Goal: Answer question/provide support

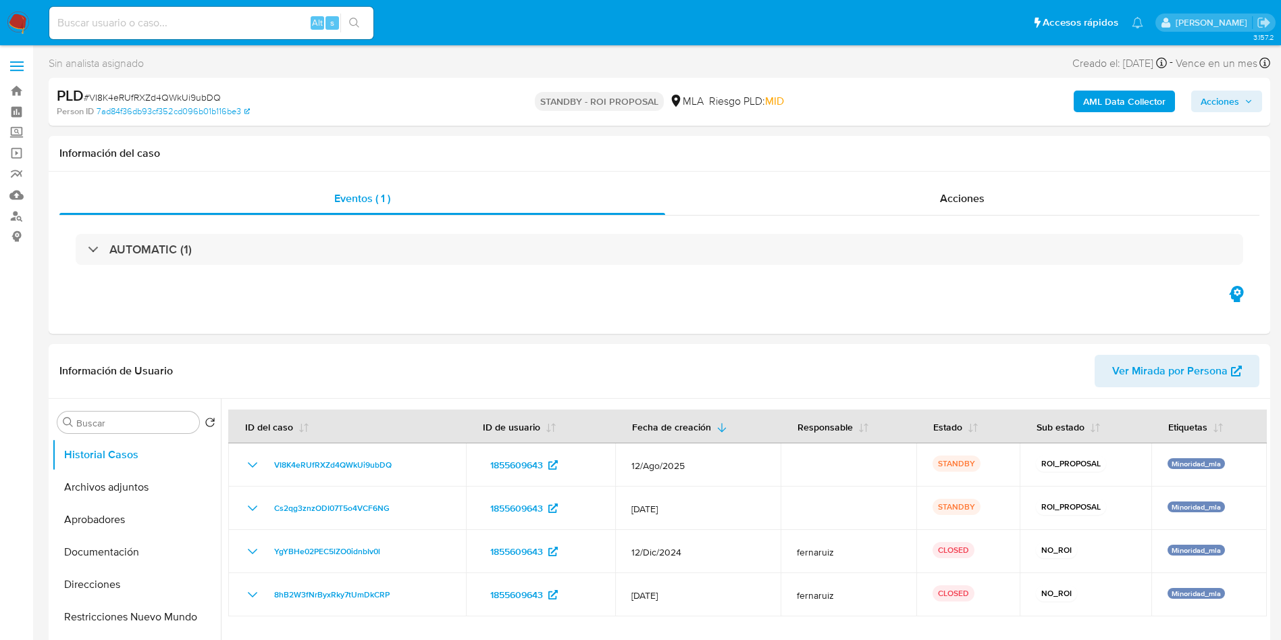
select select "10"
click at [1249, 440] on th "Etiquetas" at bounding box center [1209, 426] width 115 height 34
click at [237, 18] on input at bounding box center [211, 23] width 324 height 18
paste input "mxZ8tSjL4HMFCBrt5arnPKnz"
type input "mxZ8tSjL4HMFCBrt5arnPKnz"
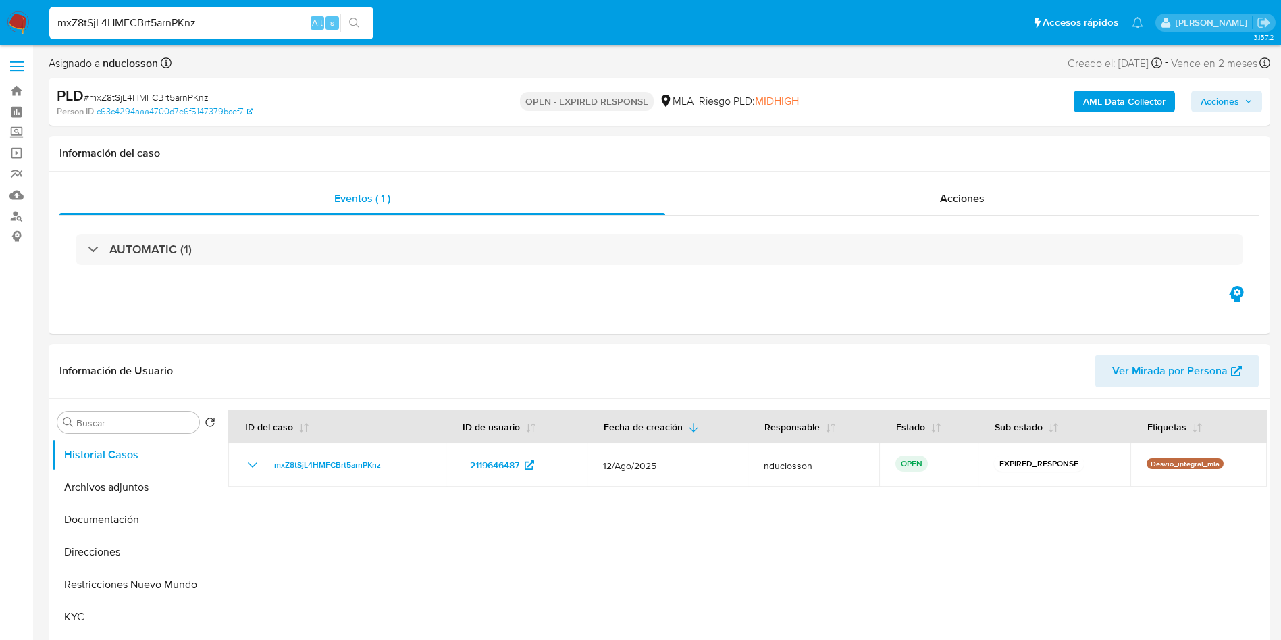
select select "10"
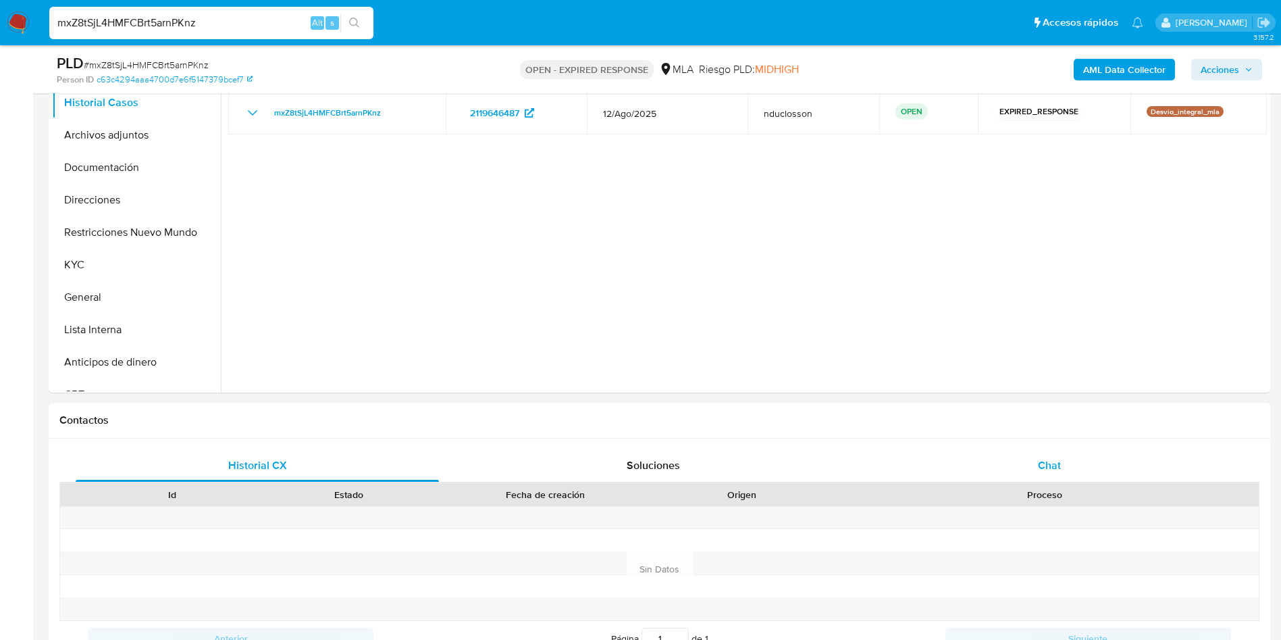
click at [1046, 451] on div "Chat" at bounding box center [1049, 465] width 363 height 32
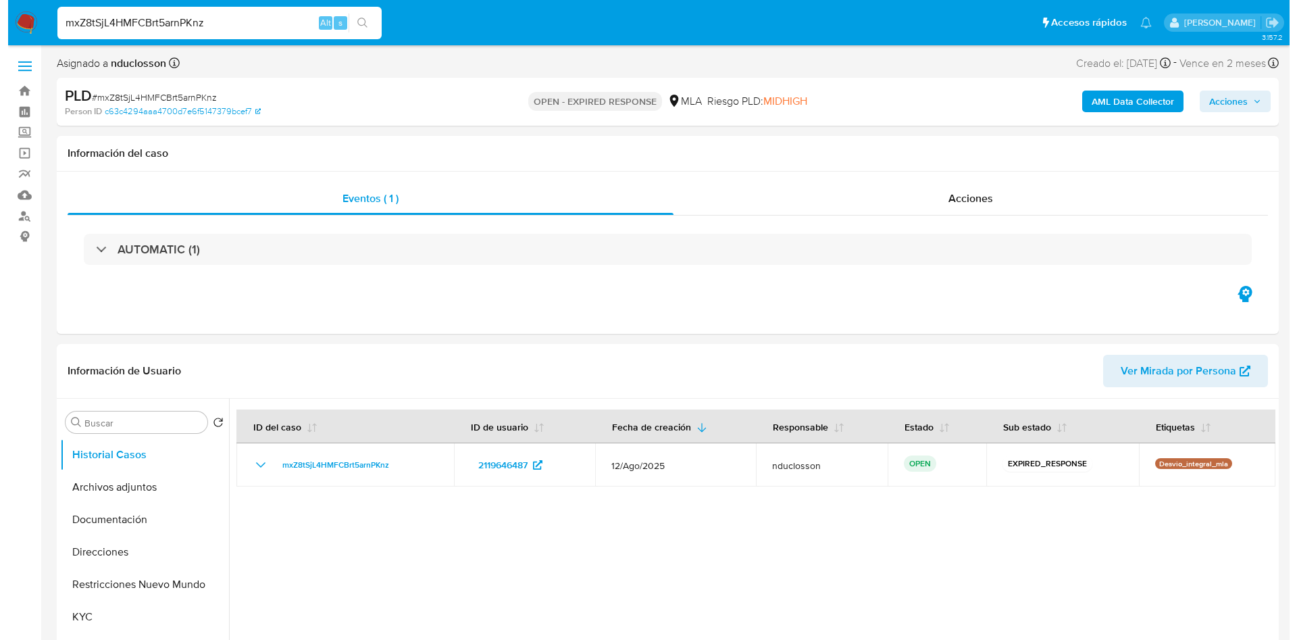
scroll to position [693, 0]
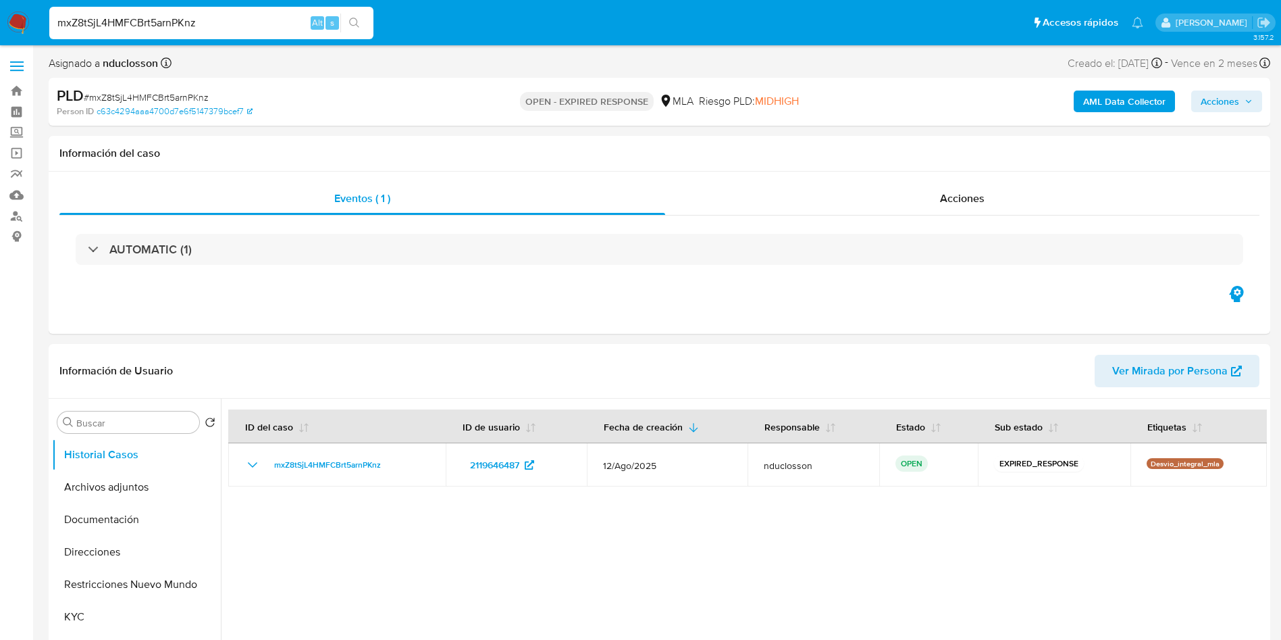
click at [1119, 109] on b "AML Data Collector" at bounding box center [1124, 102] width 82 height 22
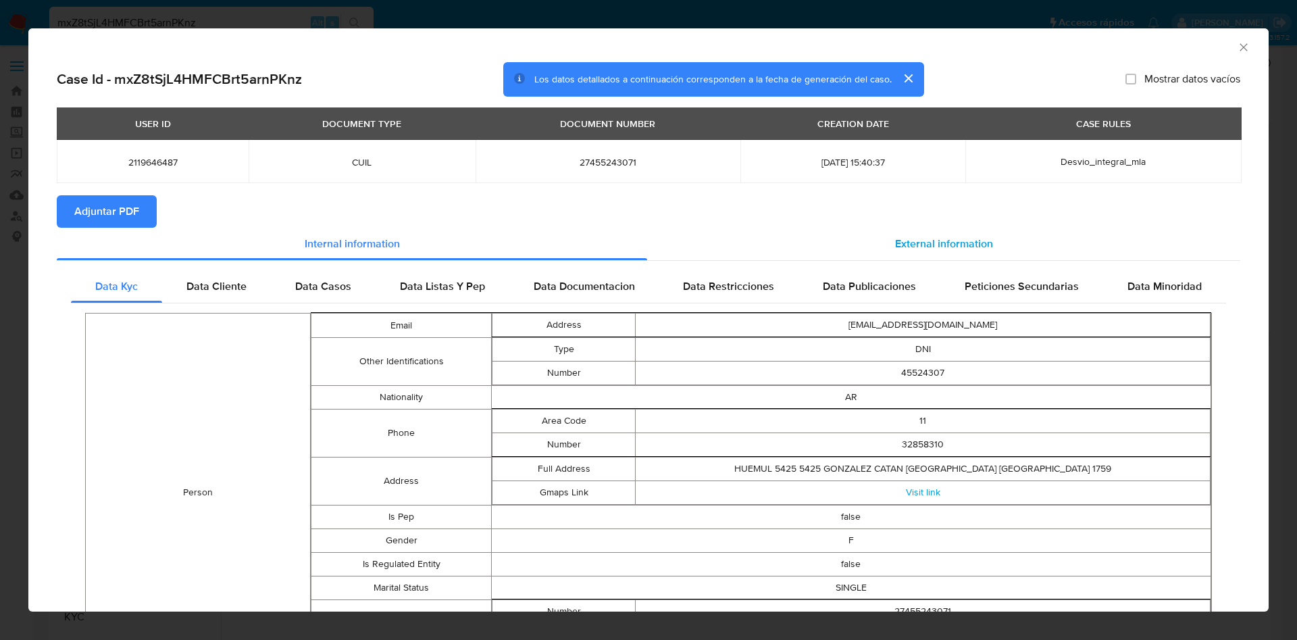
click at [914, 247] on span "External information" at bounding box center [944, 244] width 98 height 16
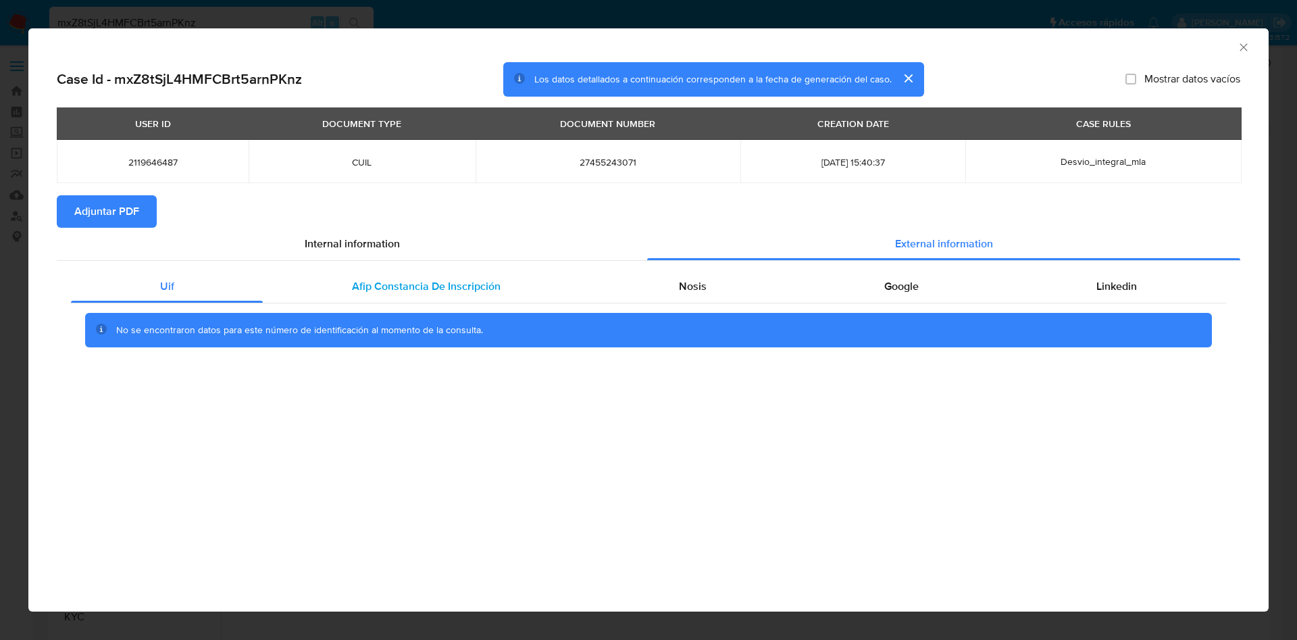
click at [488, 293] on span "Afip Constancia De Inscripción" at bounding box center [426, 286] width 149 height 16
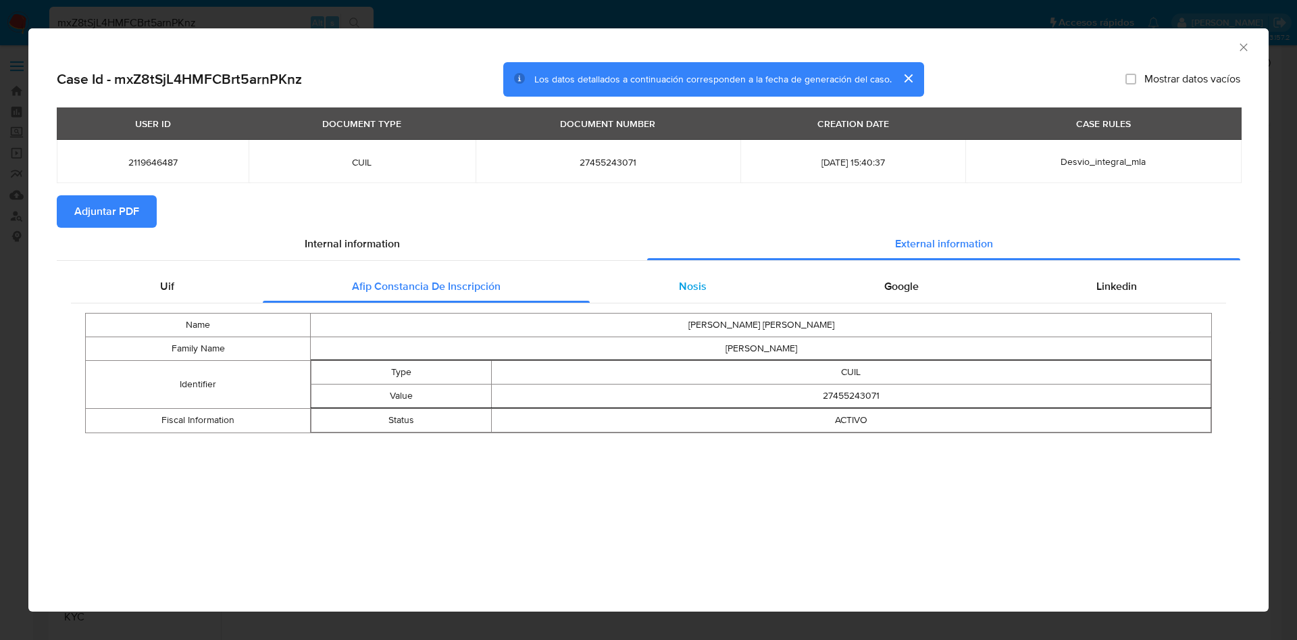
click at [706, 292] on div "Nosis" at bounding box center [692, 286] width 205 height 32
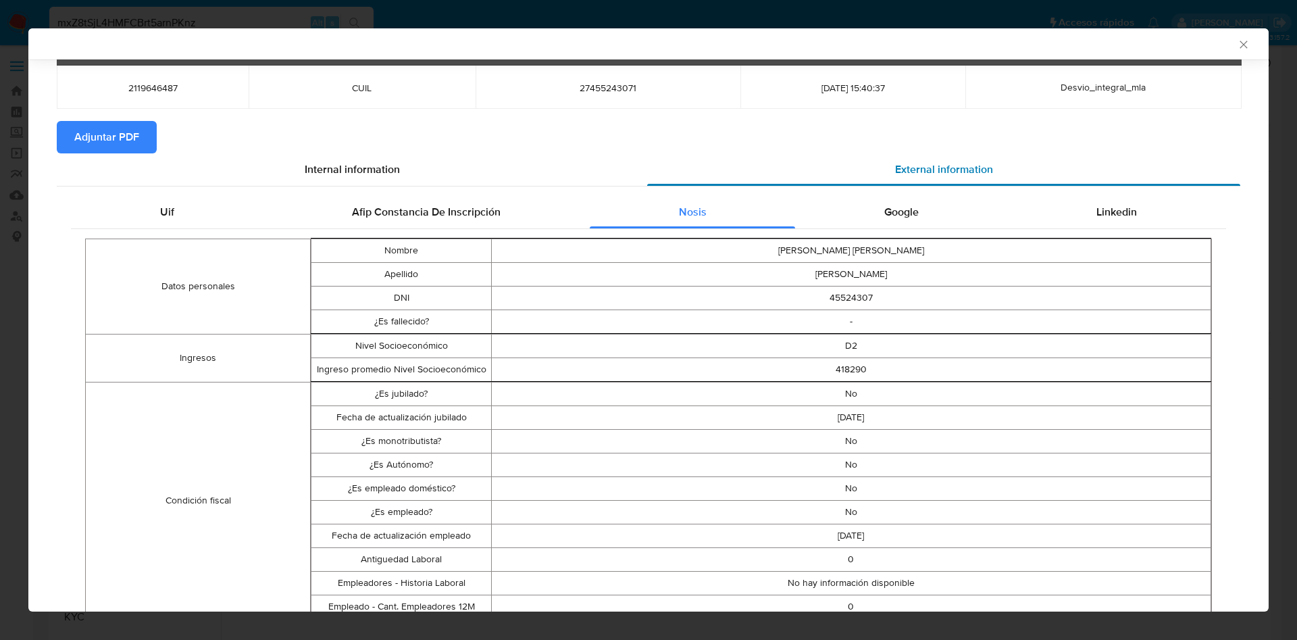
scroll to position [200, 0]
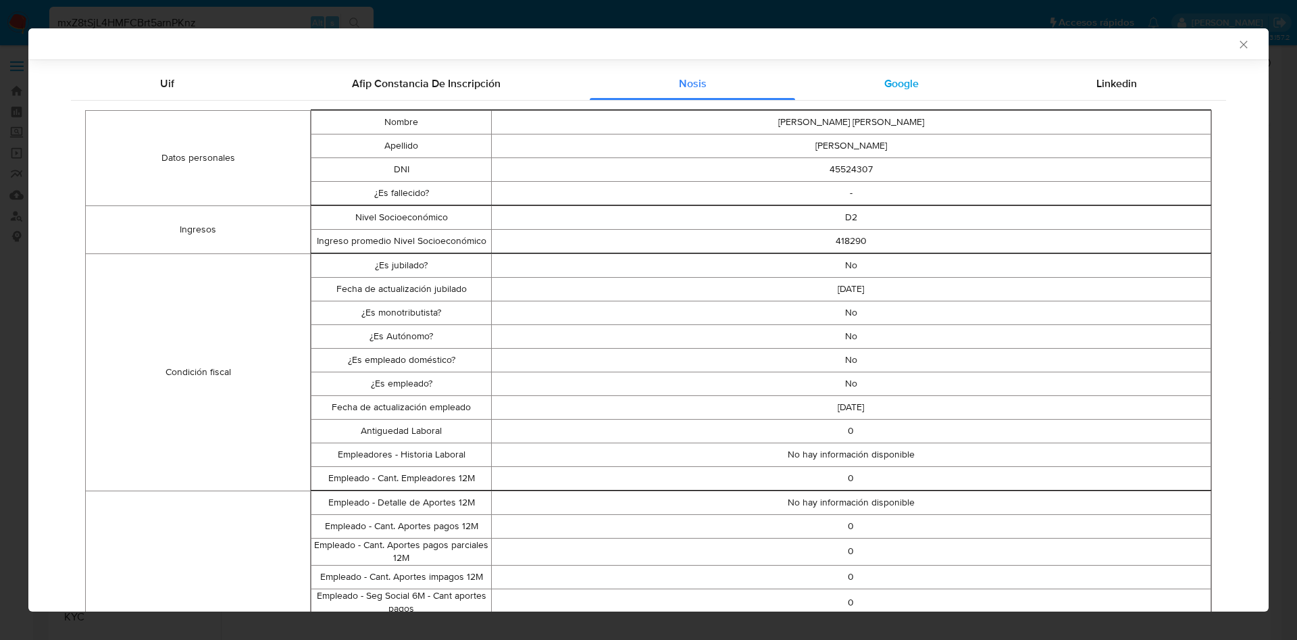
click at [857, 80] on div "Google" at bounding box center [901, 84] width 212 height 32
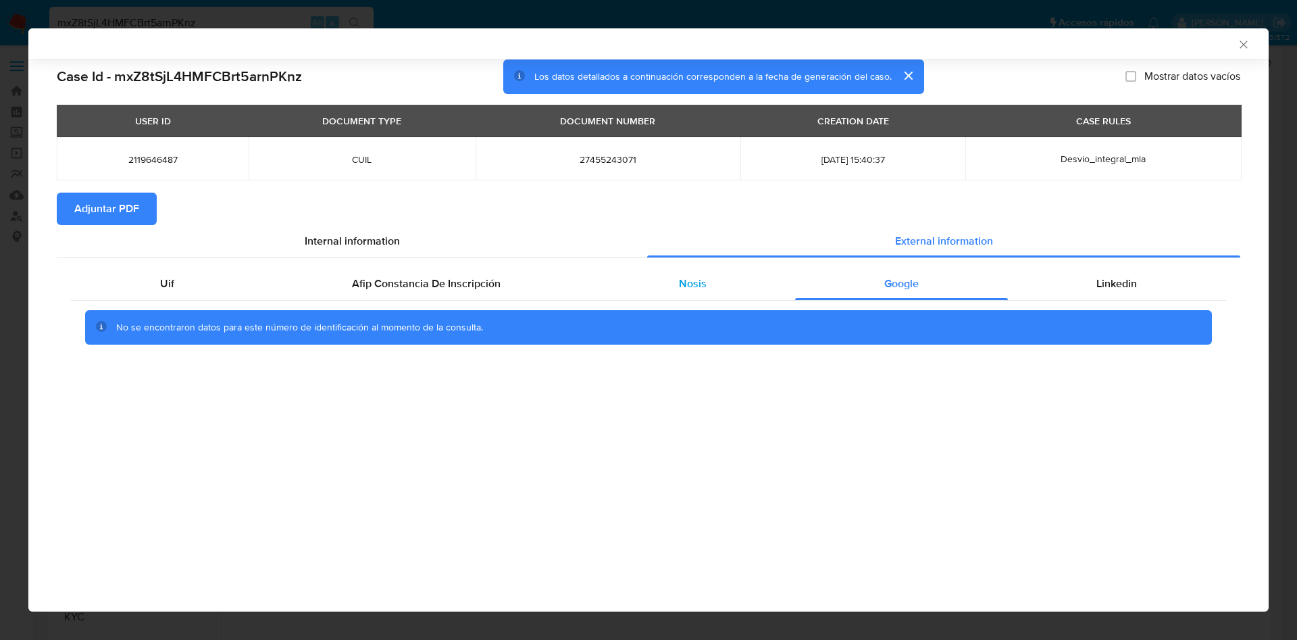
click at [629, 274] on div "Nosis" at bounding box center [692, 283] width 205 height 32
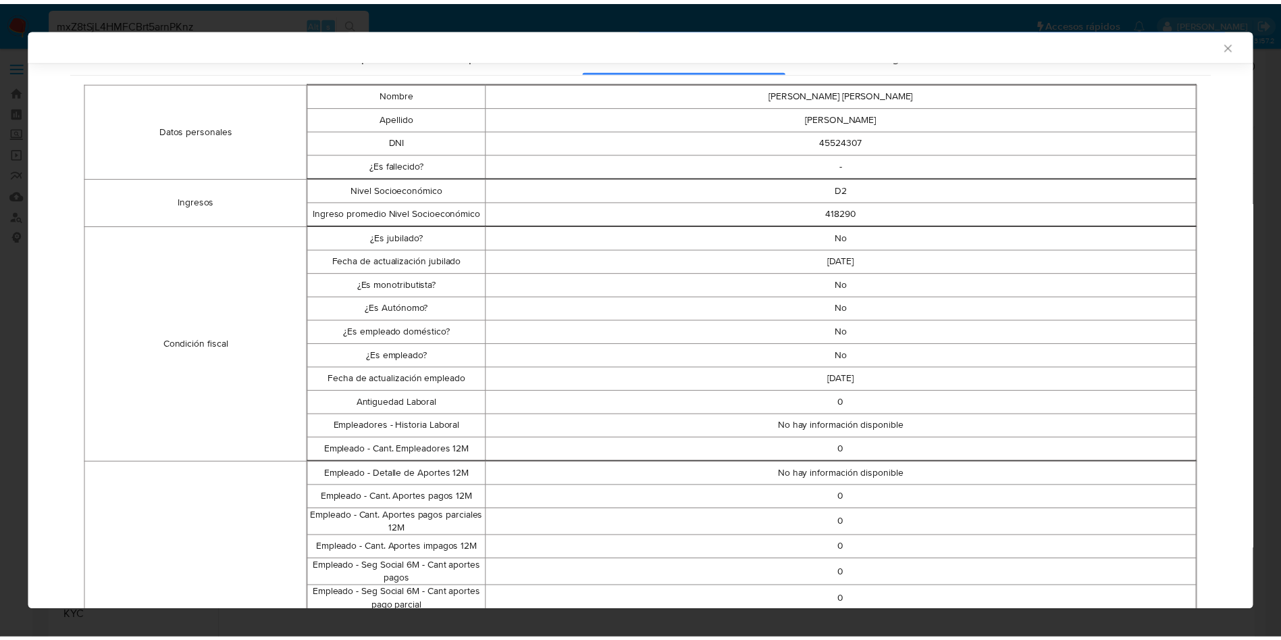
scroll to position [200, 0]
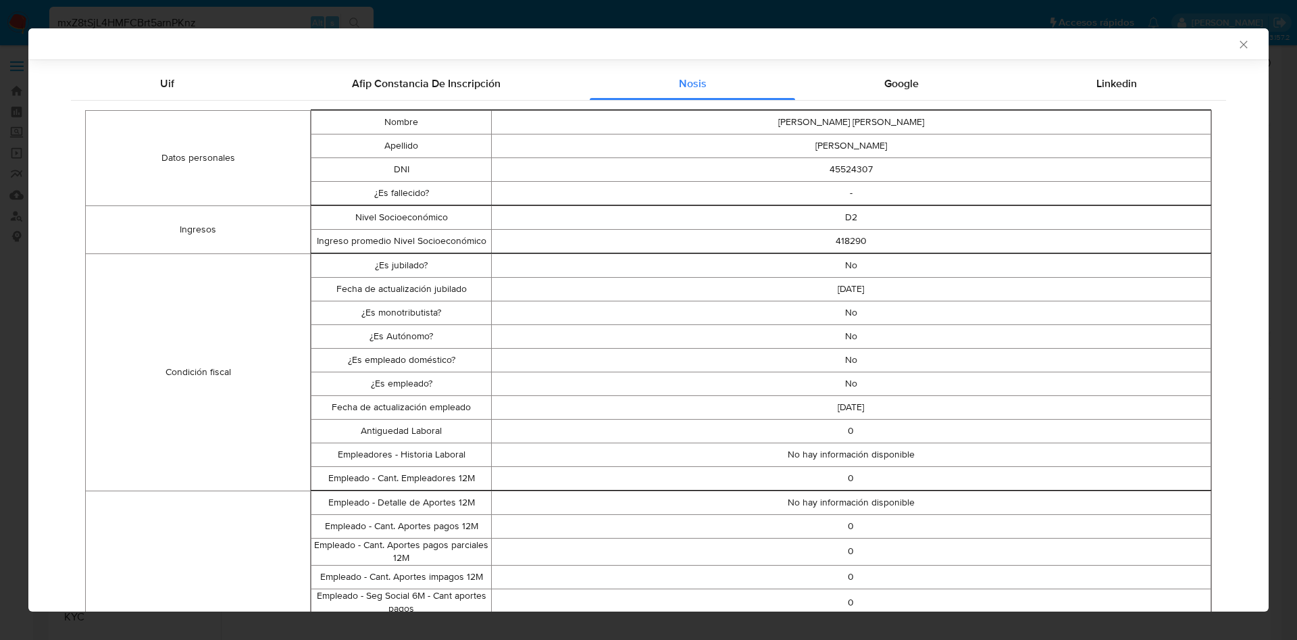
click at [0, 148] on div "AML Data Collector Case Id - mxZ8tSjL4HMFCBrt5arnPKnz Los datos detallados a co…" at bounding box center [648, 320] width 1297 height 640
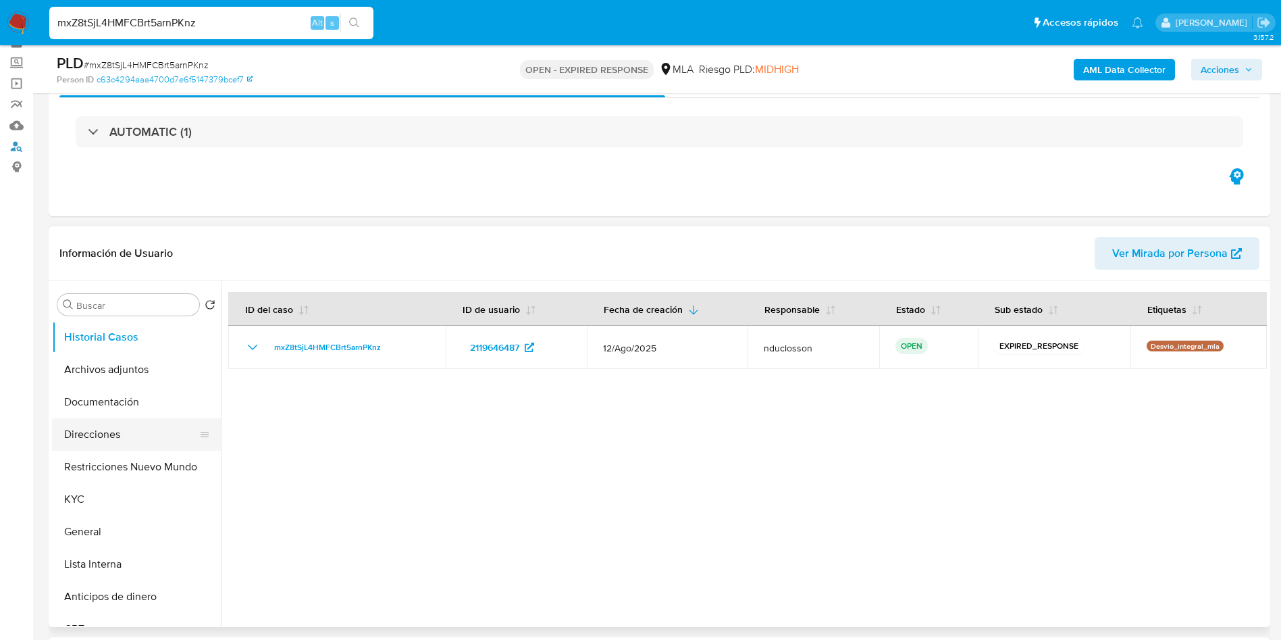
scroll to position [101, 0]
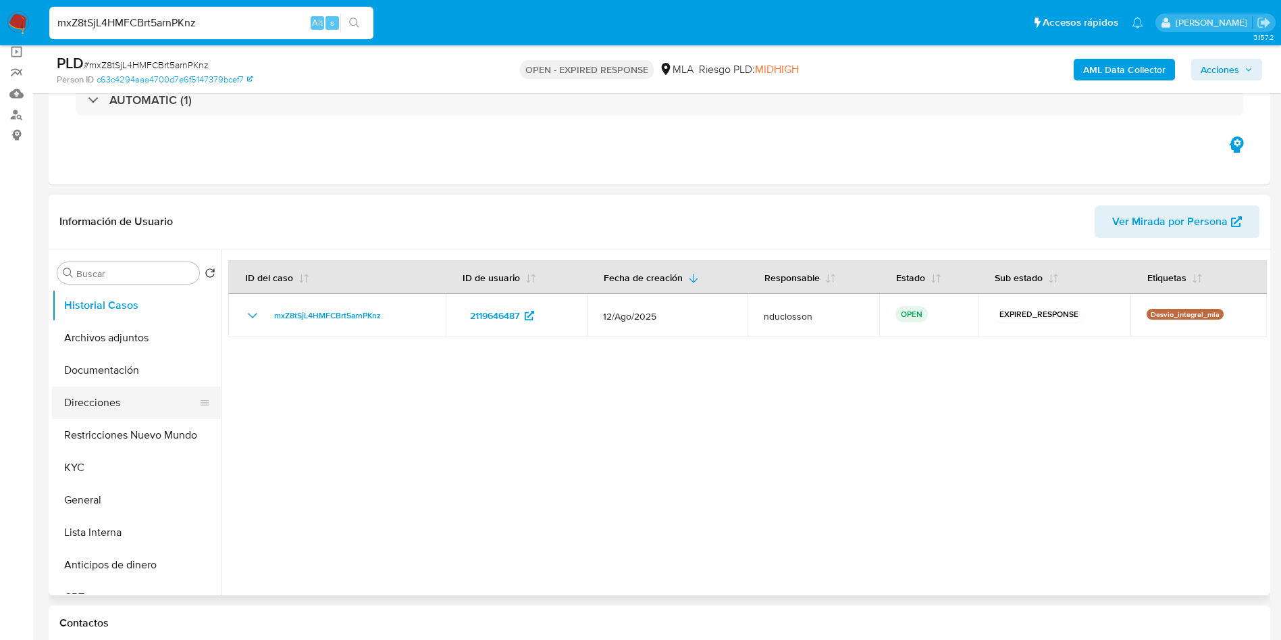
click at [87, 393] on button "Direcciones" at bounding box center [131, 402] width 158 height 32
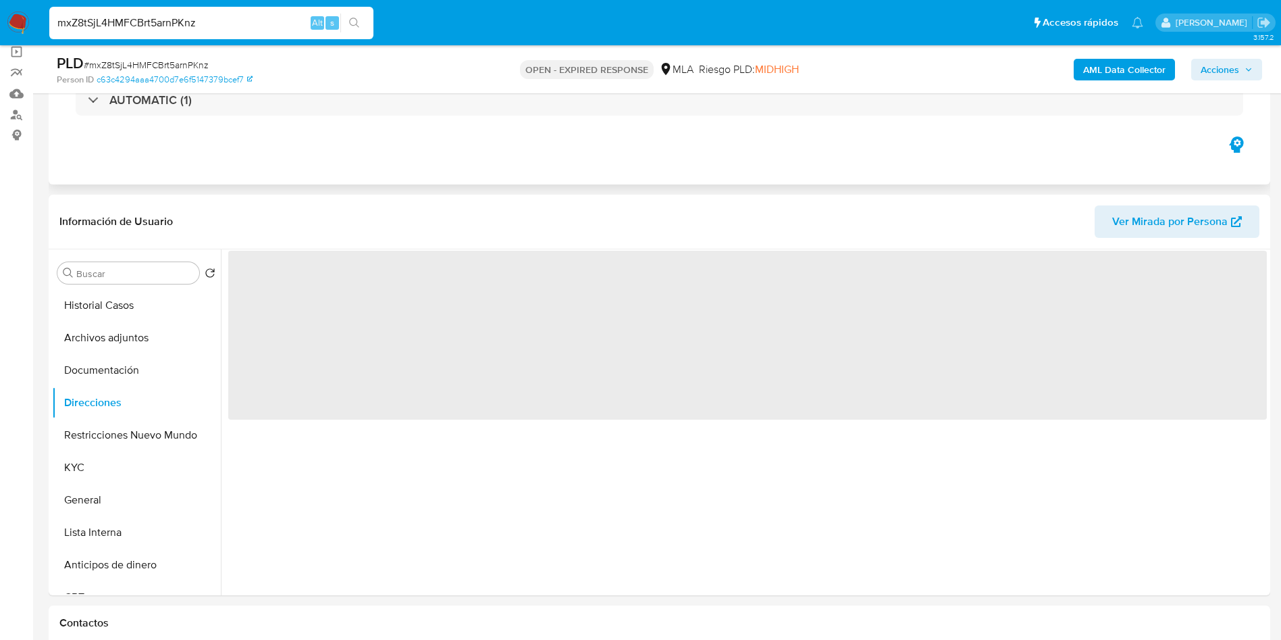
scroll to position [203, 0]
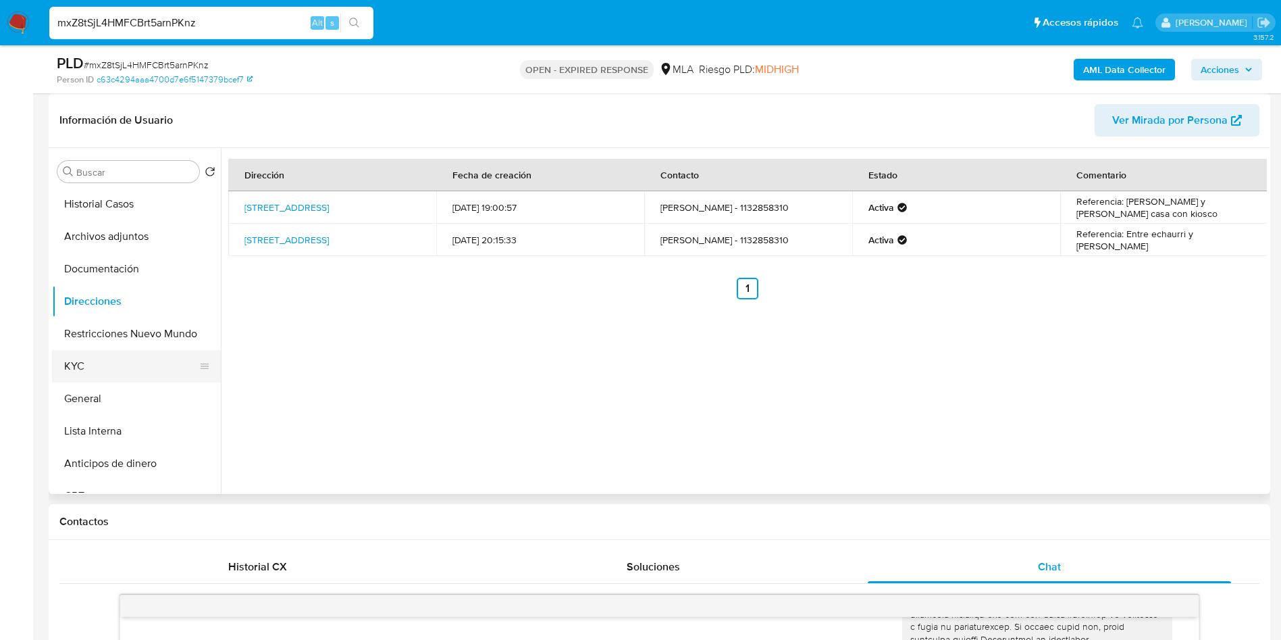
click at [106, 364] on button "KYC" at bounding box center [131, 366] width 158 height 32
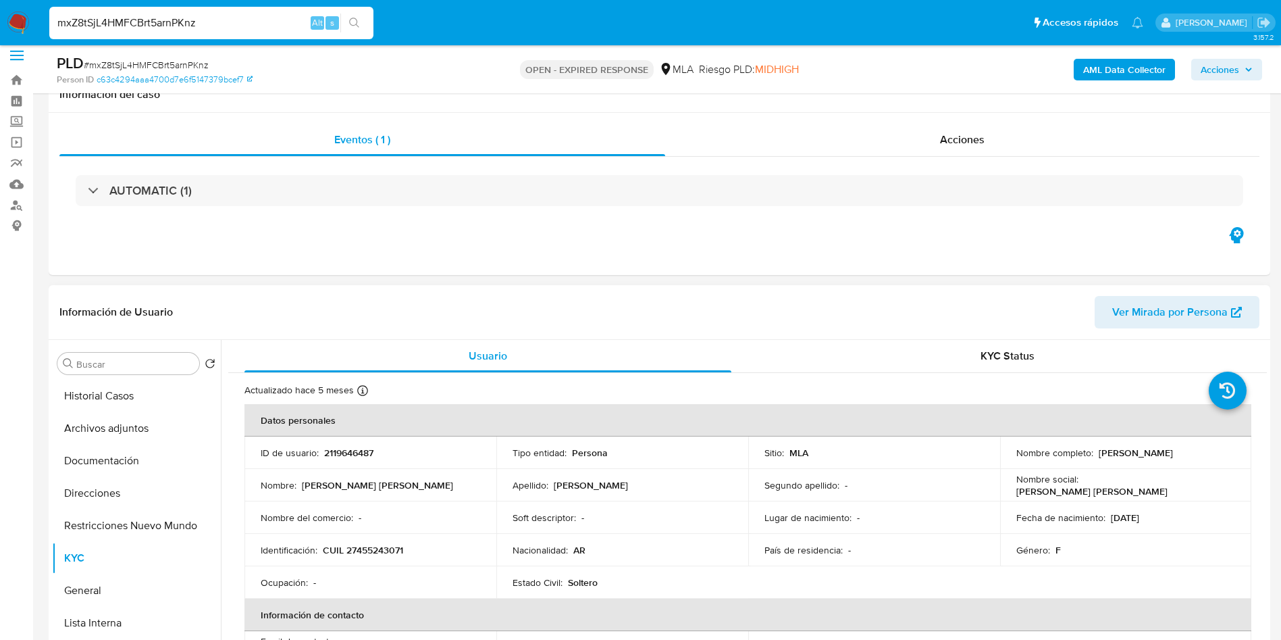
scroll to position [0, 0]
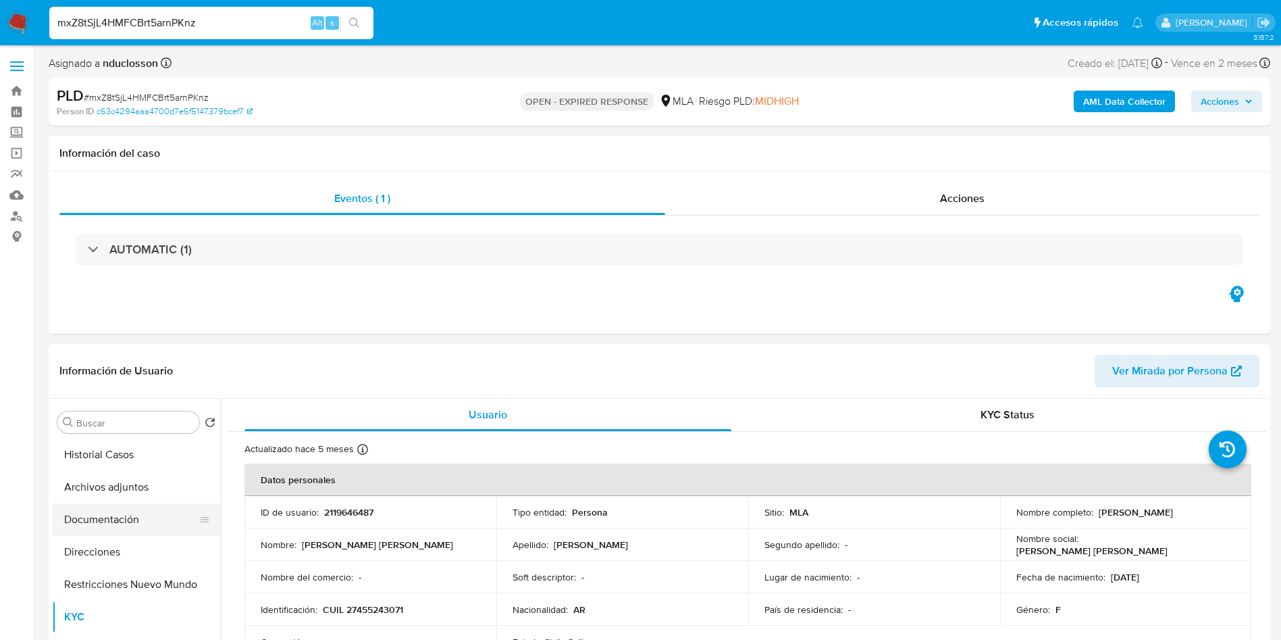
click at [124, 507] on button "Documentación" at bounding box center [131, 519] width 158 height 32
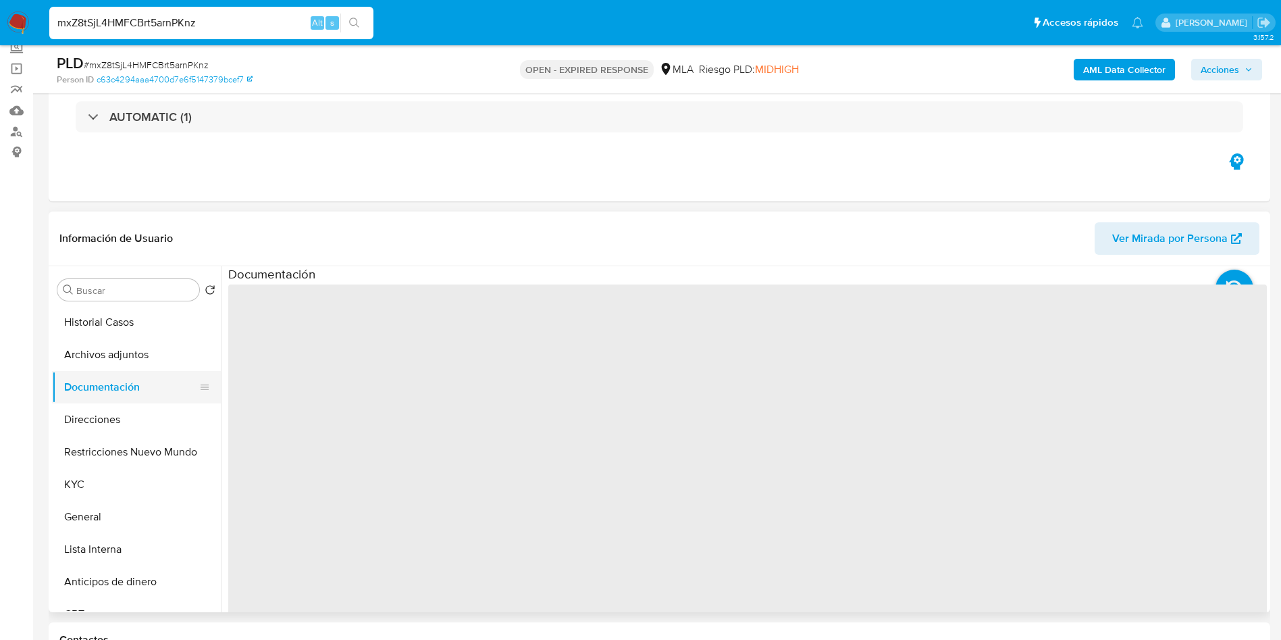
scroll to position [203, 0]
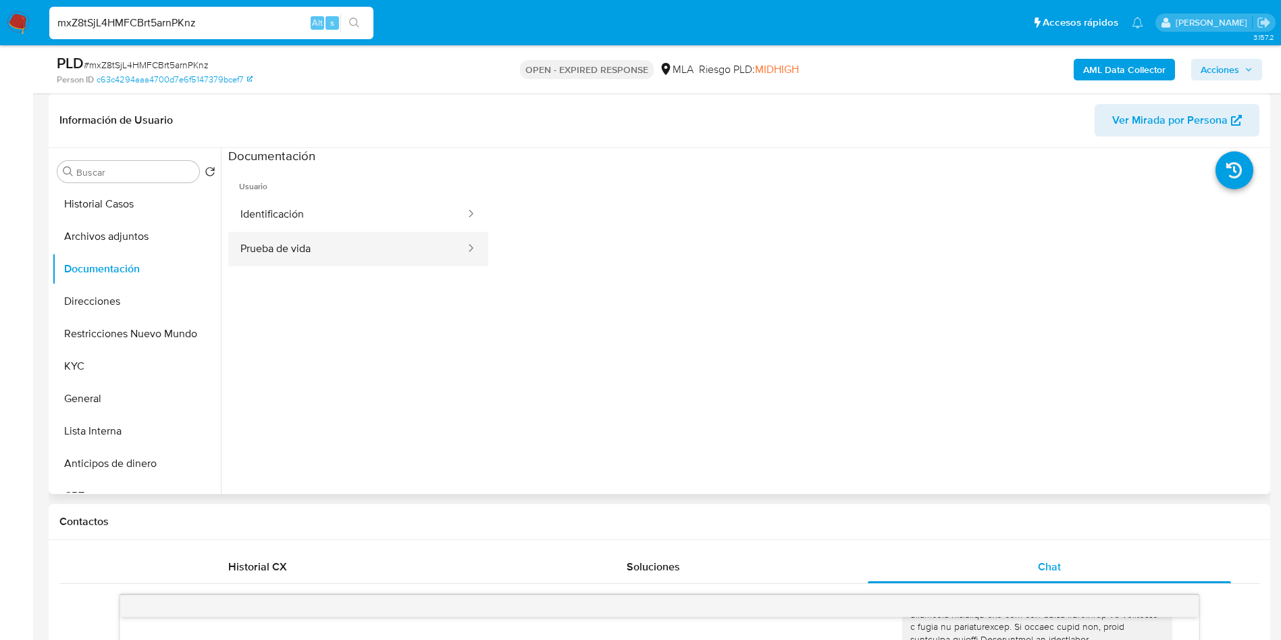
click at [322, 249] on button "Prueba de vida" at bounding box center [347, 249] width 238 height 34
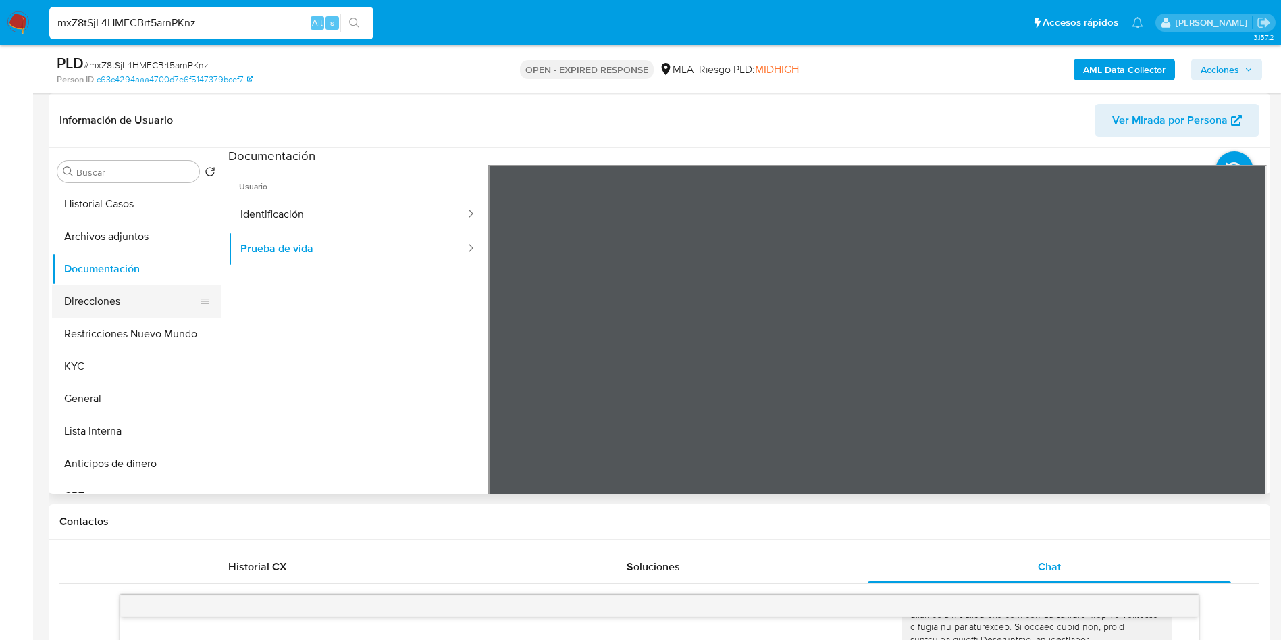
click at [98, 288] on button "Direcciones" at bounding box center [131, 301] width 158 height 32
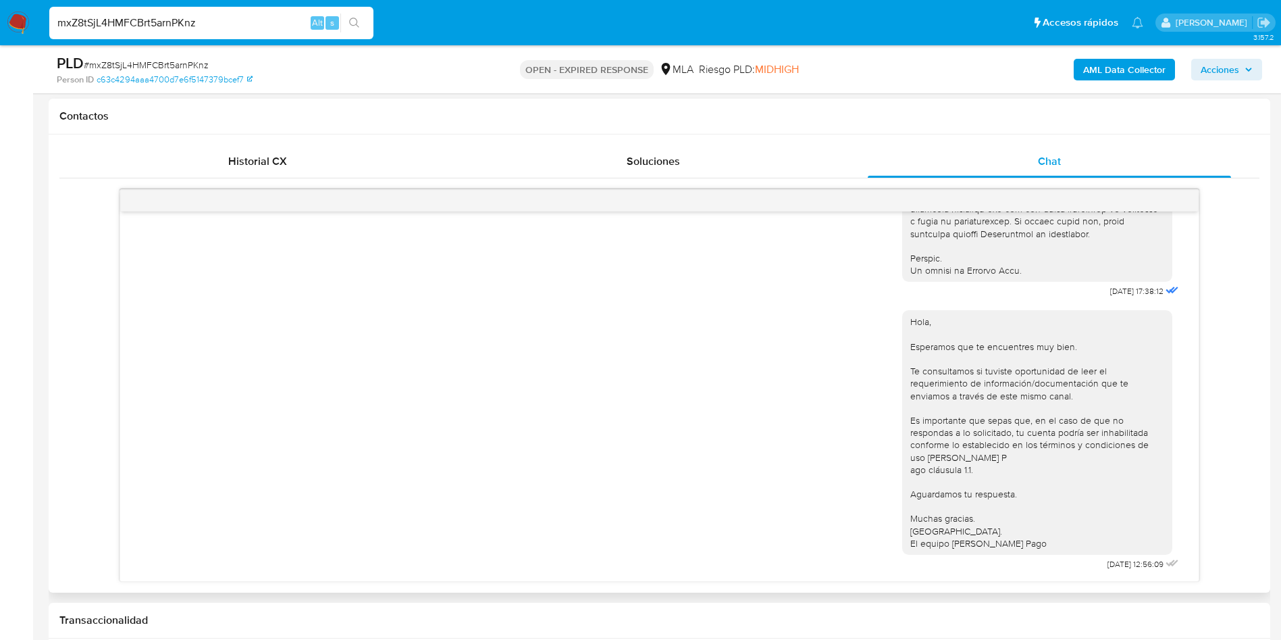
scroll to position [693, 0]
click at [174, 19] on input "mxZ8tSjL4HMFCBrt5arnPKnz" at bounding box center [211, 23] width 324 height 18
paste input "91vMWH0fMXFZaCercO1nPNwJ"
type input "91vMWH0fMXFZaCercO1nPNwJ"
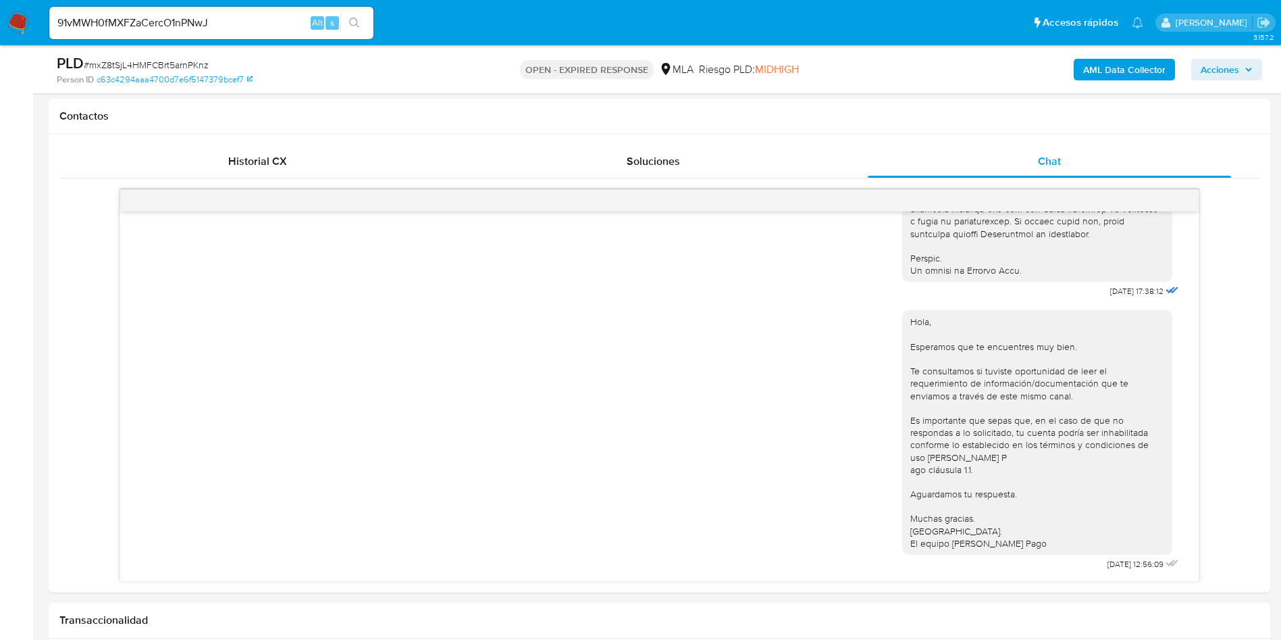
click at [349, 28] on button "search-icon" at bounding box center [354, 23] width 28 height 19
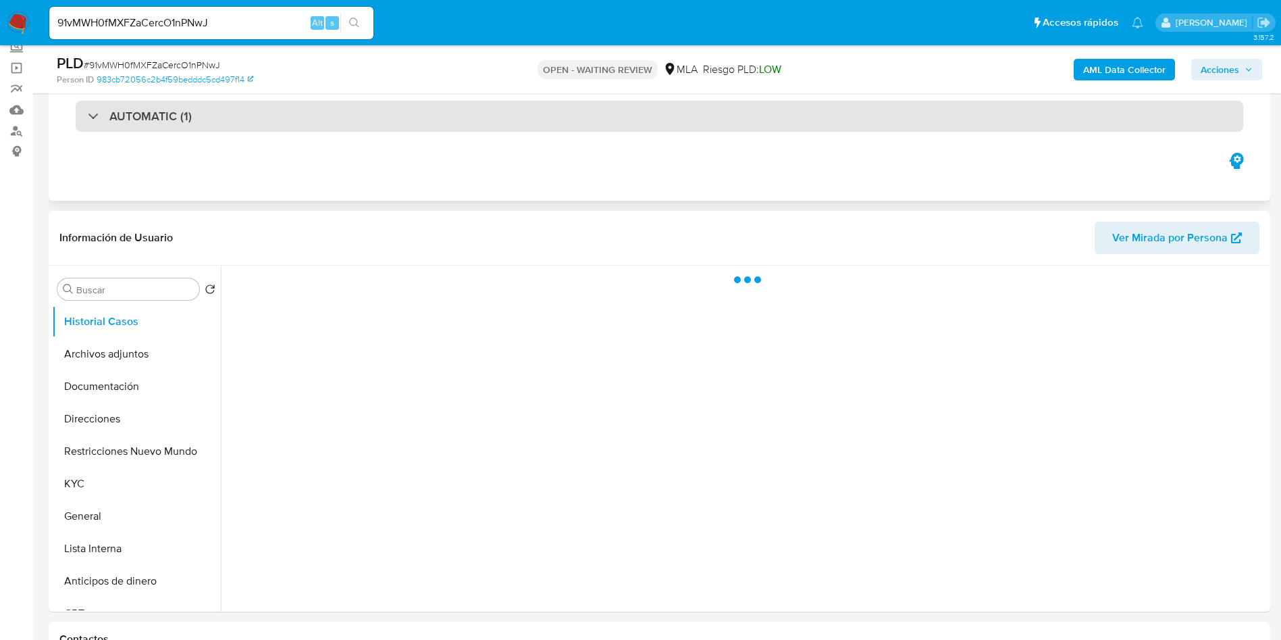
scroll to position [203, 0]
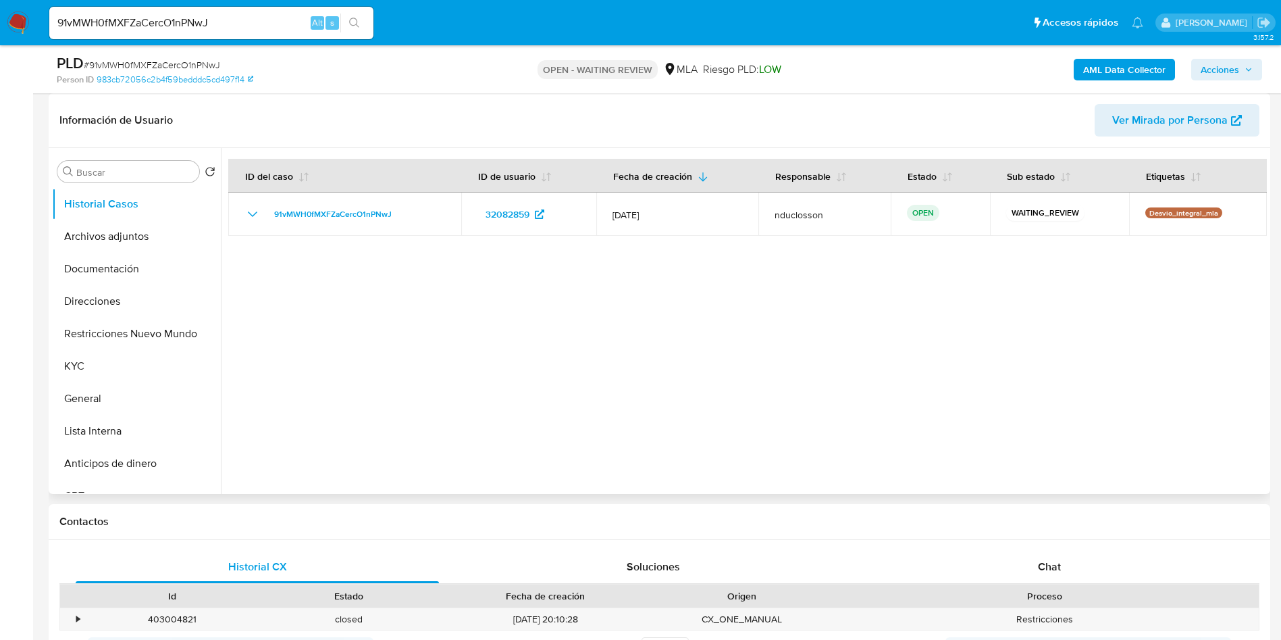
select select "10"
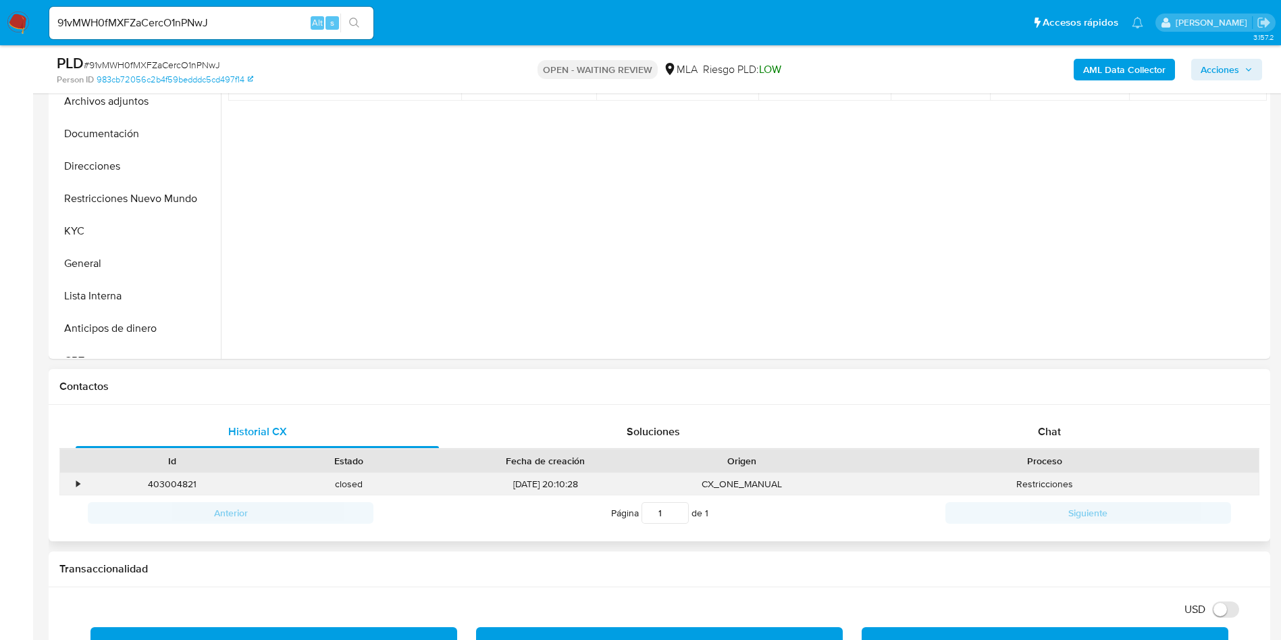
scroll to position [507, 0]
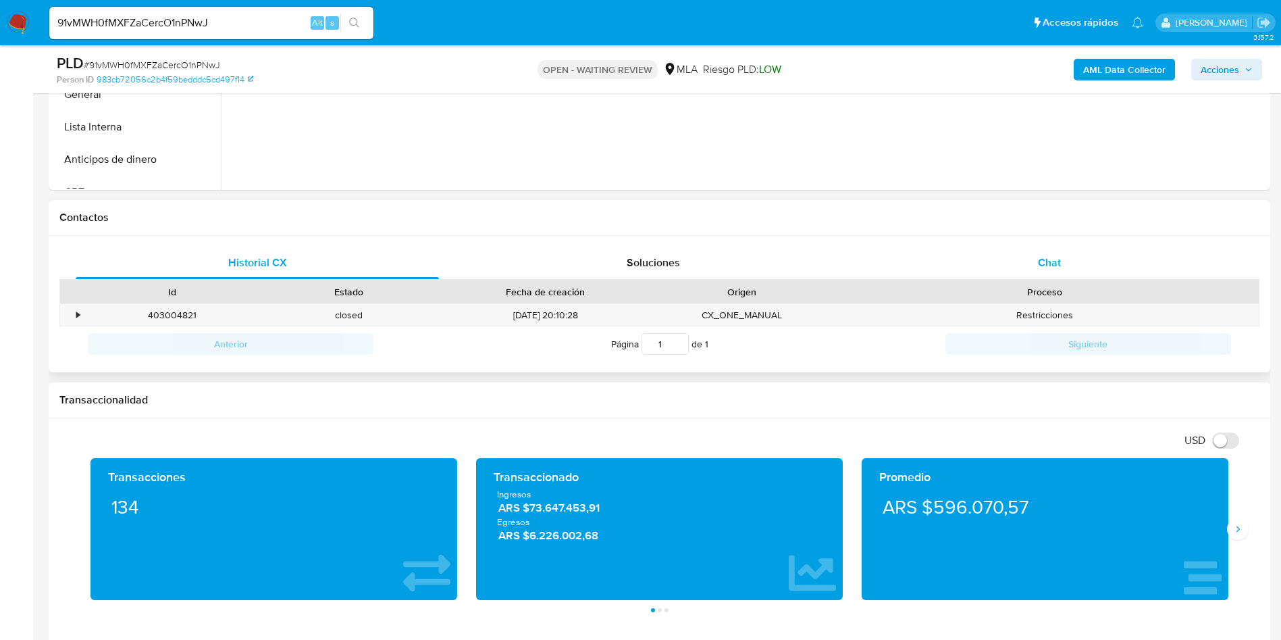
click at [1055, 270] on div "Chat" at bounding box center [1049, 263] width 363 height 32
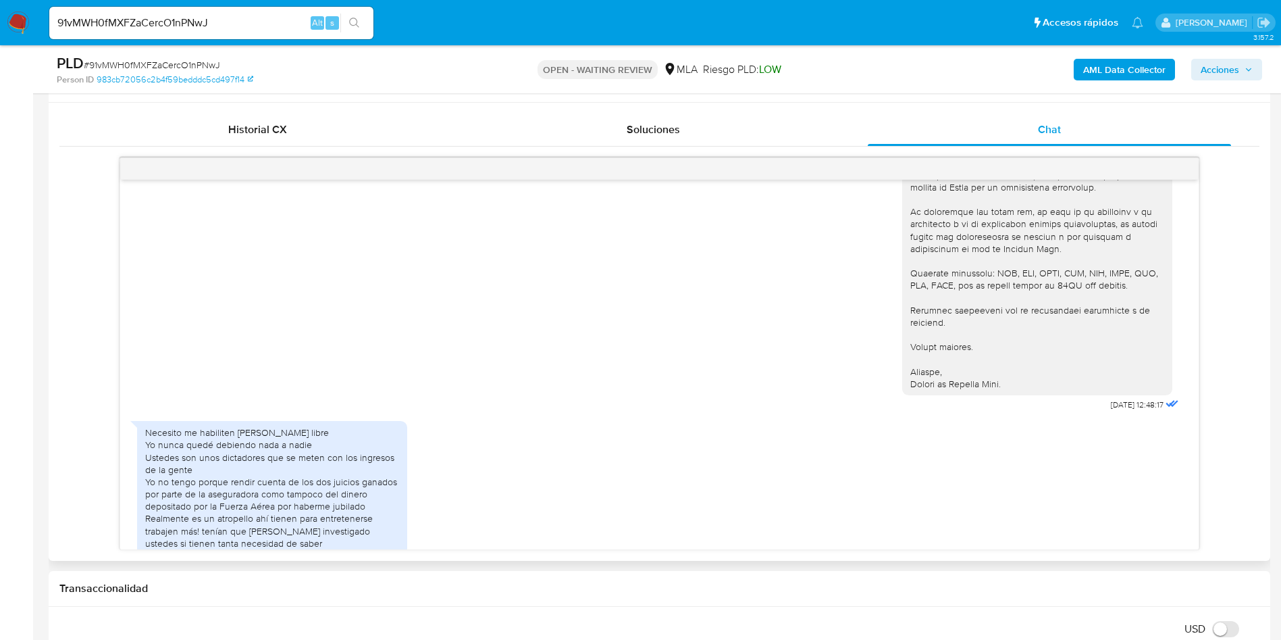
scroll to position [608, 0]
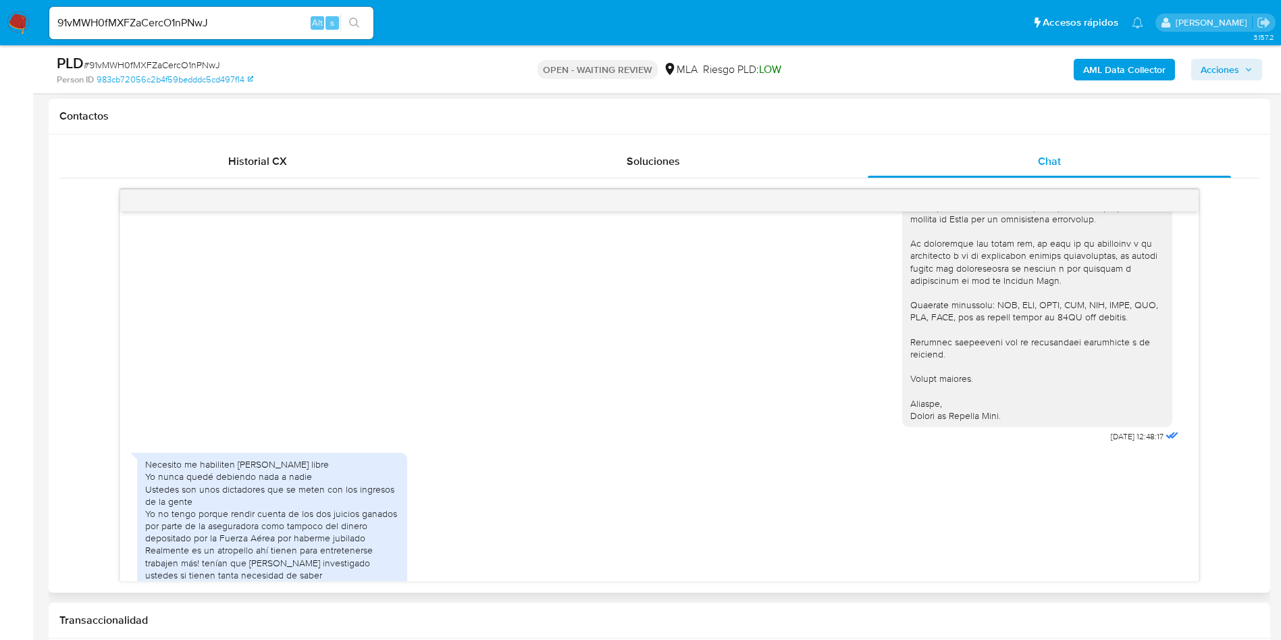
click at [241, 178] on div "17/07/2025 19:55:48 Hola, Esperamos que te encuentres muy bien. Te consultamos …" at bounding box center [659, 379] width 1200 height 403
click at [242, 153] on span "Historial CX" at bounding box center [257, 161] width 59 height 16
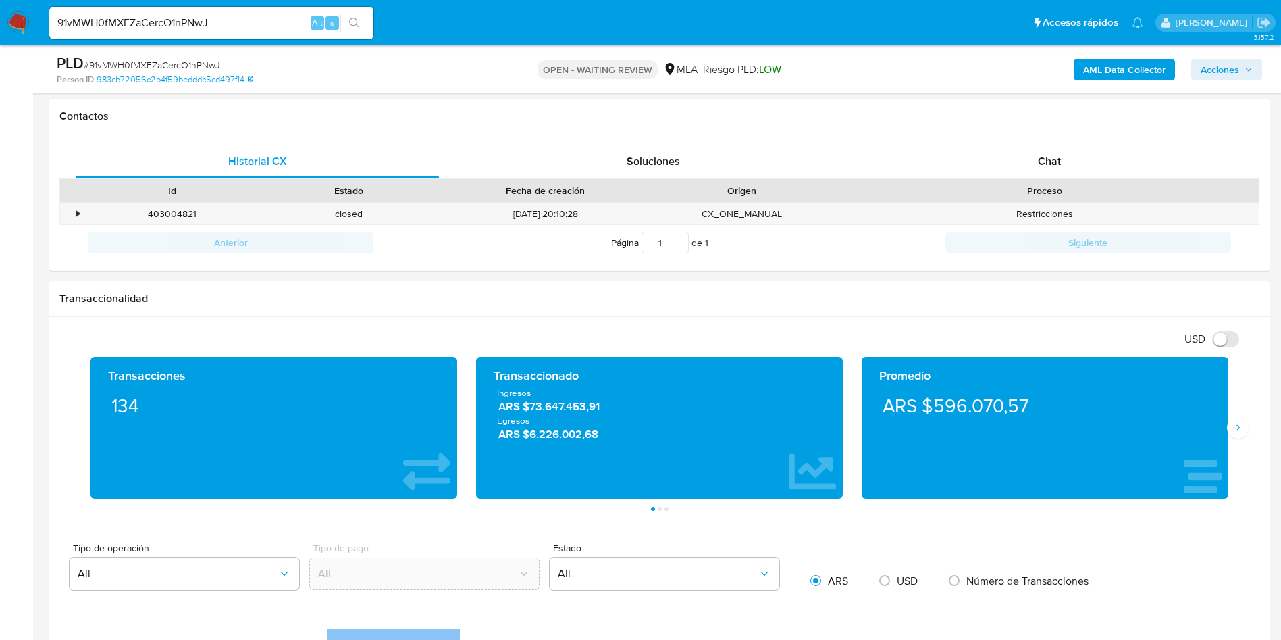
click at [113, 32] on div "91vMWH0fMXFZaCercO1nPNwJ Alt s" at bounding box center [211, 23] width 324 height 32
click at [99, 20] on input "91vMWH0fMXFZaCercO1nPNwJ" at bounding box center [211, 23] width 324 height 18
paste input "GVbsNuDU6ratZi2pvbXmAvI"
type input "9GVbsNuDU6ratZi2pvbXmAvI"
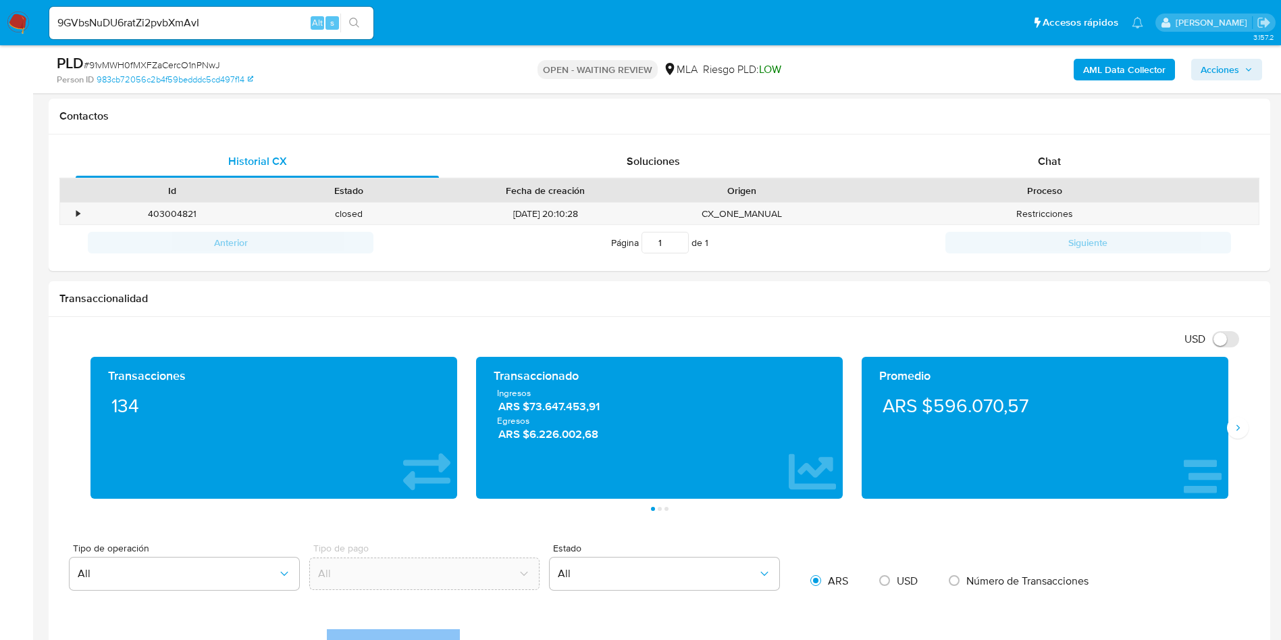
click at [363, 21] on button "search-icon" at bounding box center [354, 23] width 28 height 19
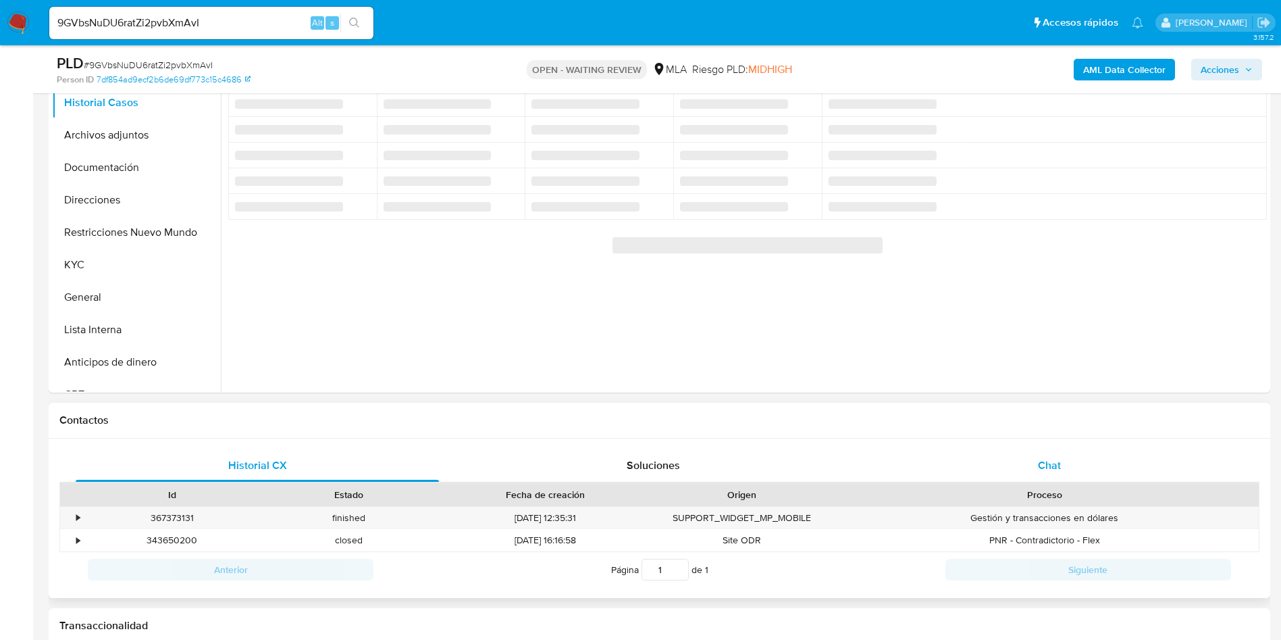
click at [1033, 467] on div "Chat" at bounding box center [1049, 465] width 363 height 32
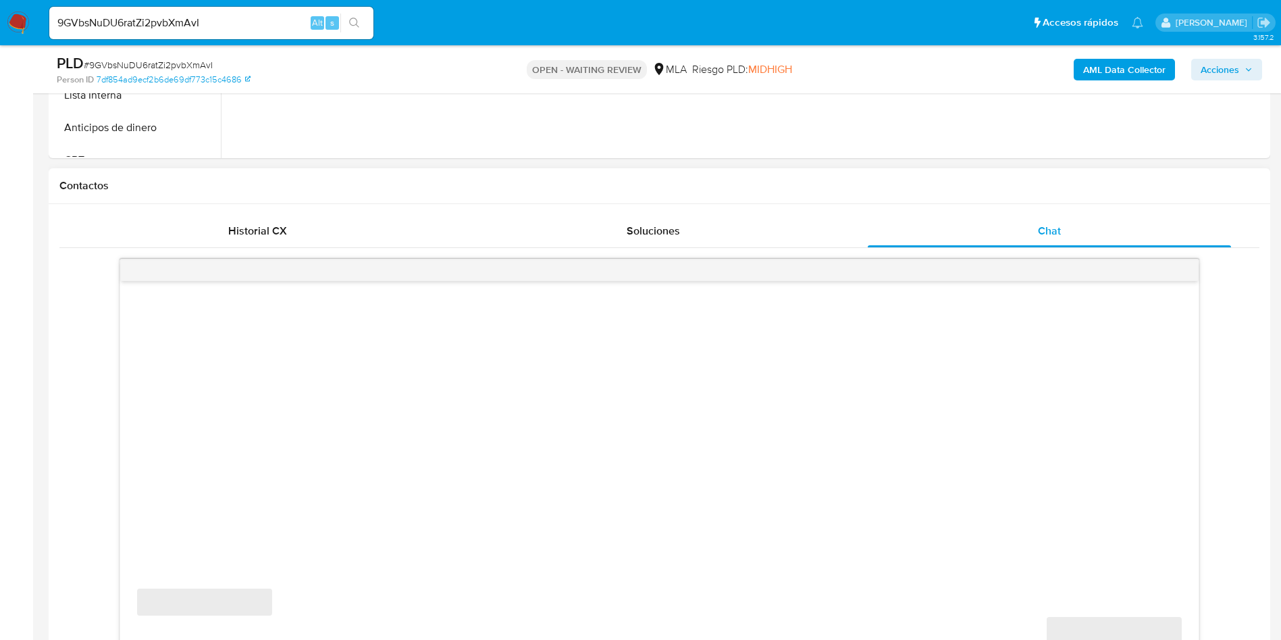
select select "10"
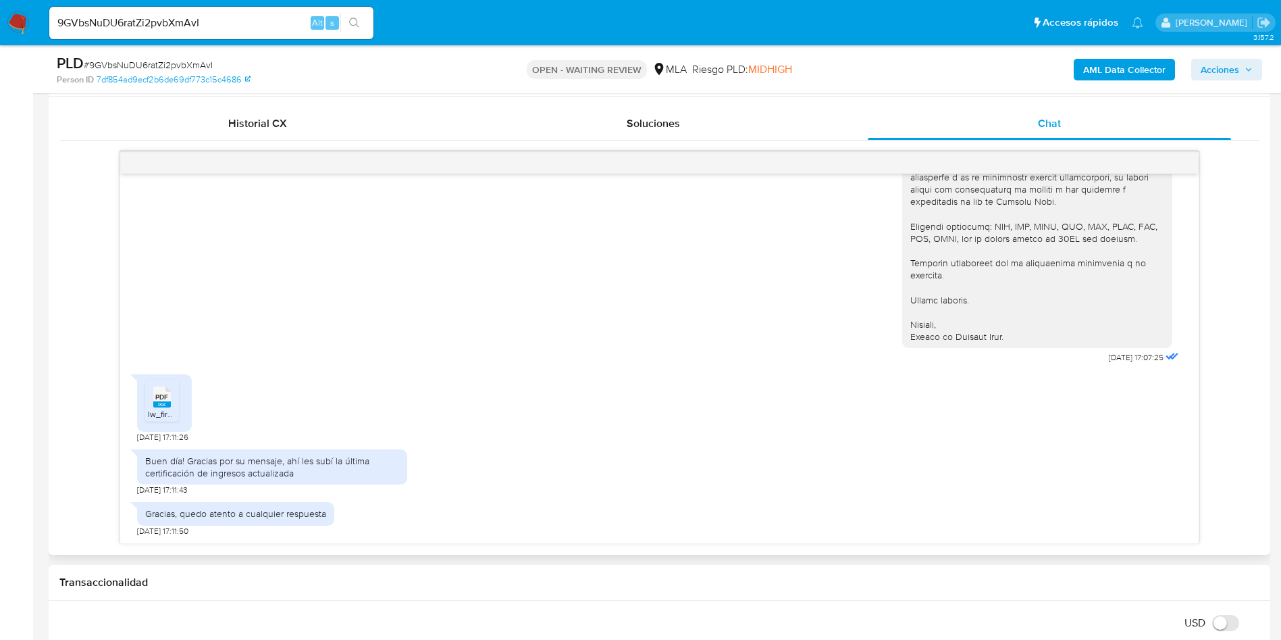
scroll to position [608, 0]
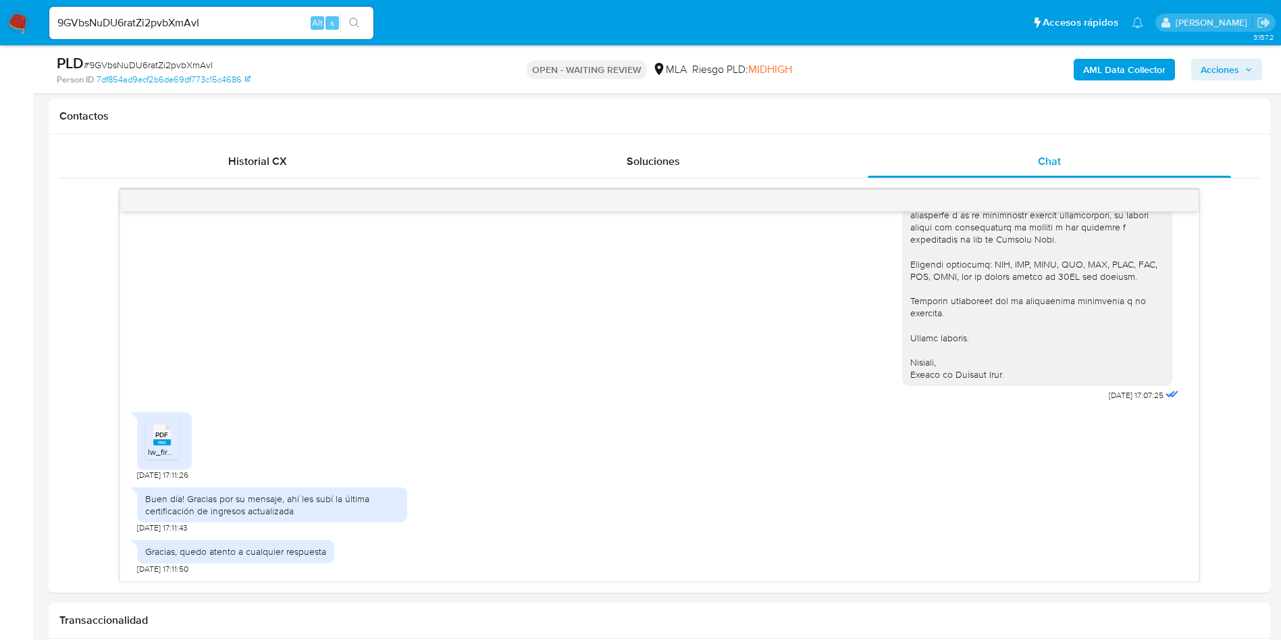
click at [195, 23] on input "9GVbsNuDU6ratZi2pvbXmAvI" at bounding box center [211, 23] width 324 height 18
paste input "ptopuQdt8DBS05D9P62JHtz"
type input "ptopuQdt8DBS05D9P62JHtzI"
click at [357, 19] on icon "search-icon" at bounding box center [354, 23] width 11 height 11
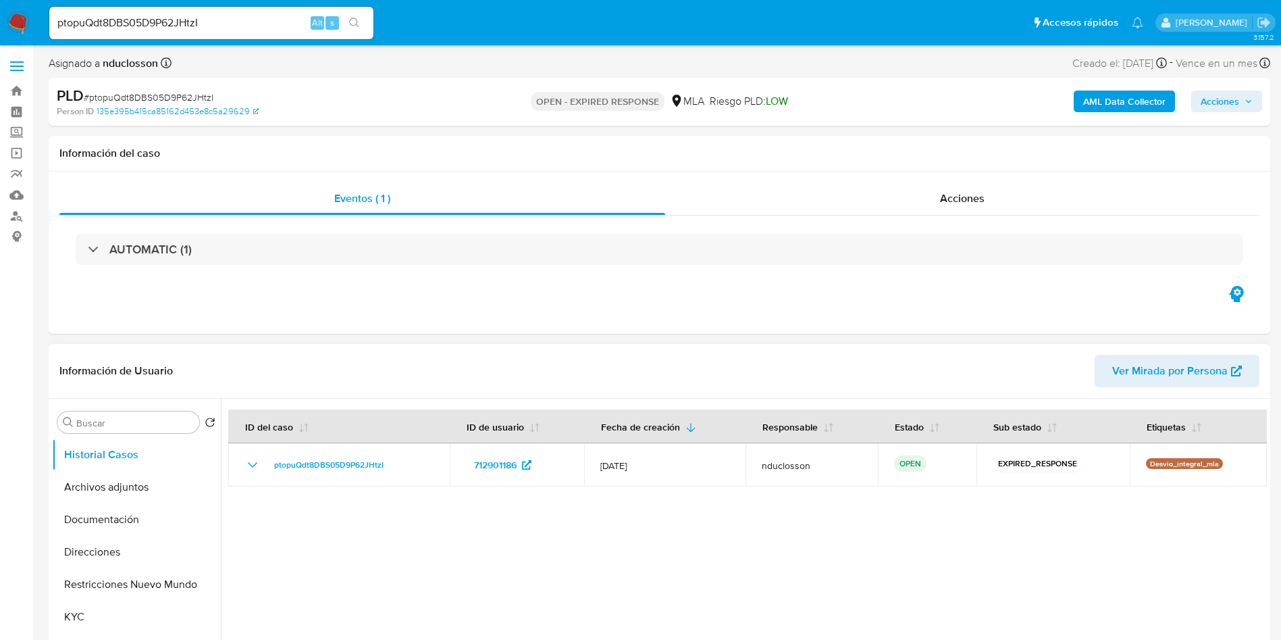
select select "10"
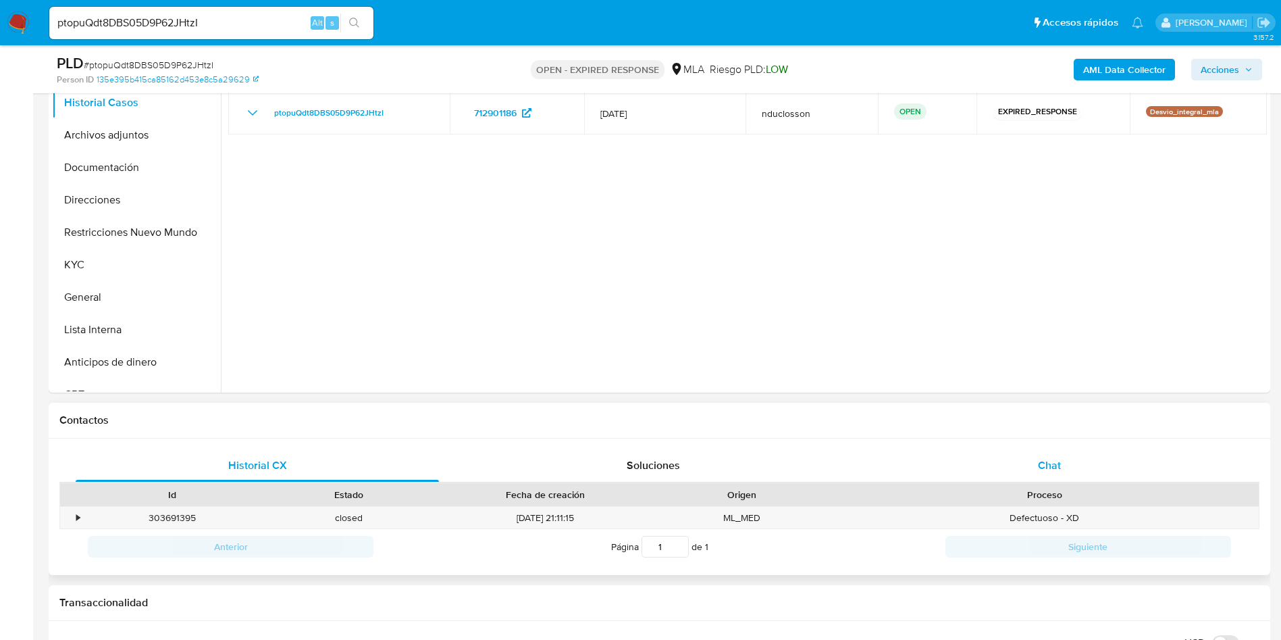
click at [1046, 460] on span "Chat" at bounding box center [1049, 465] width 23 height 16
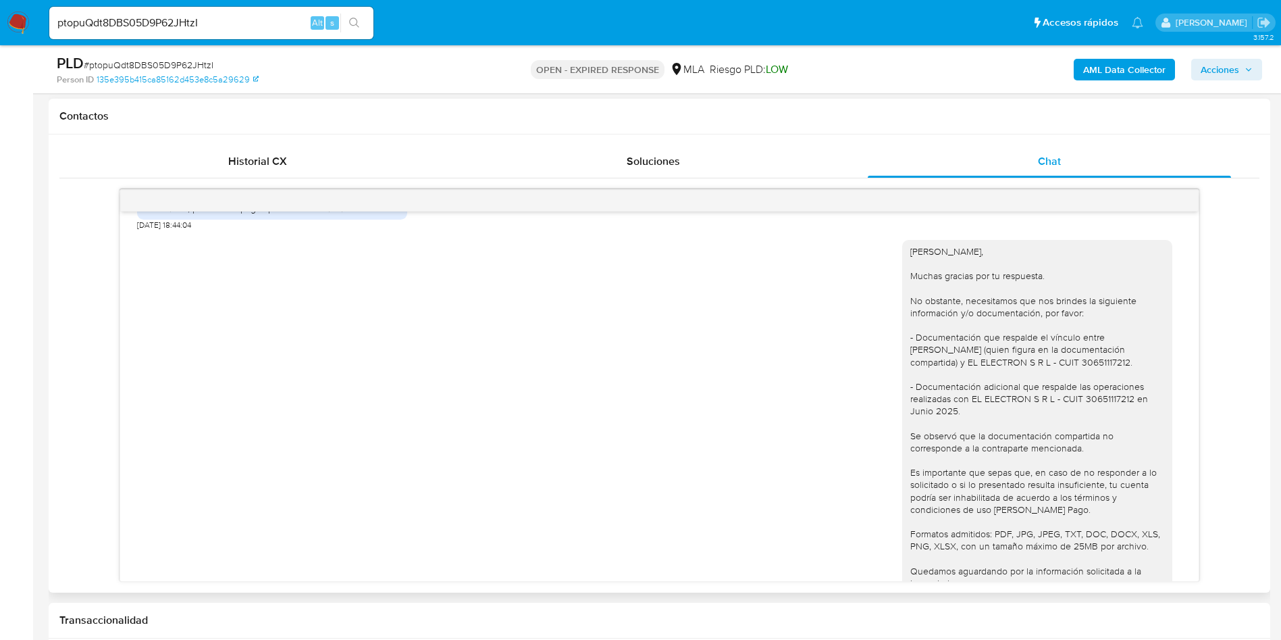
scroll to position [1268, 0]
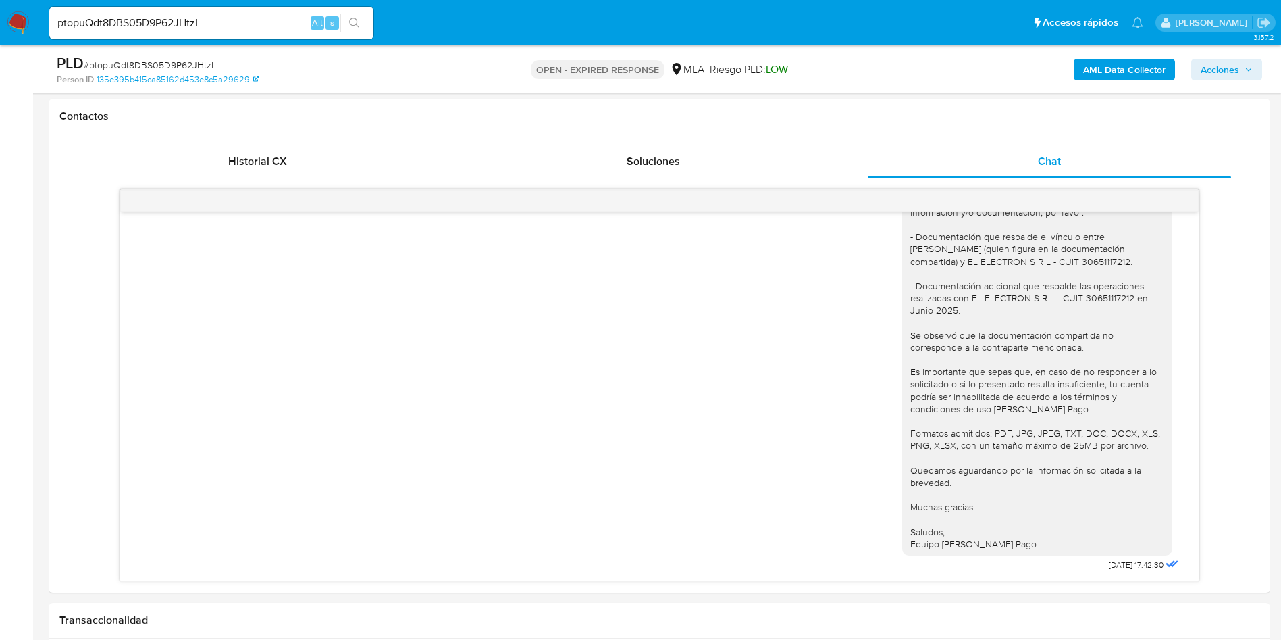
click at [153, 24] on input "ptopuQdt8DBS05D9P62JHtzI" at bounding box center [211, 23] width 324 height 18
paste input "seuxbkgYqHM77QWlpjMDazF7"
type input "seuxbkgYqHM77QWlpjMDazF7"
click at [353, 26] on icon "search-icon" at bounding box center [354, 23] width 11 height 11
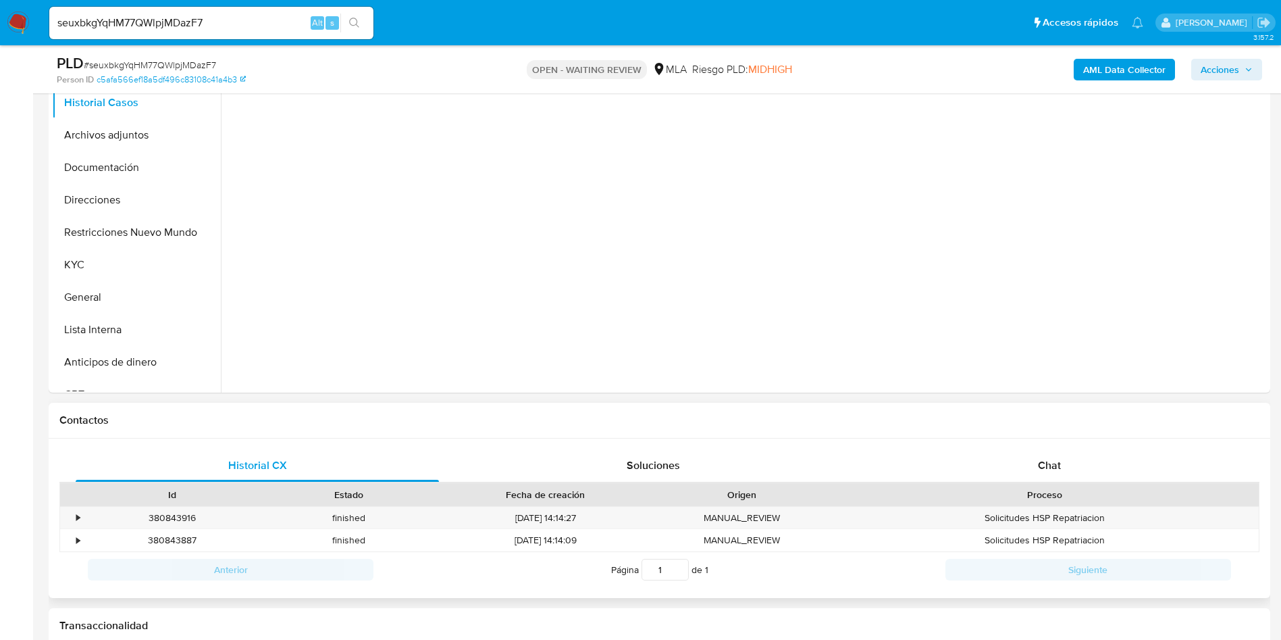
click at [1004, 446] on div "Historial CX Soluciones Chat Id Estado Fecha de creación Origen Proceso • 38084…" at bounding box center [660, 518] width 1222 height 160
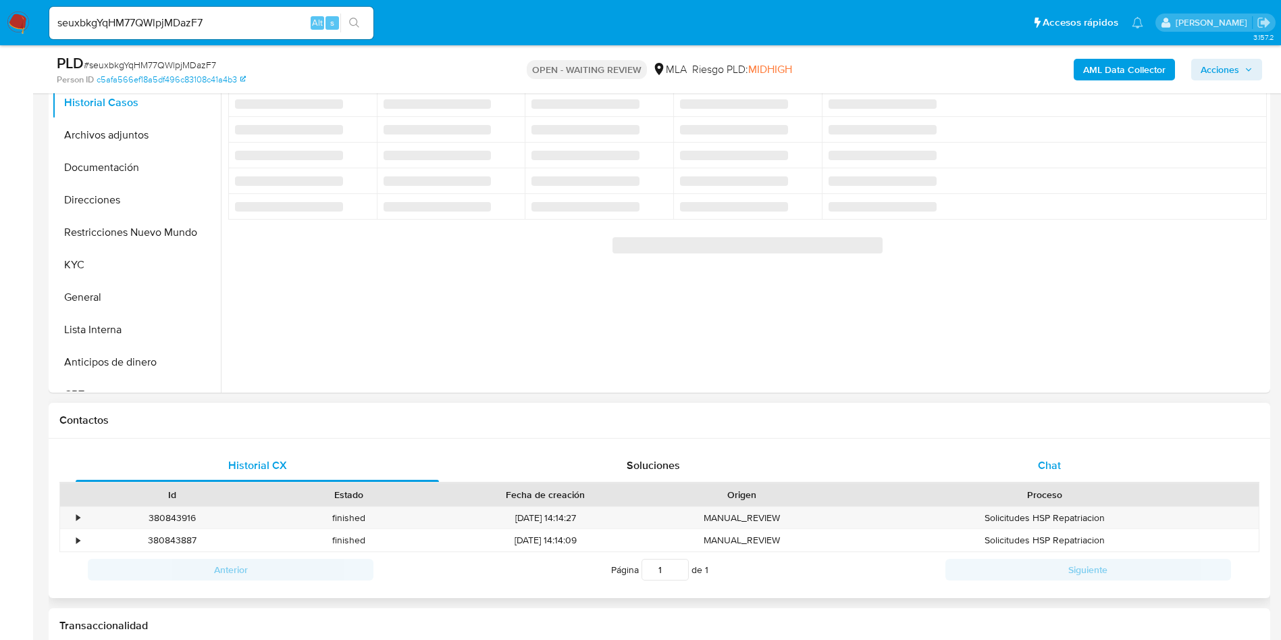
click at [1006, 463] on div "Chat" at bounding box center [1049, 465] width 363 height 32
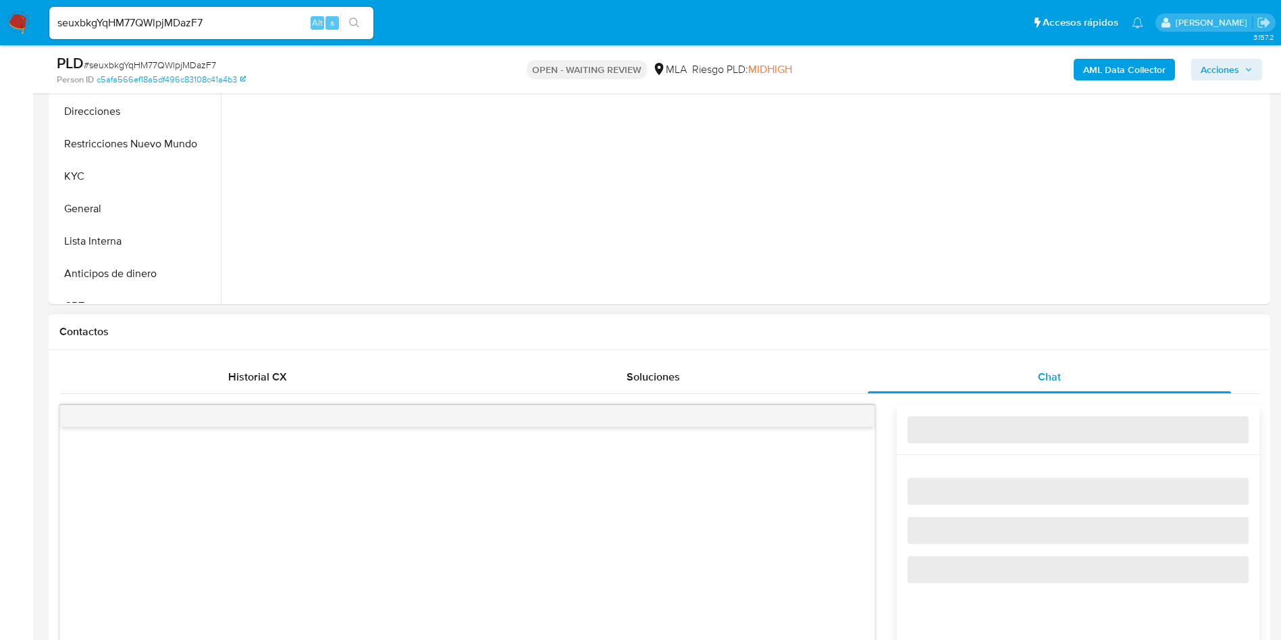
scroll to position [709, 0]
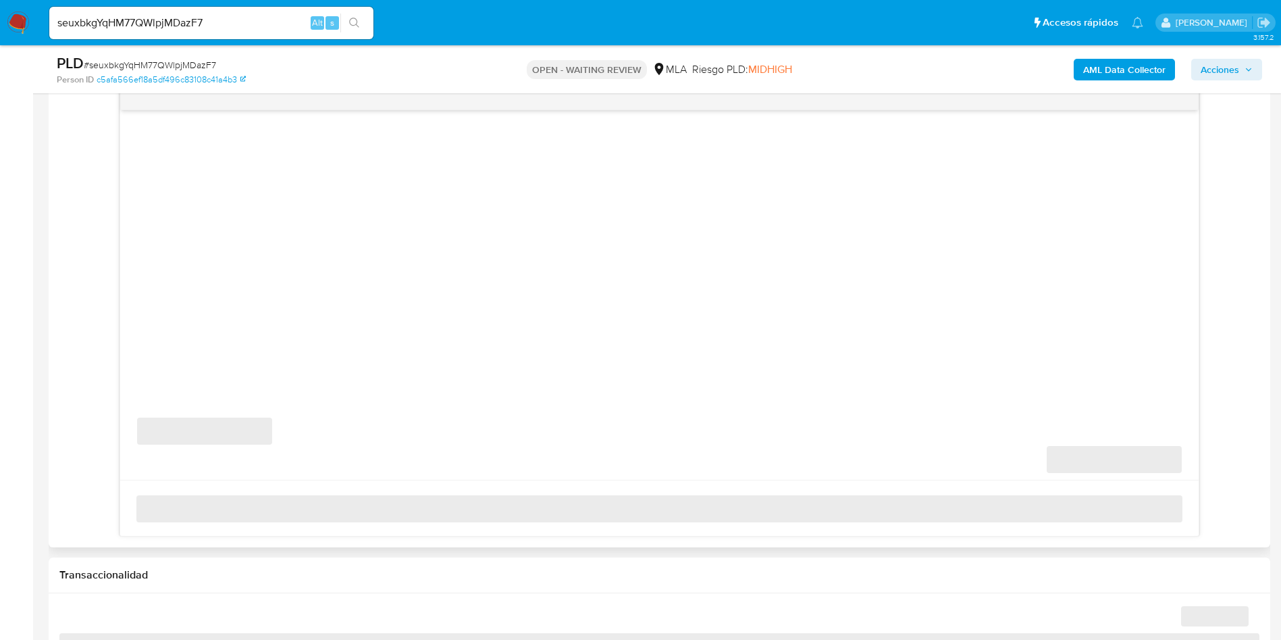
select select "10"
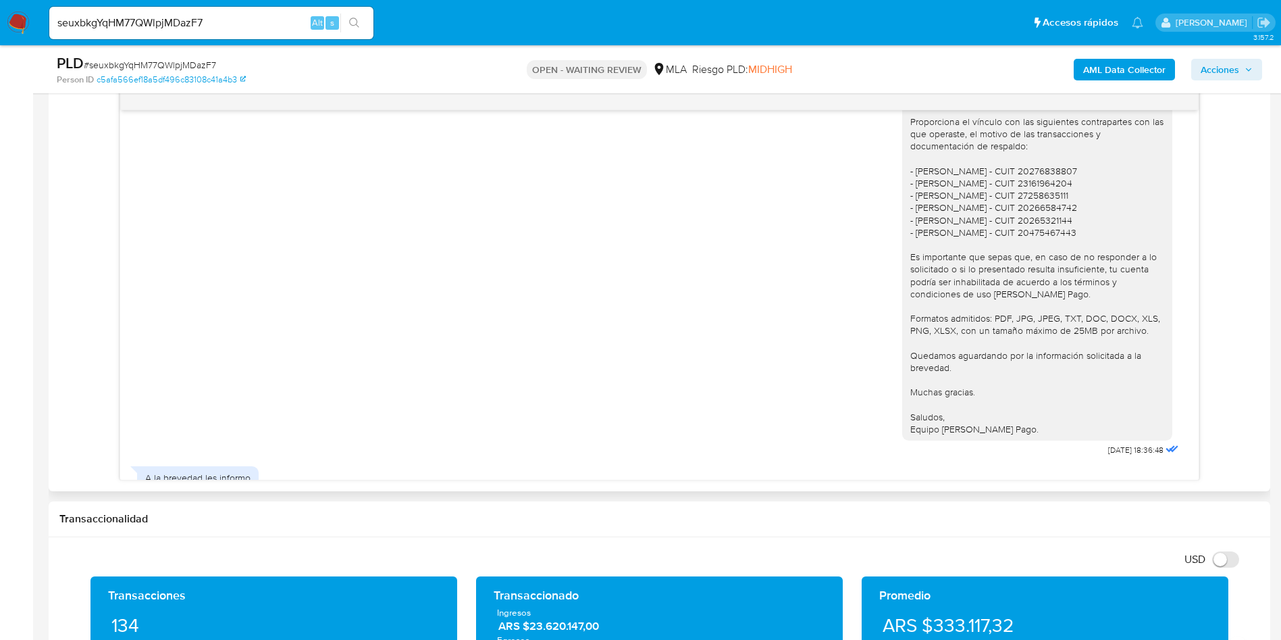
scroll to position [852, 0]
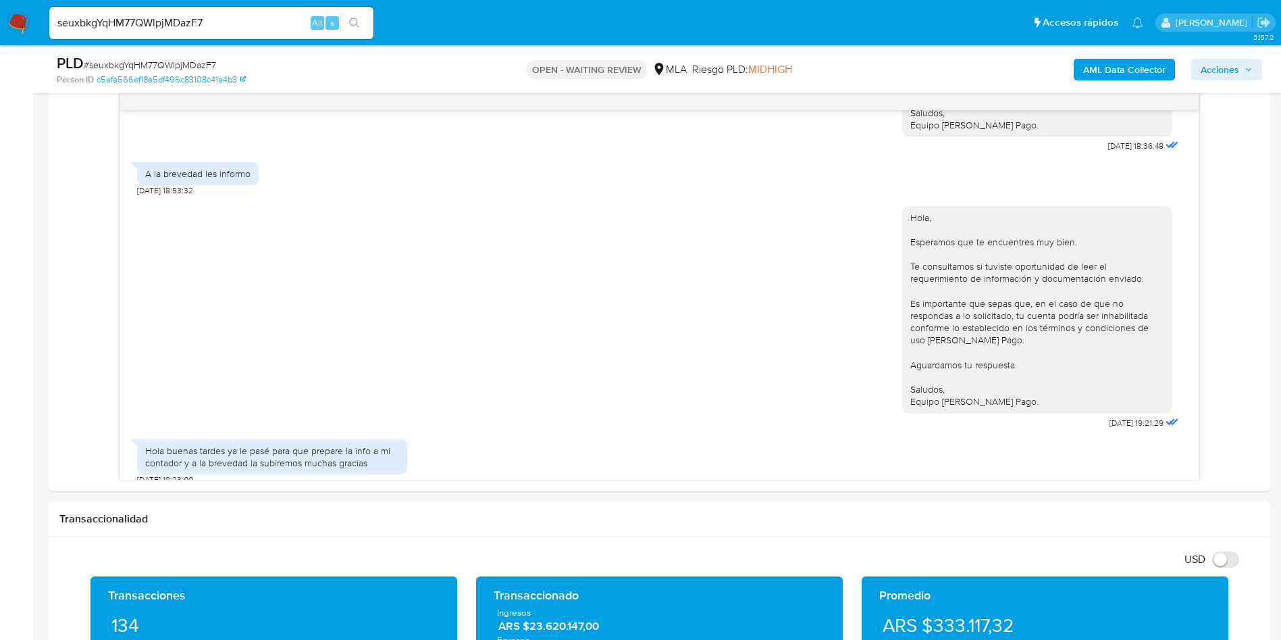
click at [161, 60] on span "# seuxbkgYqHM77QWlpjMDazF7" at bounding box center [150, 65] width 132 height 14
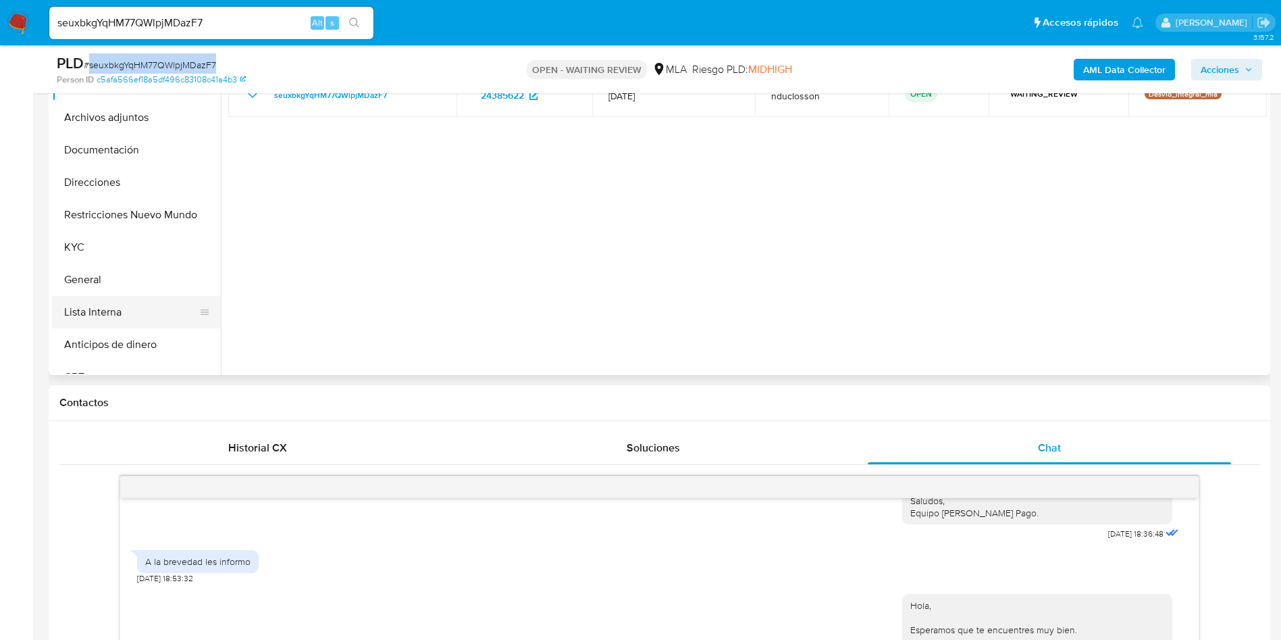
scroll to position [304, 0]
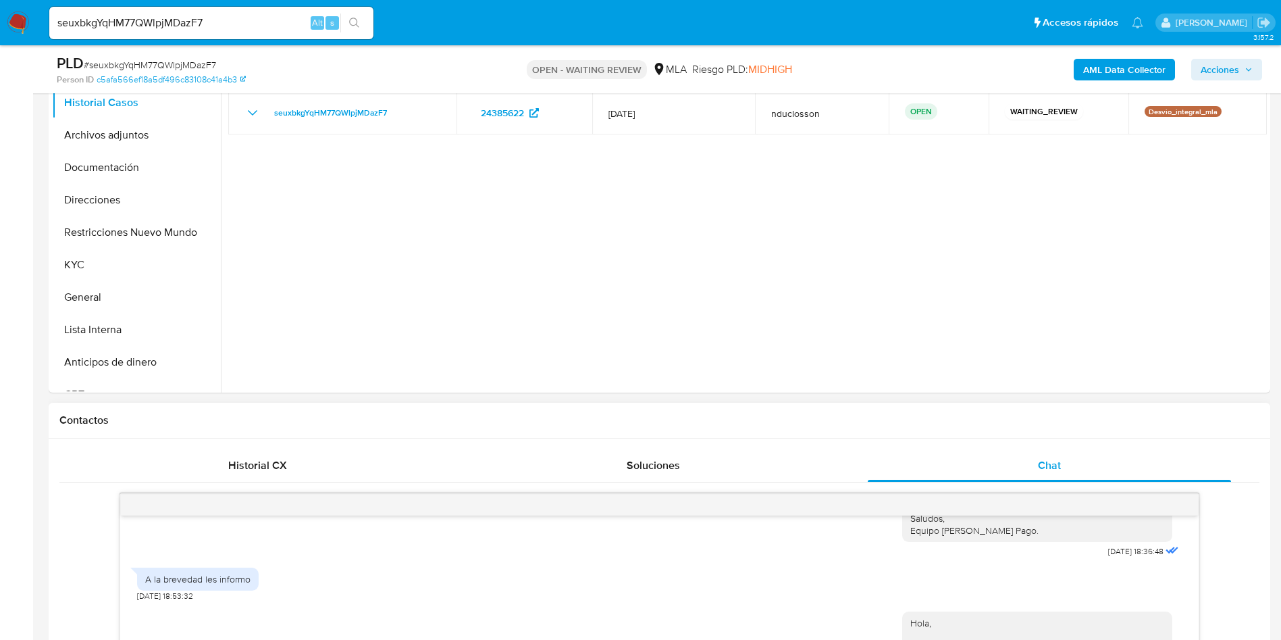
click at [243, 458] on span "Historial CX" at bounding box center [257, 465] width 59 height 16
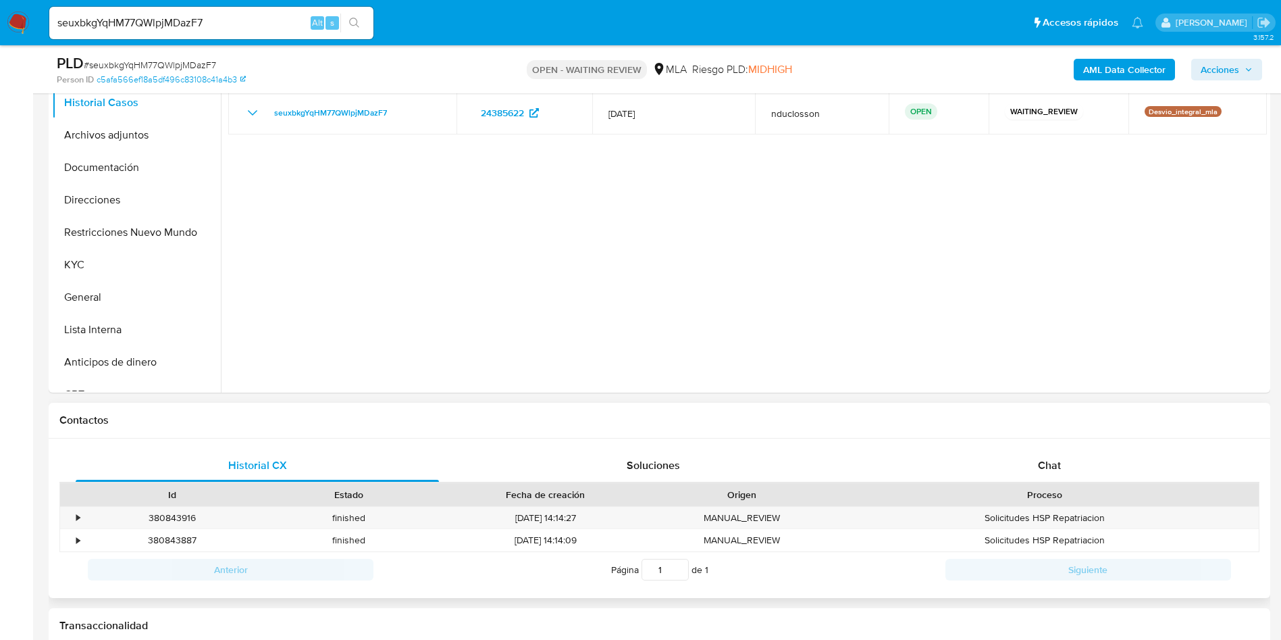
scroll to position [405, 0]
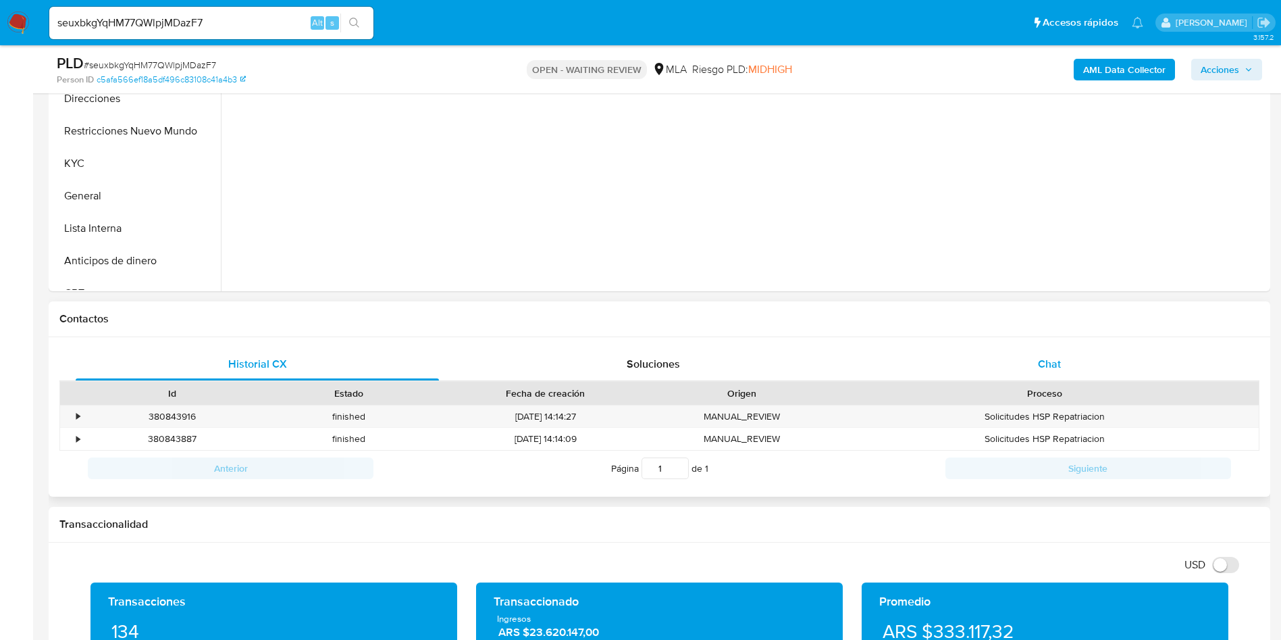
click at [1018, 353] on div "Chat" at bounding box center [1049, 364] width 363 height 32
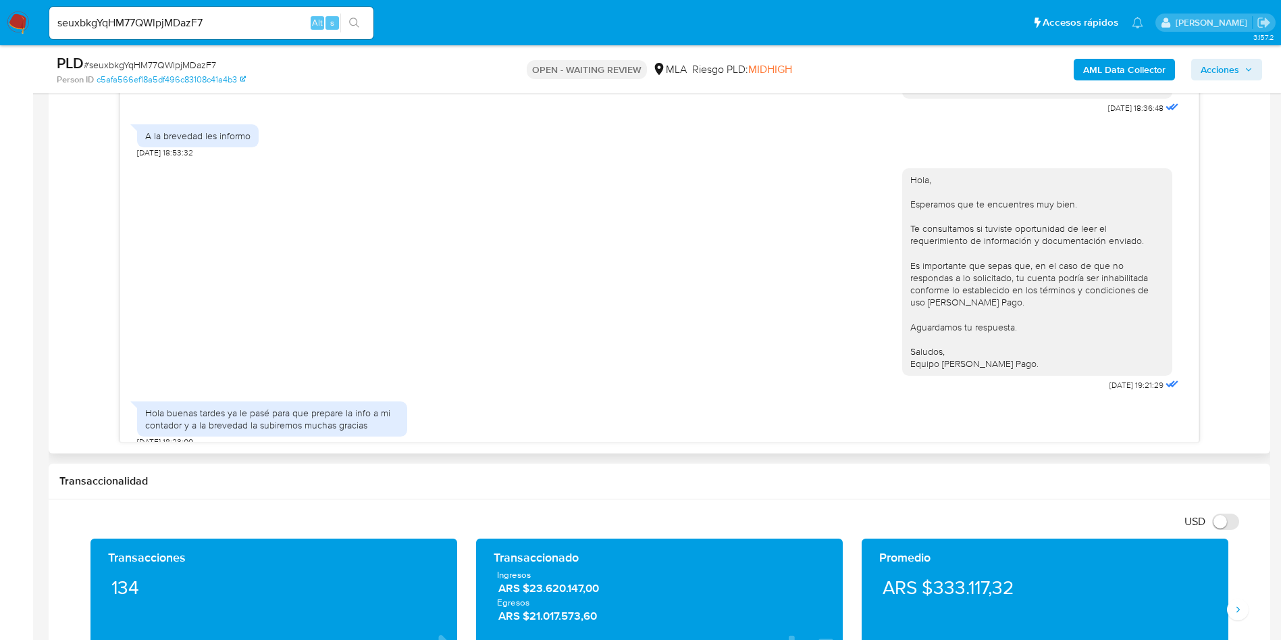
scroll to position [810, 0]
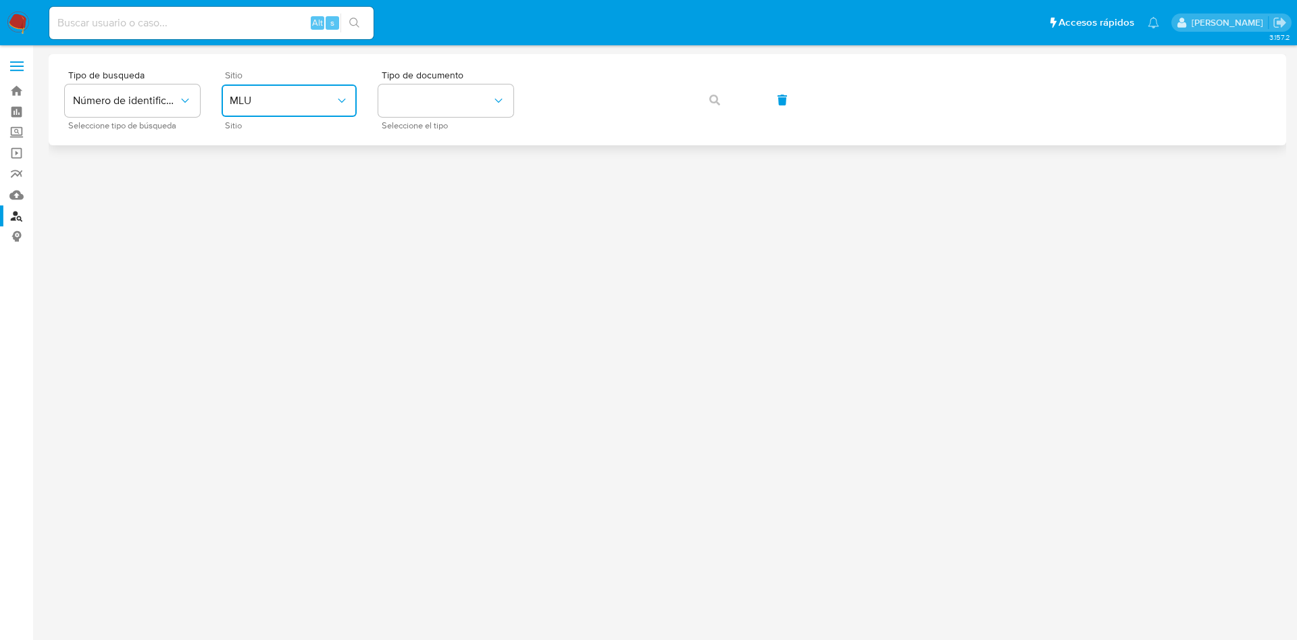
drag, startPoint x: 288, startPoint y: 99, endPoint x: 286, endPoint y: 109, distance: 9.7
click at [287, 97] on span "MLU" at bounding box center [282, 101] width 105 height 14
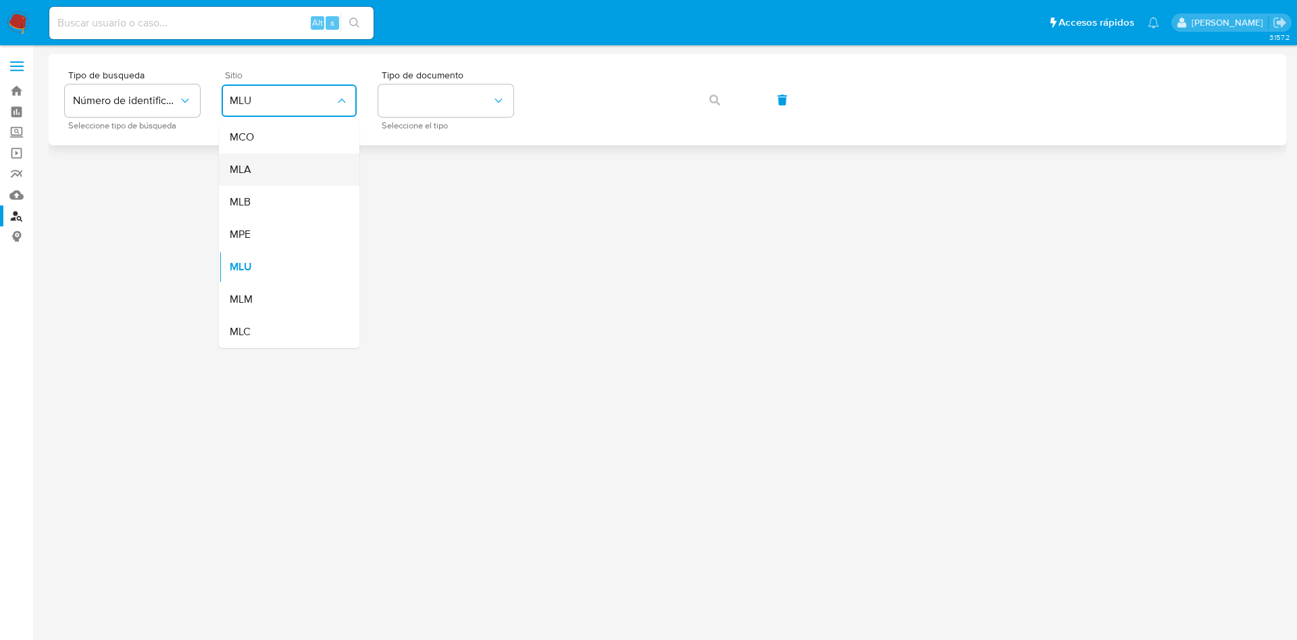
click at [285, 161] on div "MLA" at bounding box center [285, 169] width 111 height 32
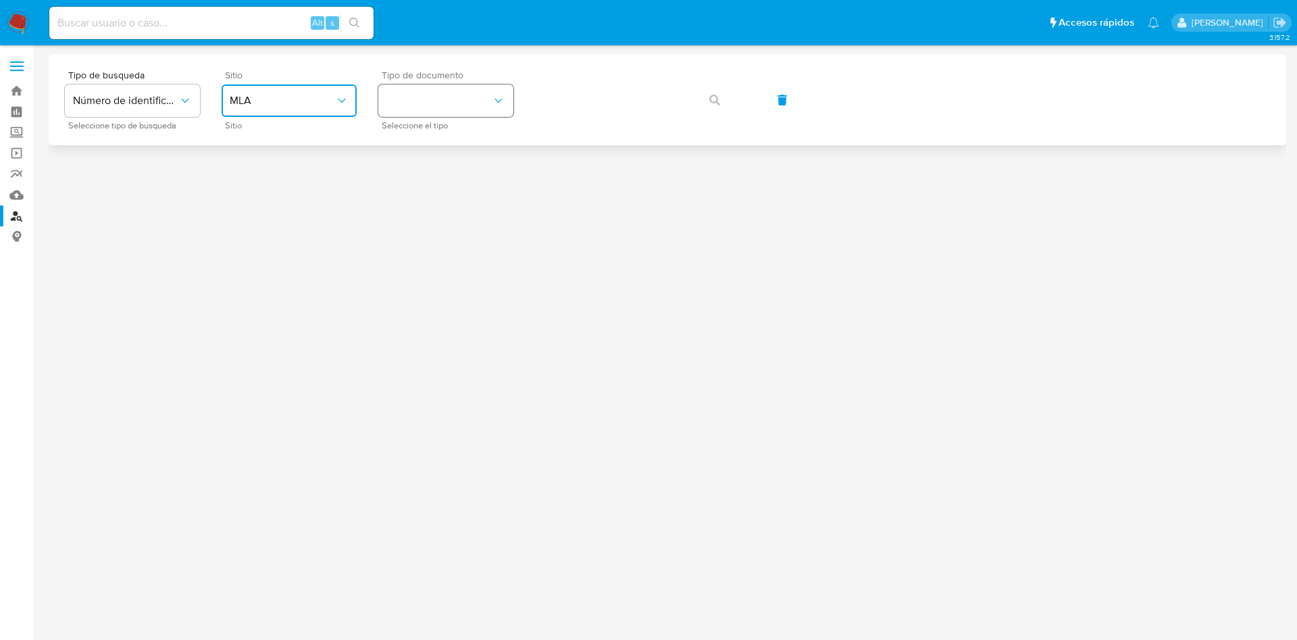
click at [403, 99] on button "identificationType" at bounding box center [445, 100] width 135 height 32
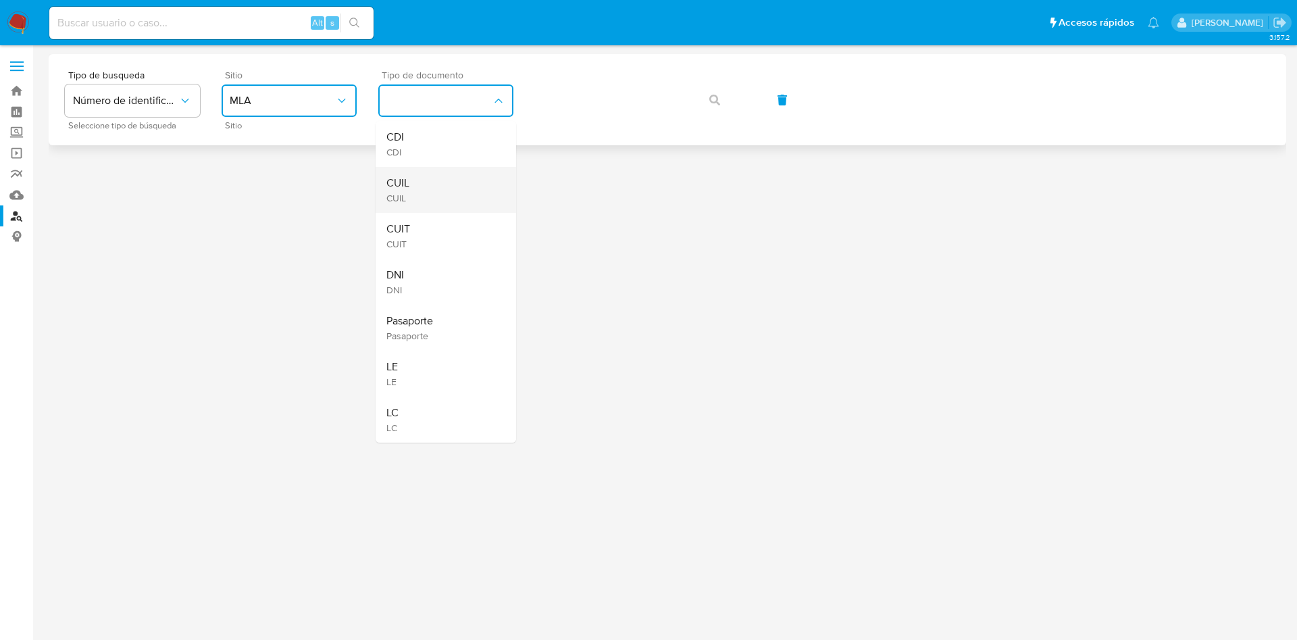
click at [430, 186] on div "CUIL CUIL" at bounding box center [441, 190] width 111 height 46
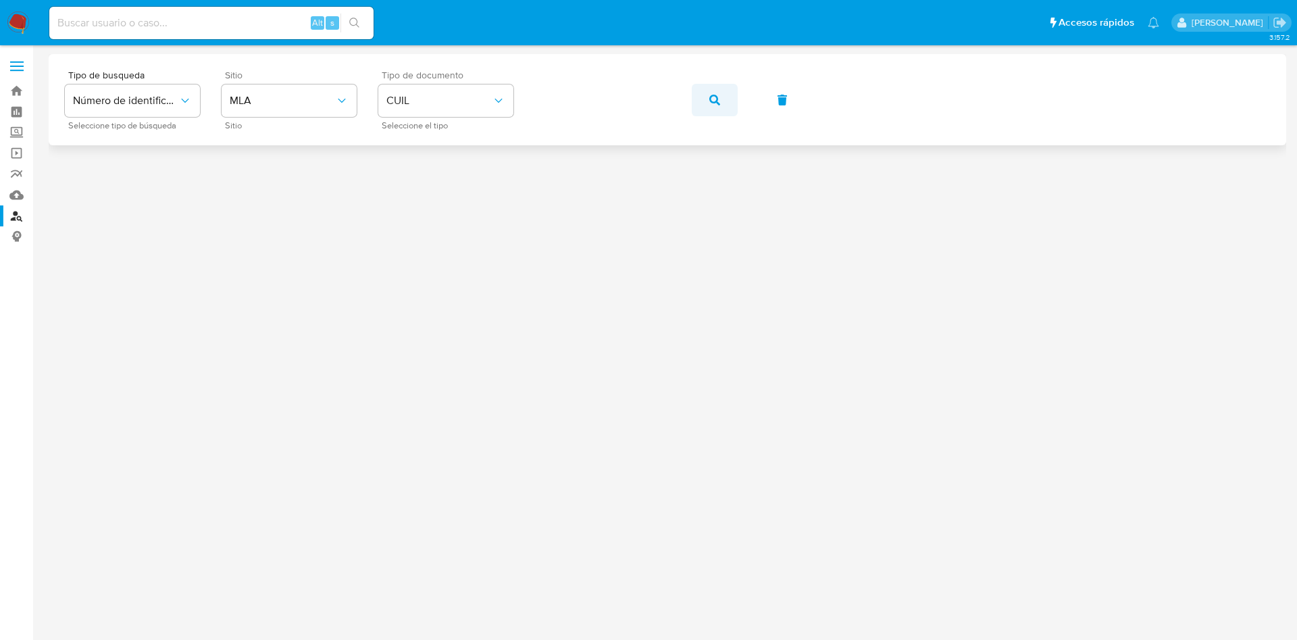
click at [726, 97] on button "button" at bounding box center [715, 100] width 46 height 32
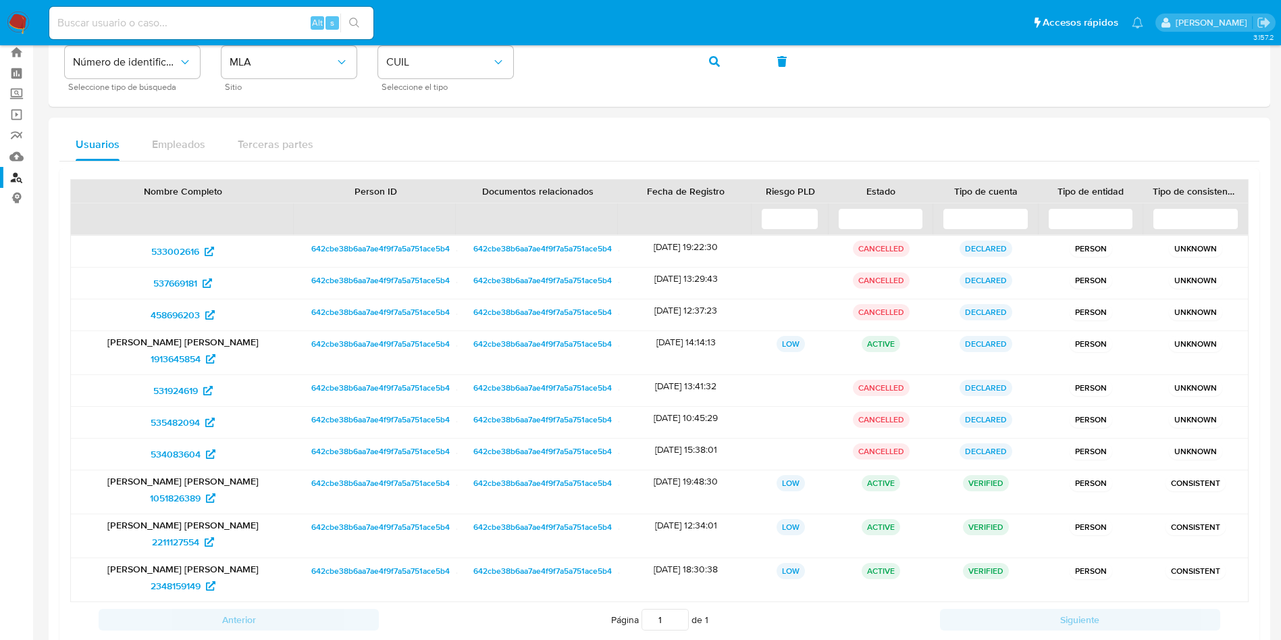
scroll to position [77, 0]
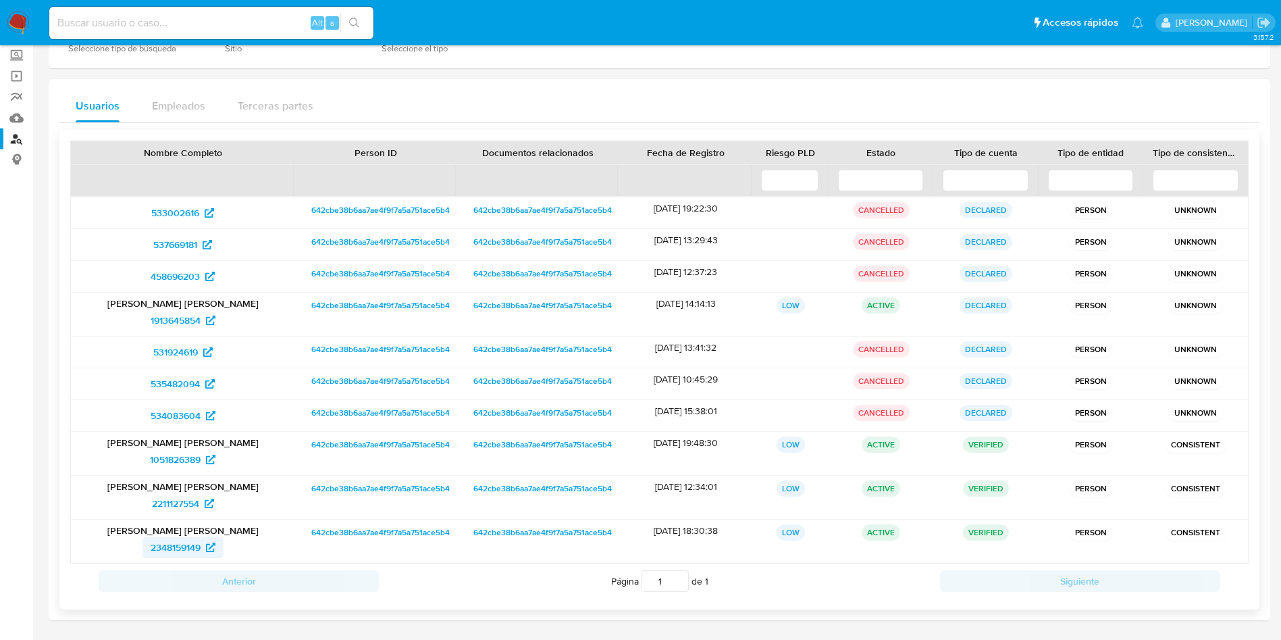
click at [178, 547] on span "2348159149" at bounding box center [176, 547] width 50 height 22
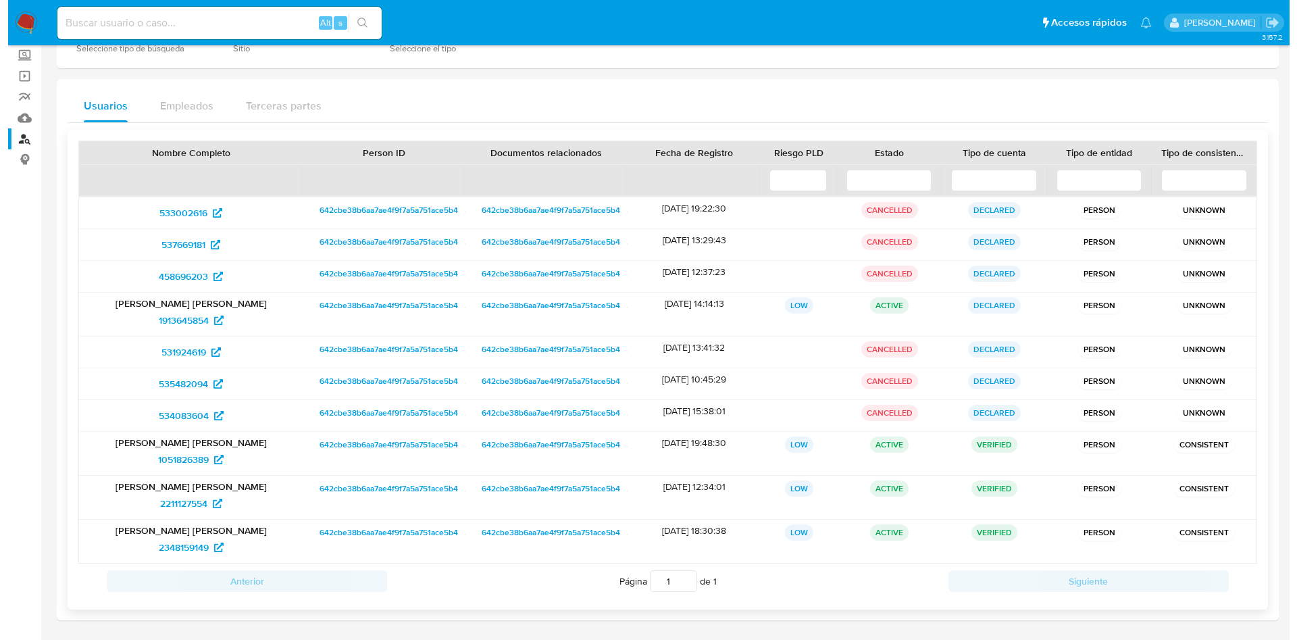
scroll to position [0, 0]
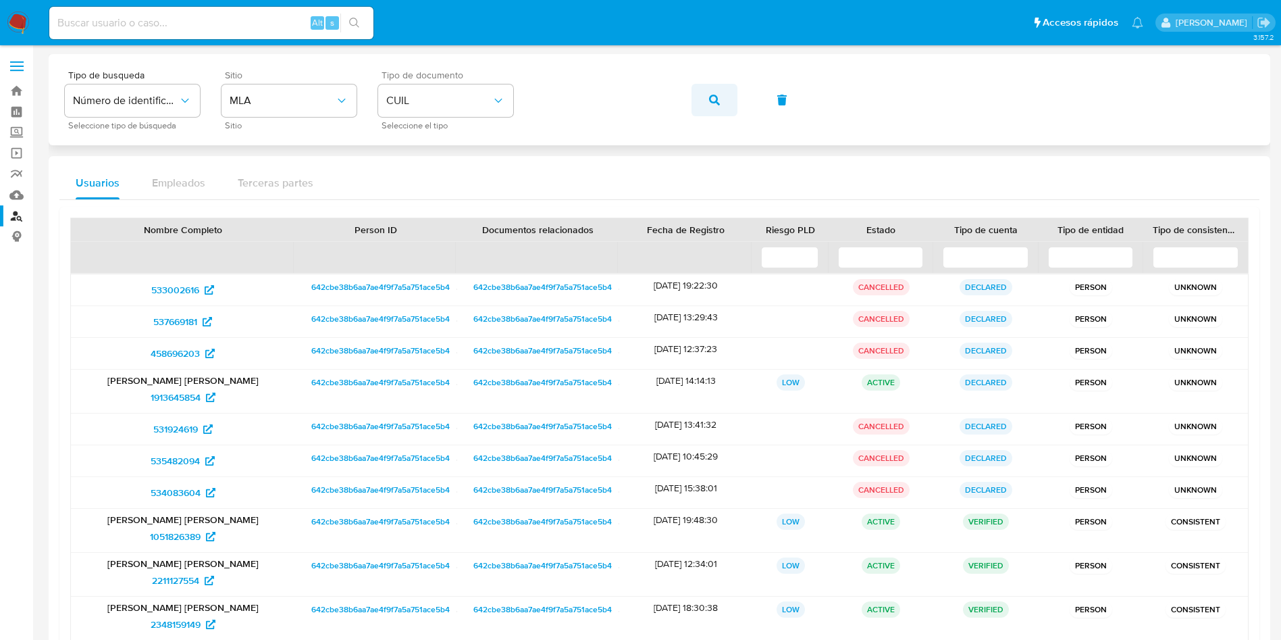
click at [715, 99] on icon "button" at bounding box center [714, 100] width 11 height 11
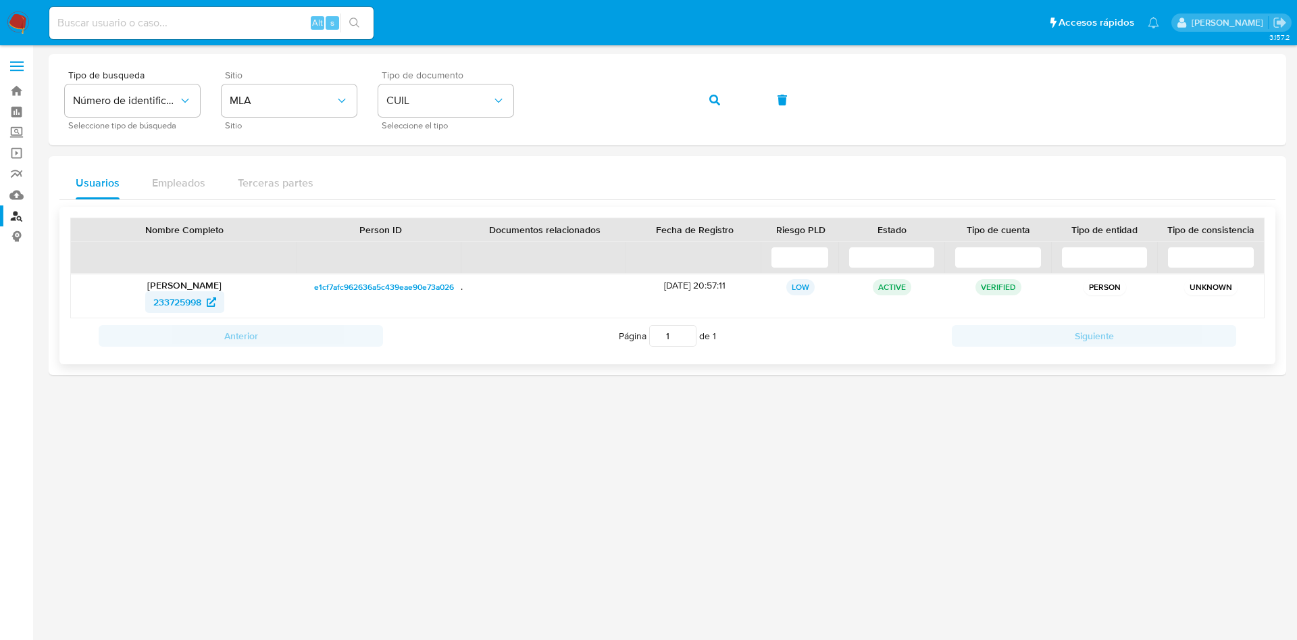
click at [168, 303] on span "233725998" at bounding box center [177, 302] width 48 height 22
click at [709, 102] on button "button" at bounding box center [715, 100] width 46 height 32
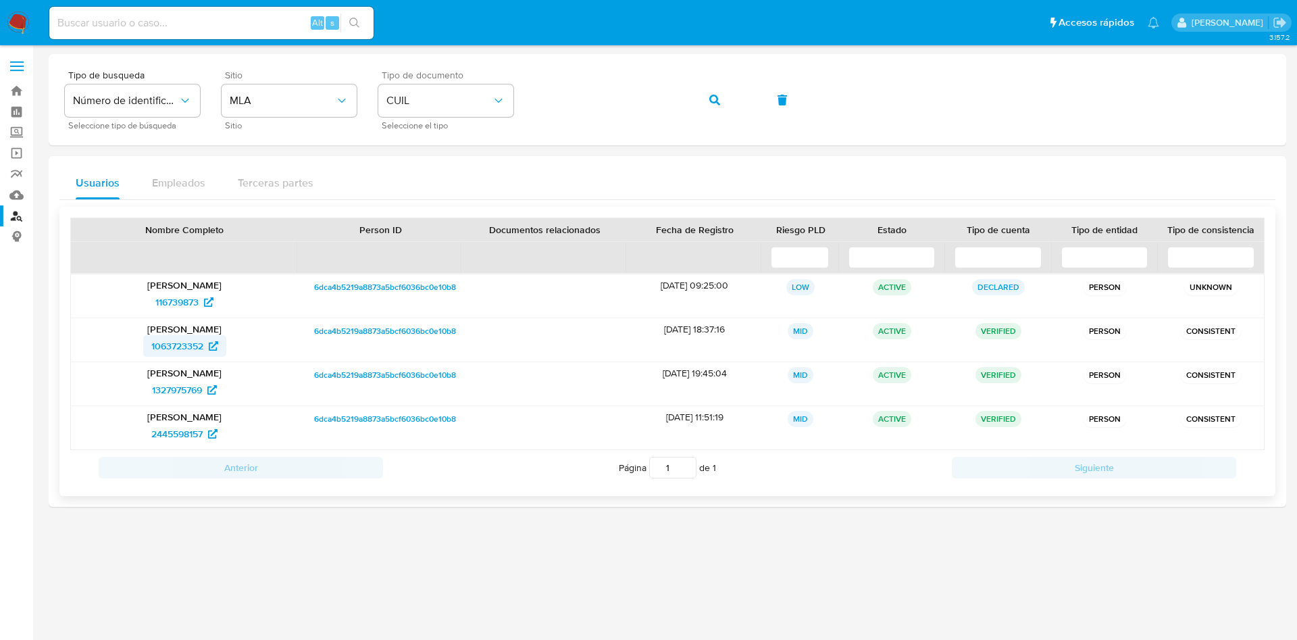
click at [160, 336] on span "1063723352" at bounding box center [177, 346] width 52 height 22
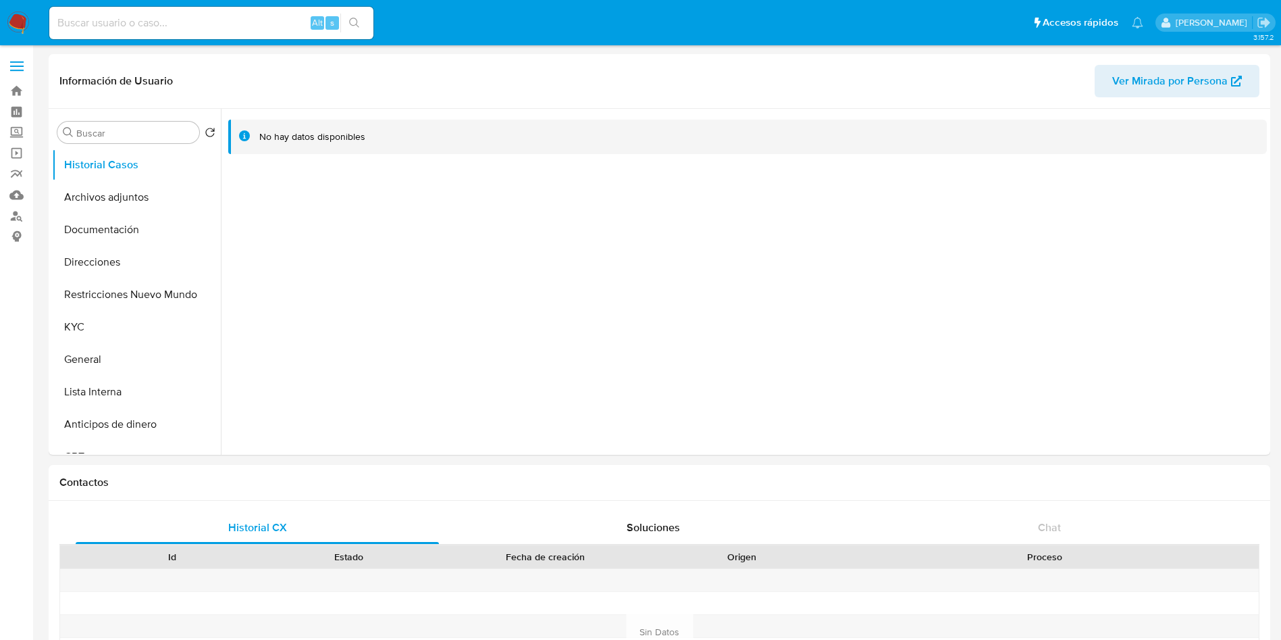
select select "10"
click at [1154, 66] on span "Ver Mirada por Persona" at bounding box center [1169, 81] width 115 height 32
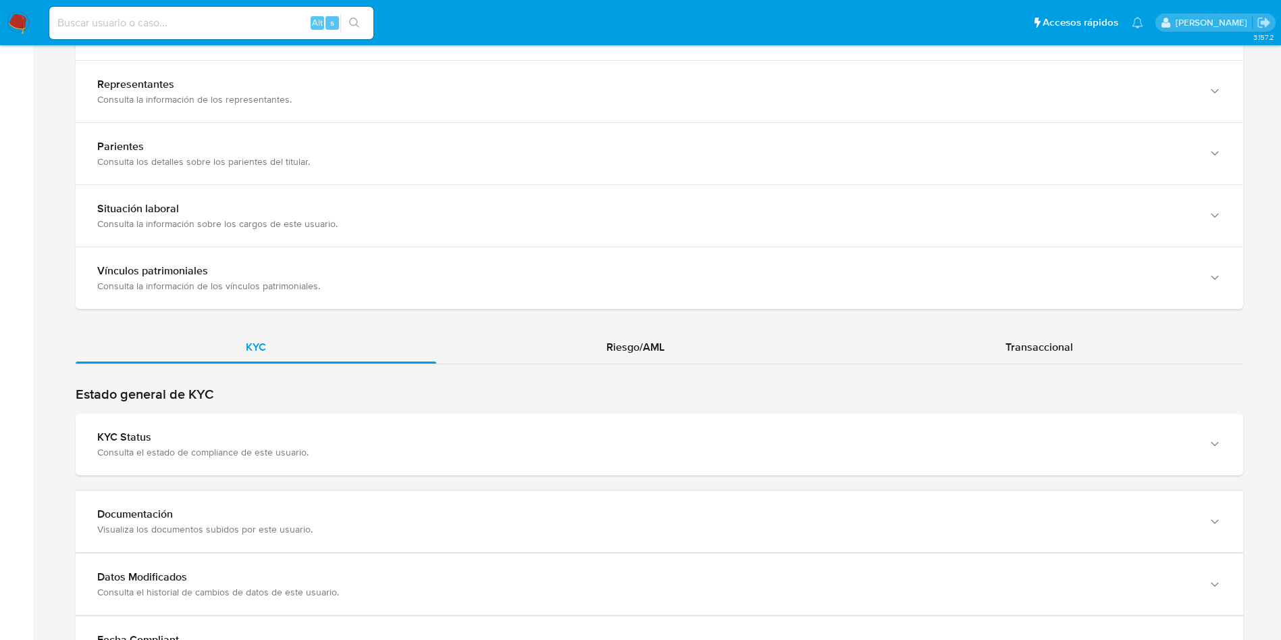
scroll to position [1112, 0]
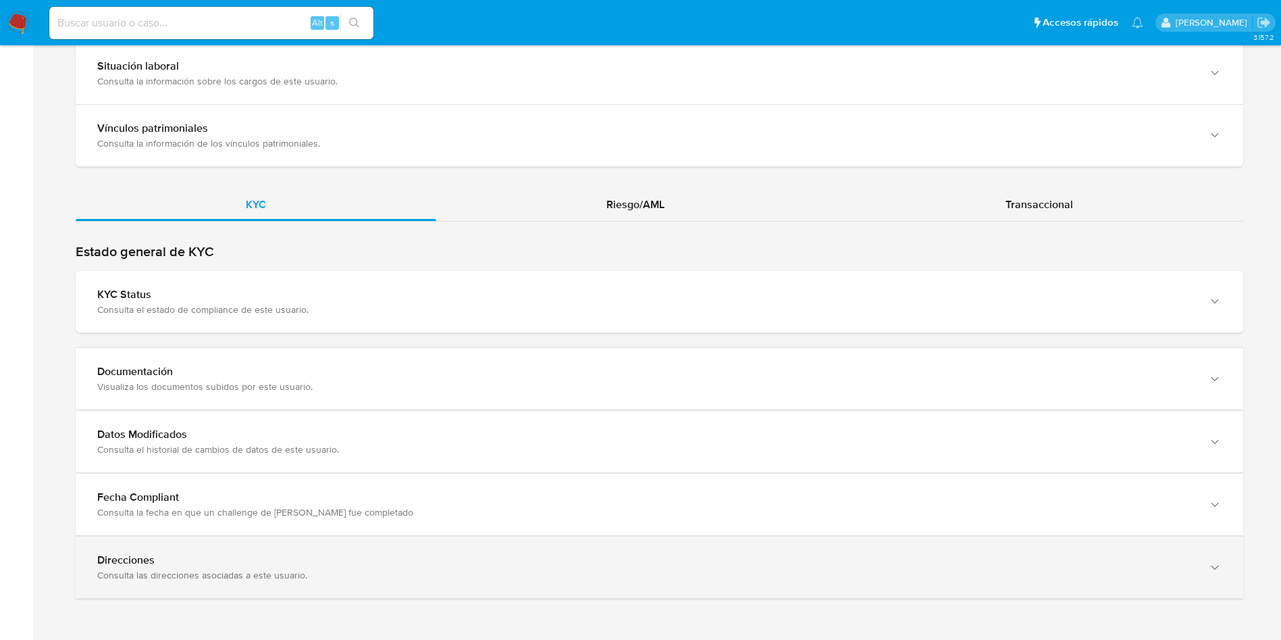
click at [292, 555] on div "Direcciones" at bounding box center [646, 560] width 1098 height 14
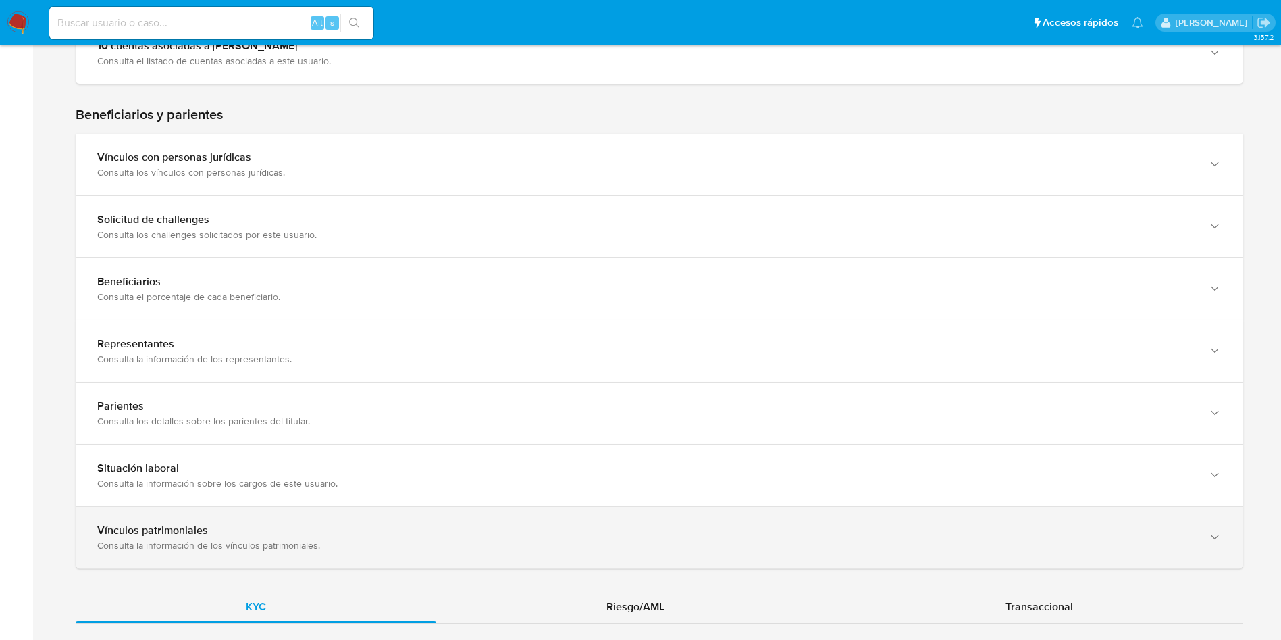
scroll to position [825, 0]
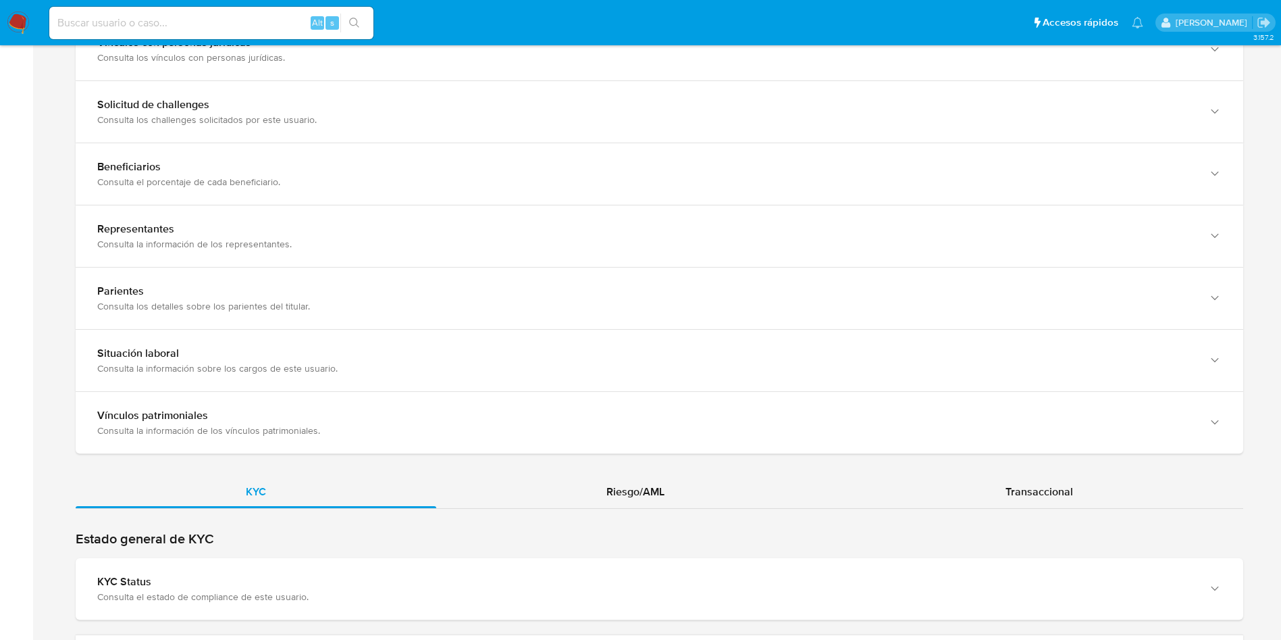
click at [649, 494] on span "Riesgo/AML" at bounding box center [636, 492] width 58 height 16
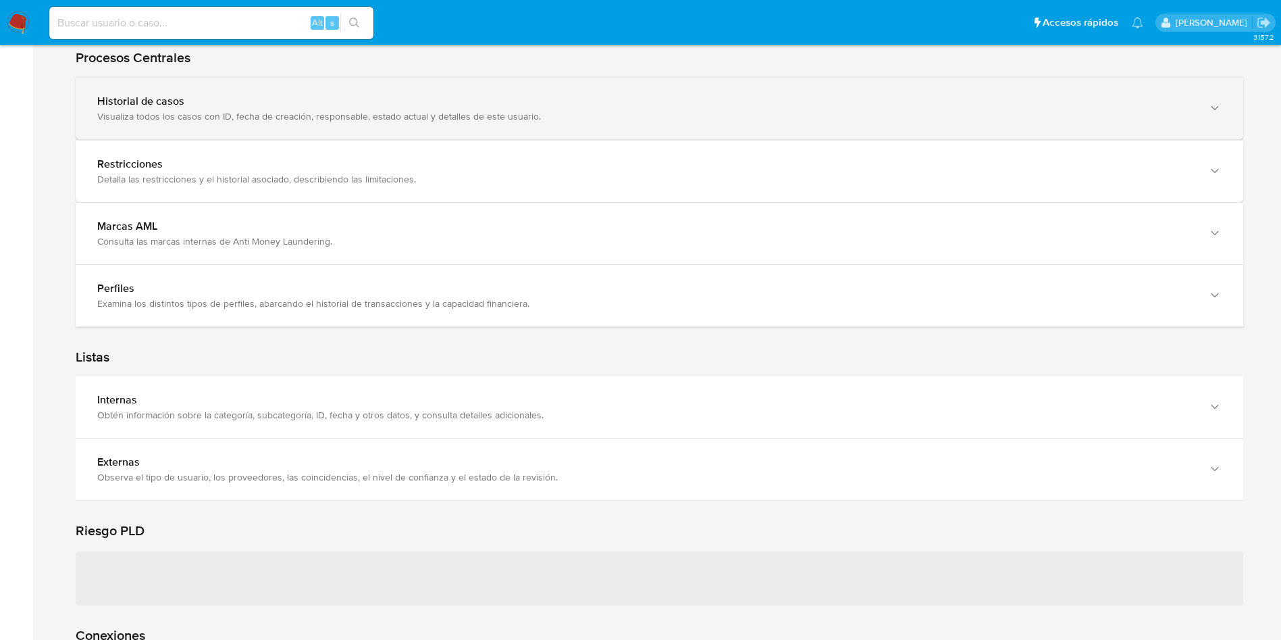
scroll to position [1231, 0]
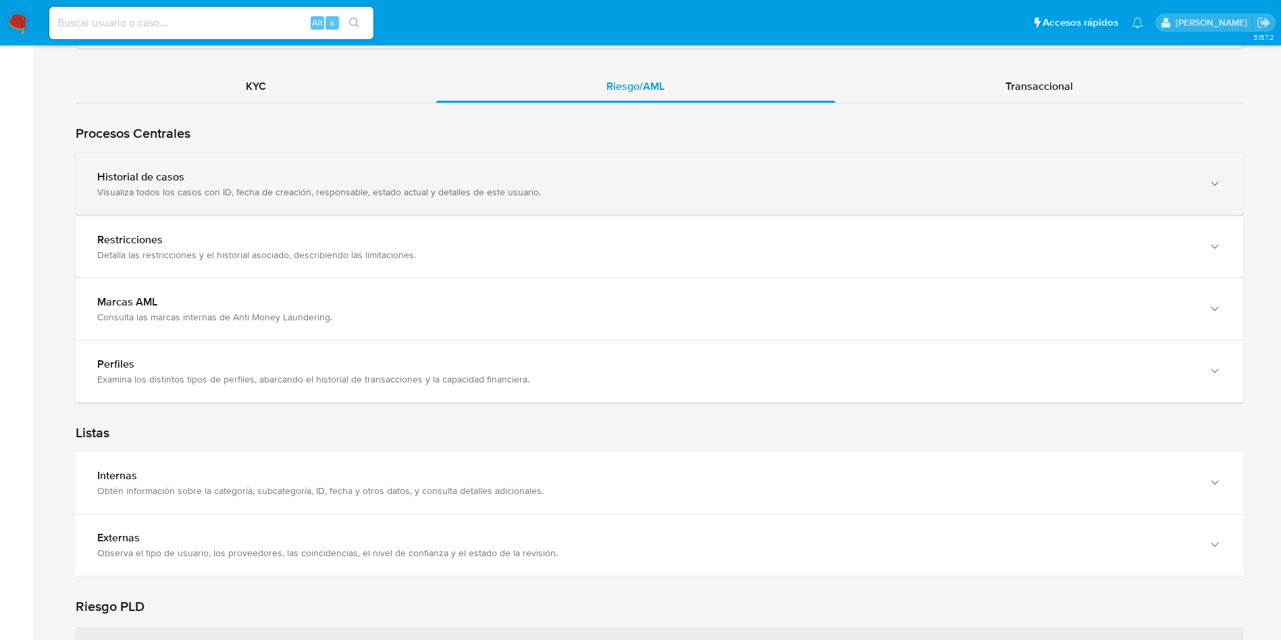
click at [290, 178] on div "Historial de casos" at bounding box center [646, 177] width 1098 height 14
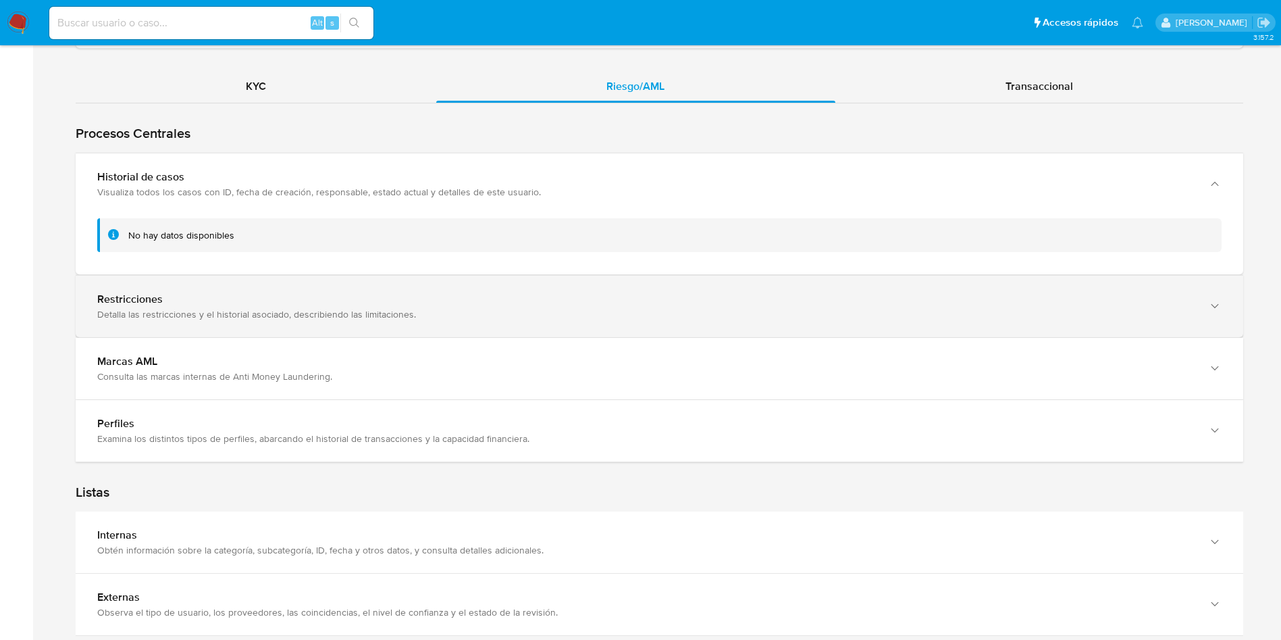
click at [299, 288] on div "Restricciones Detalla las restricciones y el historial asociado, describiendo l…" at bounding box center [660, 306] width 1168 height 61
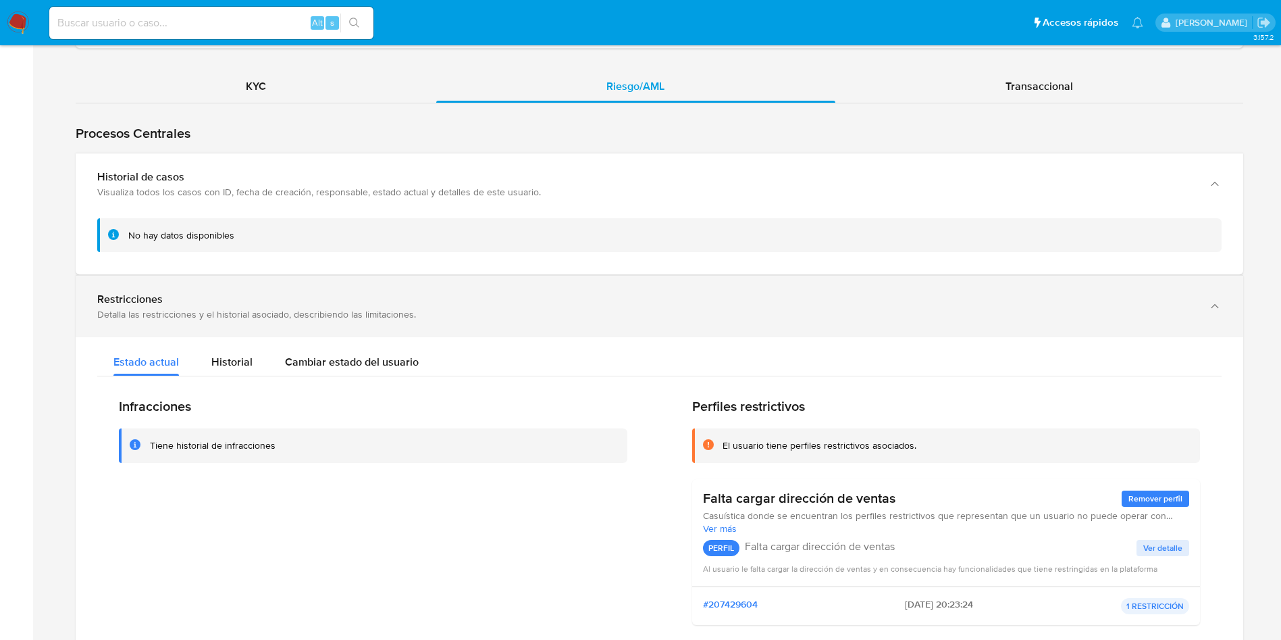
click at [315, 290] on div "Restricciones Detalla las restricciones y el historial asociado, describiendo l…" at bounding box center [660, 306] width 1168 height 61
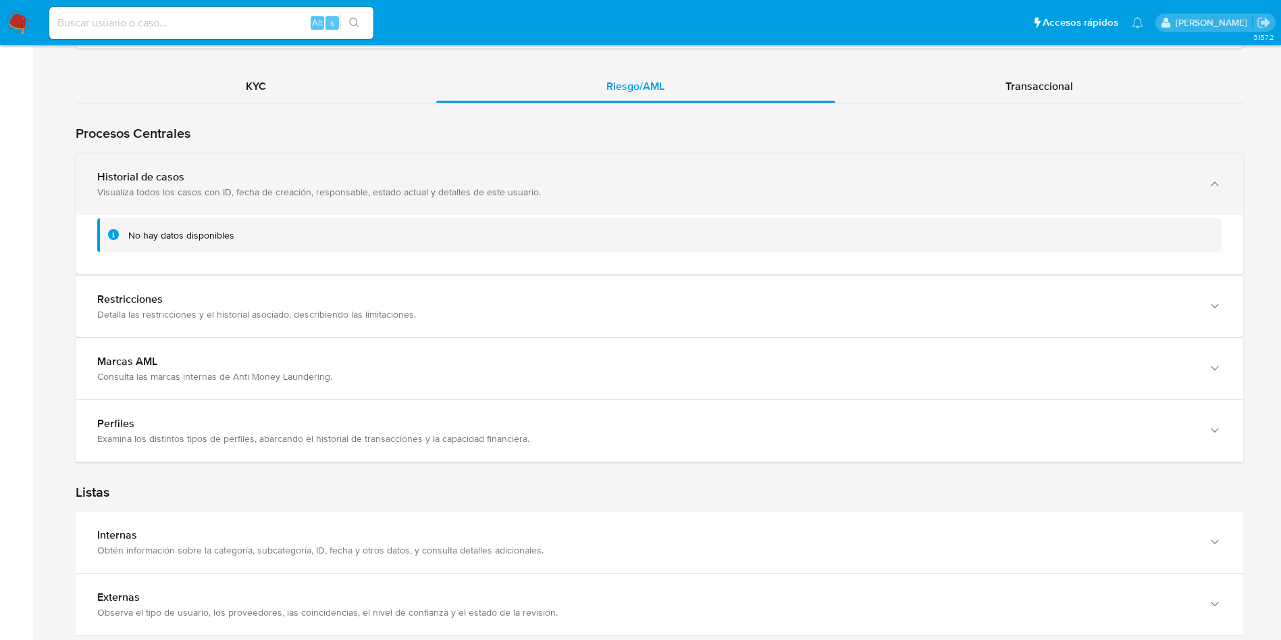
click at [327, 173] on div "Historial de casos" at bounding box center [646, 177] width 1098 height 14
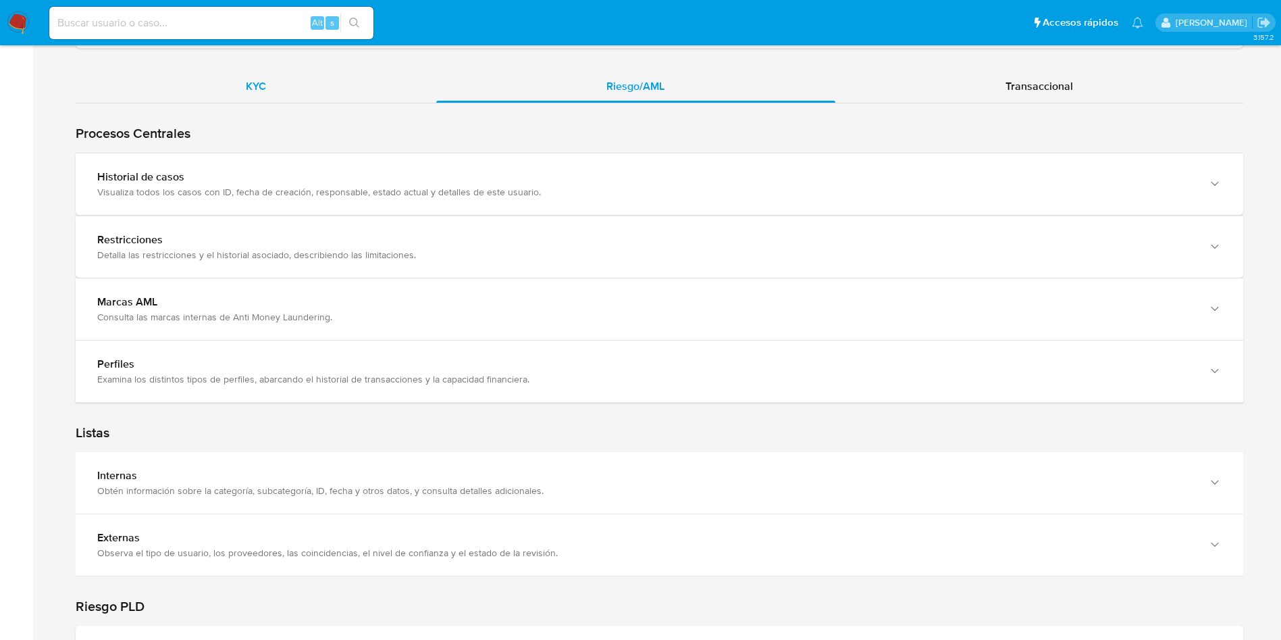
click at [261, 75] on div "KYC" at bounding box center [256, 86] width 361 height 32
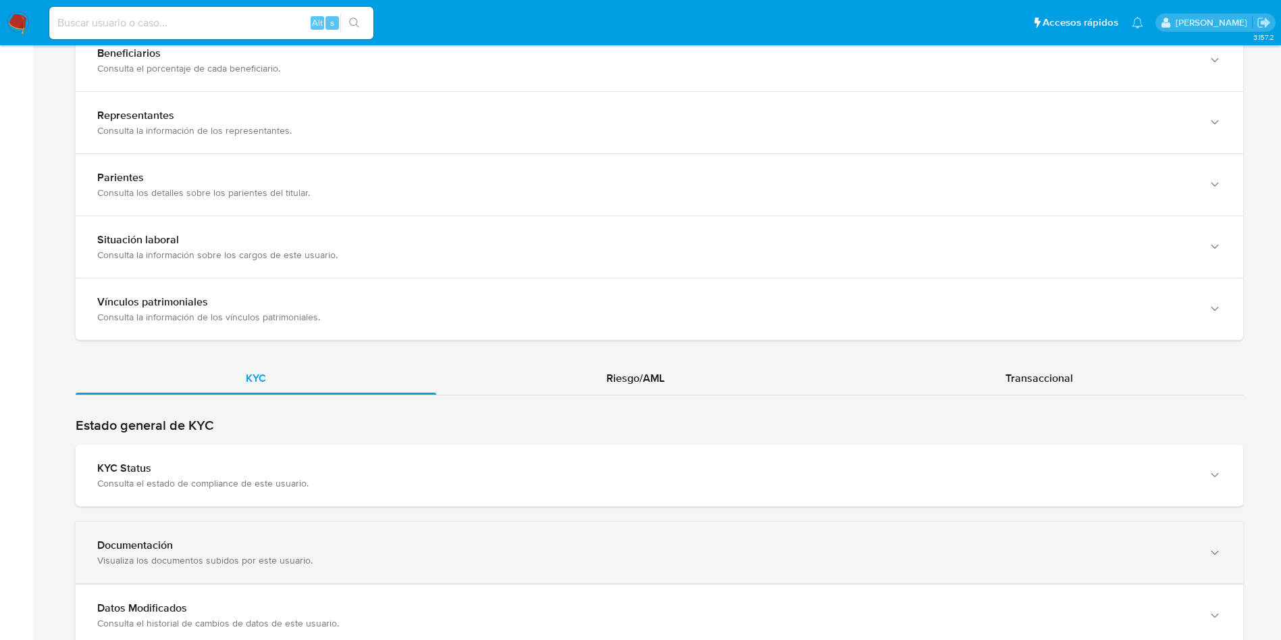
scroll to position [1112, 0]
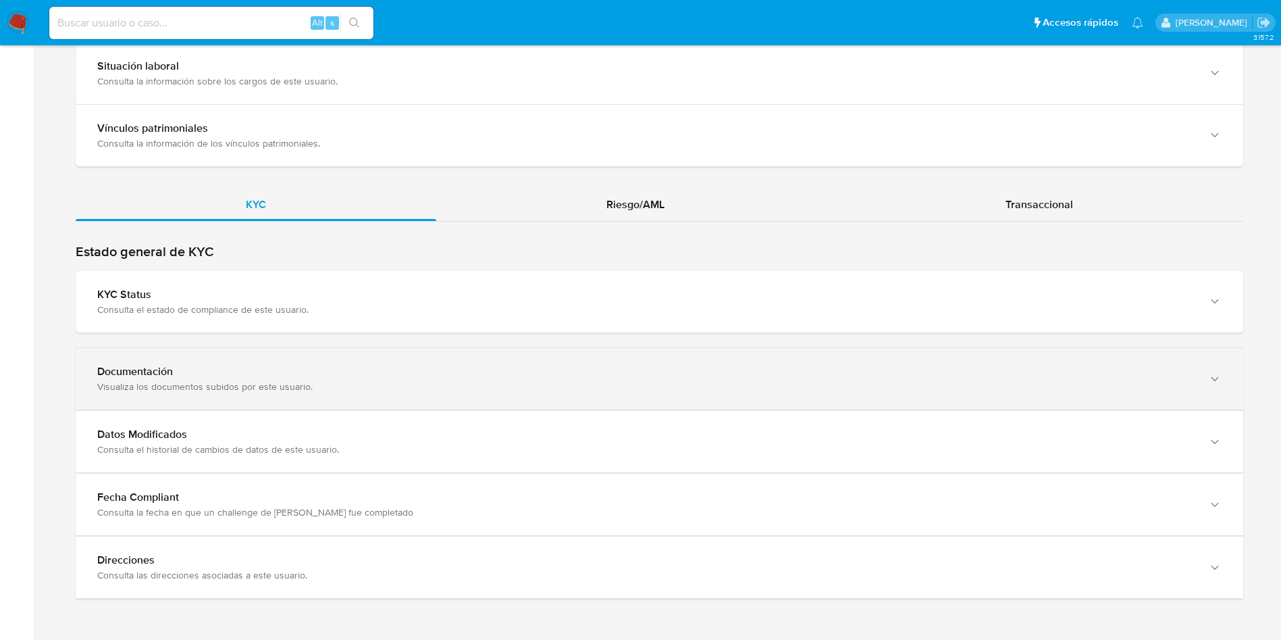
click at [209, 359] on div "Documentación Visualiza los documentos subidos por este usuario." at bounding box center [660, 378] width 1168 height 61
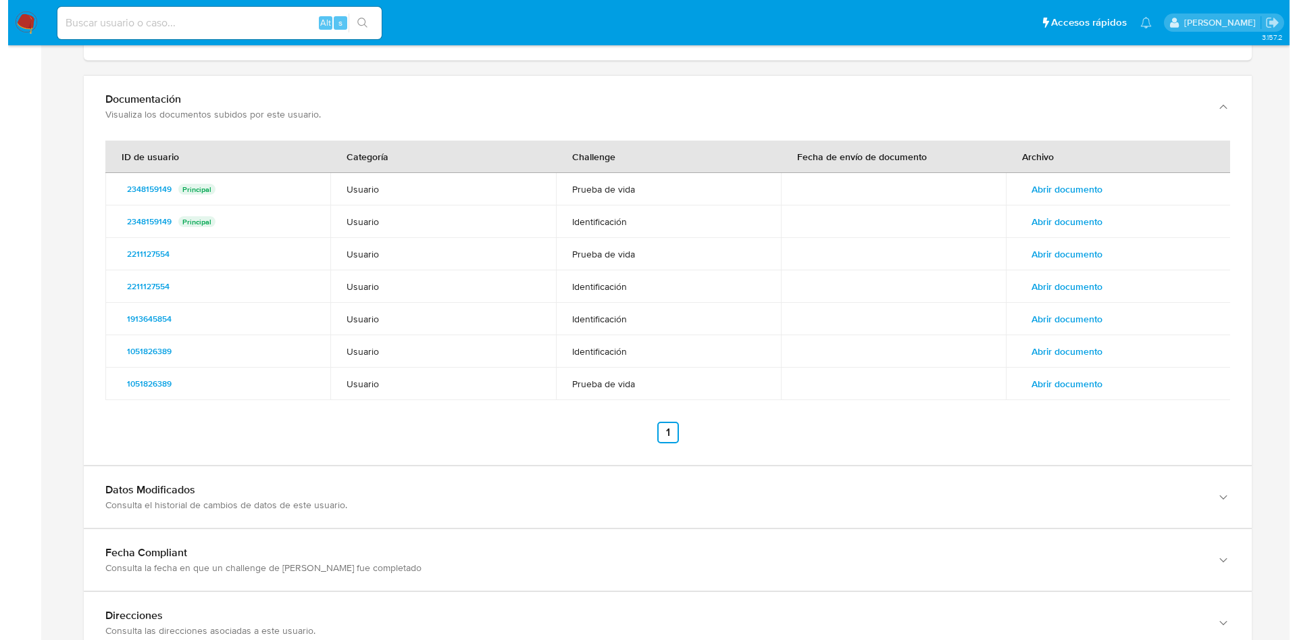
scroll to position [1416, 0]
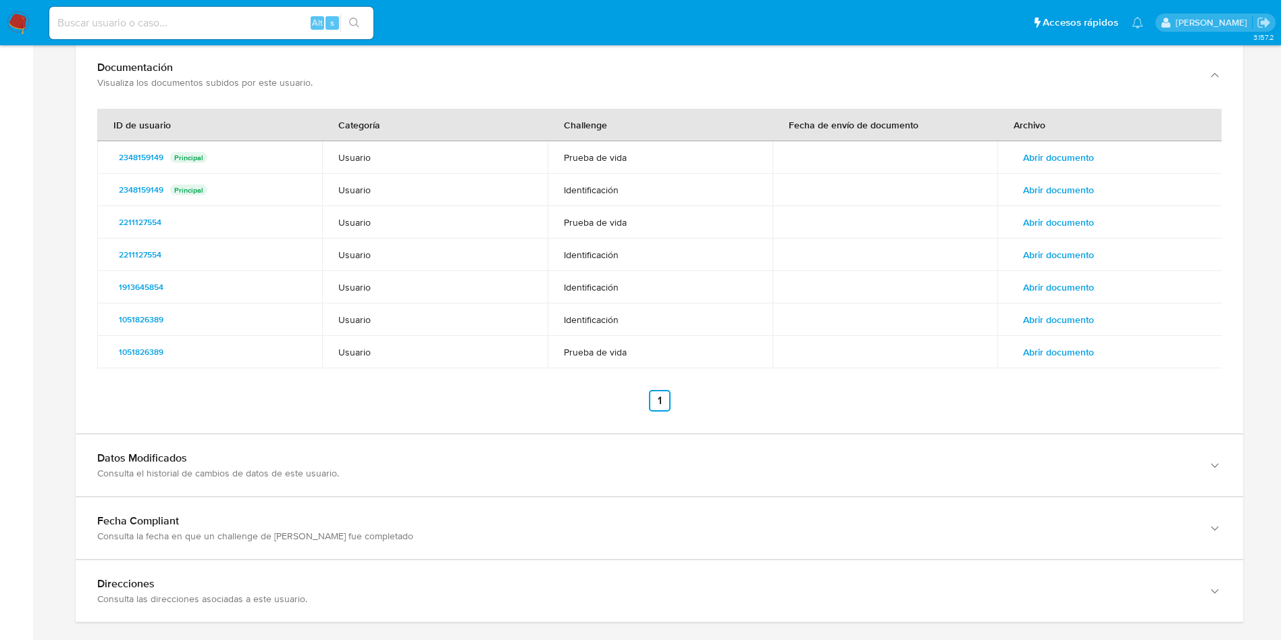
drag, startPoint x: 1062, startPoint y: 355, endPoint x: 1003, endPoint y: 417, distance: 86.0
click at [1003, 417] on div "ID de usuario Categoría Challenge Fecha de envío de documento Archivo 234815914…" at bounding box center [660, 269] width 1168 height 328
click at [1045, 164] on span "Abrir documento" at bounding box center [1058, 157] width 71 height 19
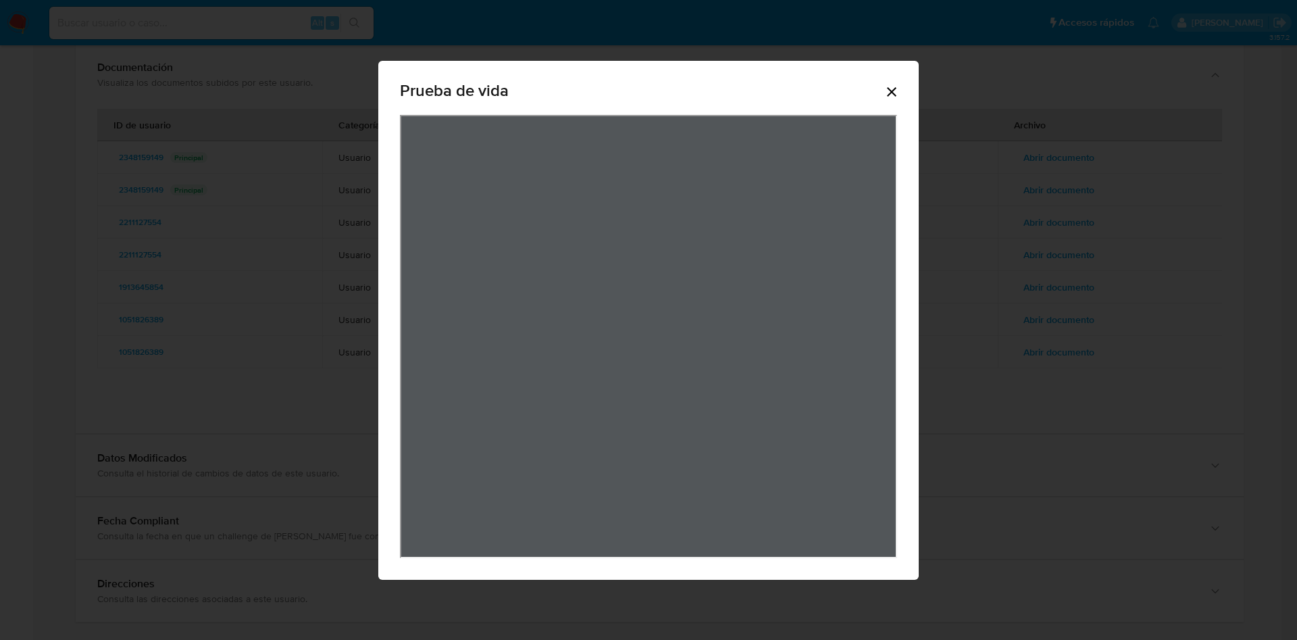
click at [890, 86] on icon "Cerrar" at bounding box center [891, 92] width 16 height 16
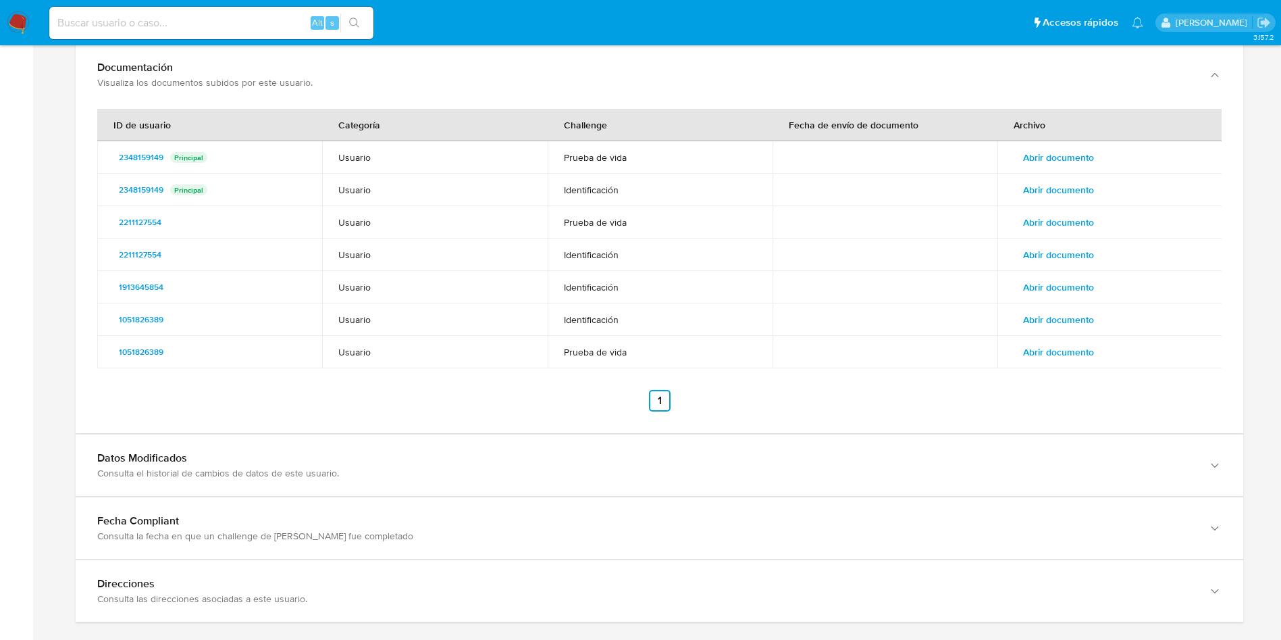
click at [1059, 186] on span "Abrir documento" at bounding box center [1058, 189] width 71 height 19
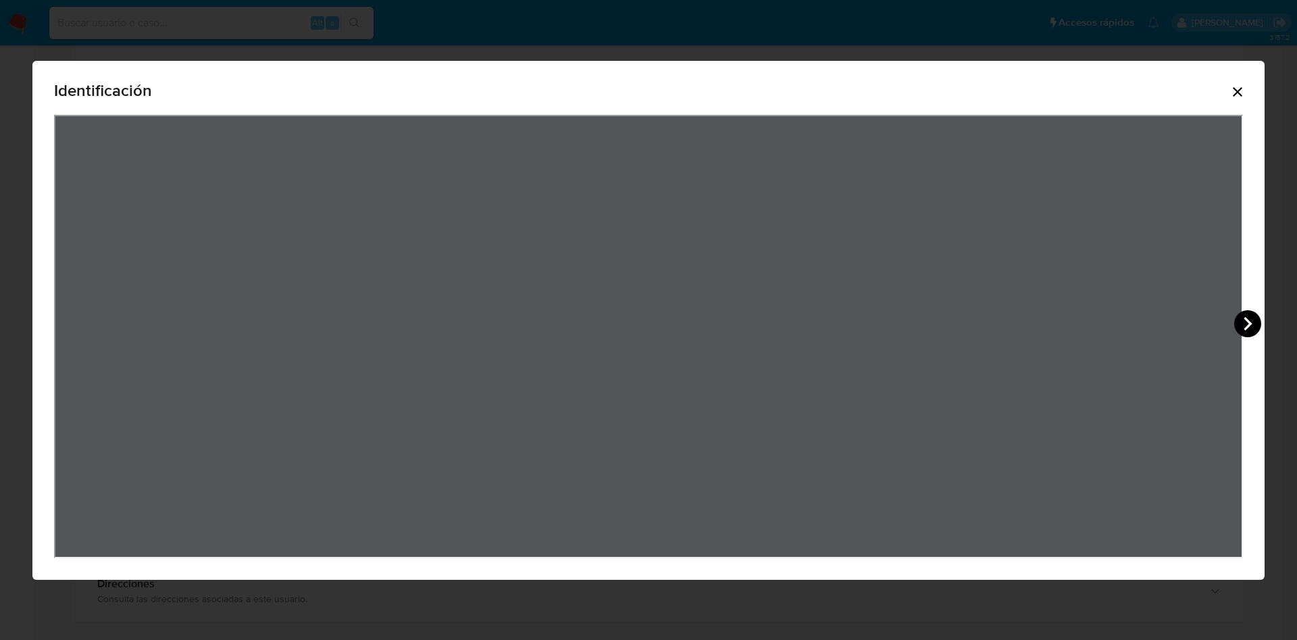
click at [1242, 319] on icon "View Document Modal" at bounding box center [1247, 323] width 27 height 27
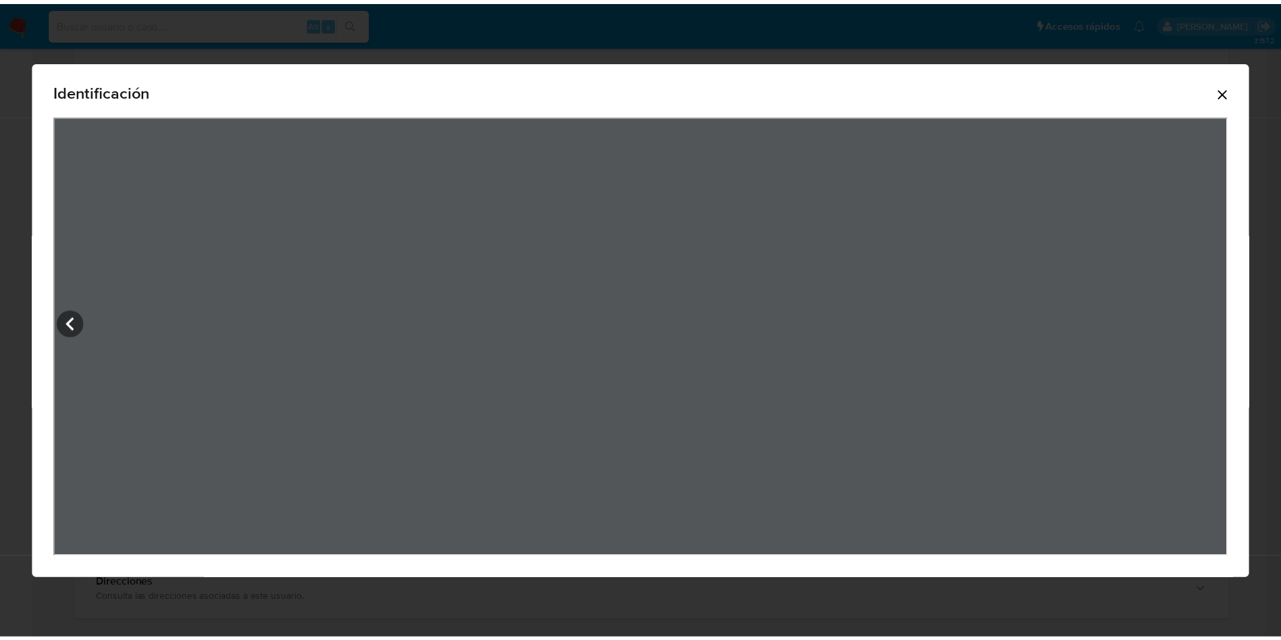
scroll to position [692, 0]
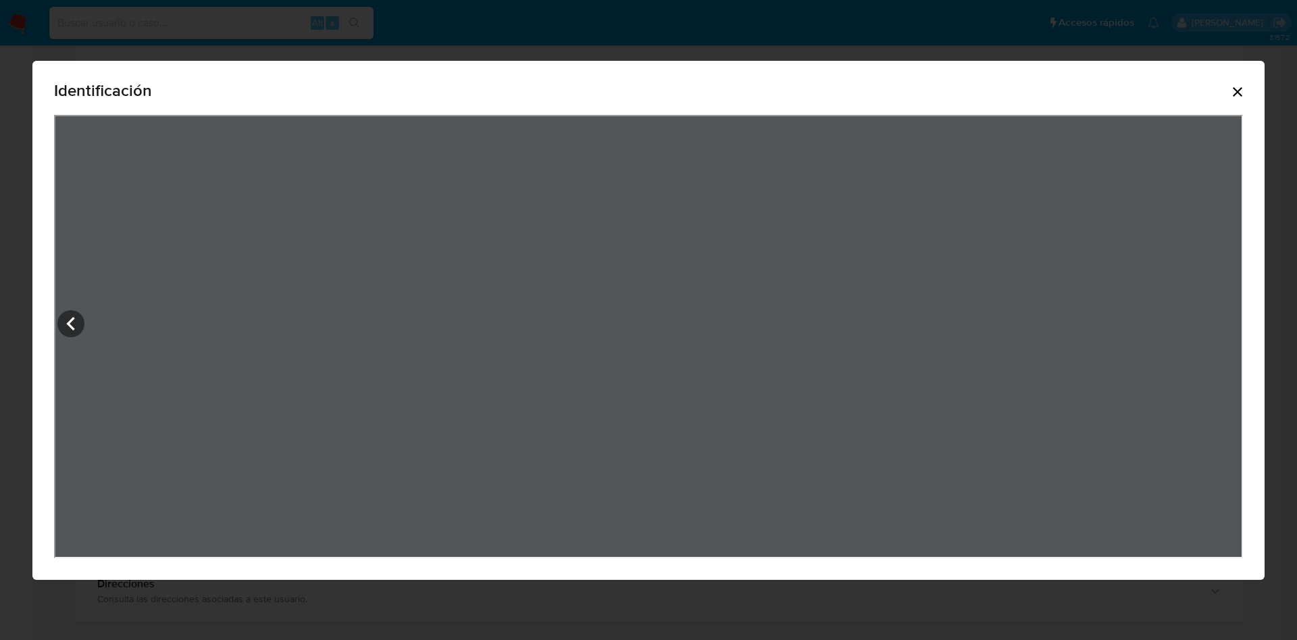
click at [1240, 84] on icon "Cerrar" at bounding box center [1237, 92] width 16 height 16
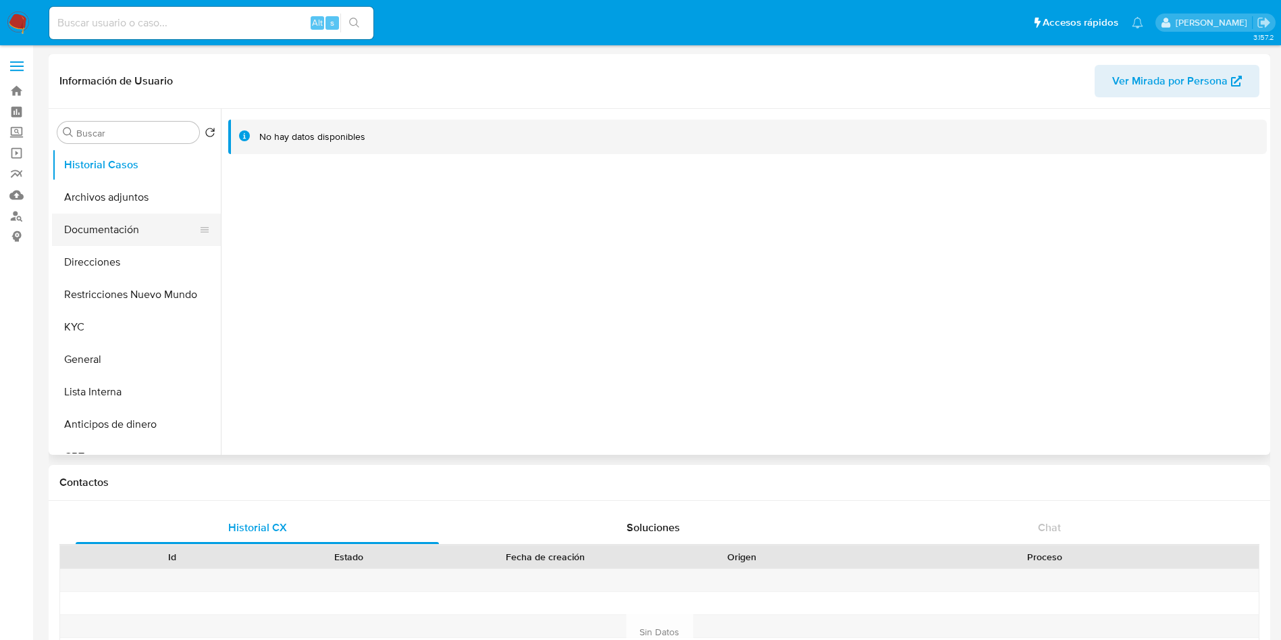
select select "10"
click at [96, 230] on button "Documentación" at bounding box center [131, 229] width 158 height 32
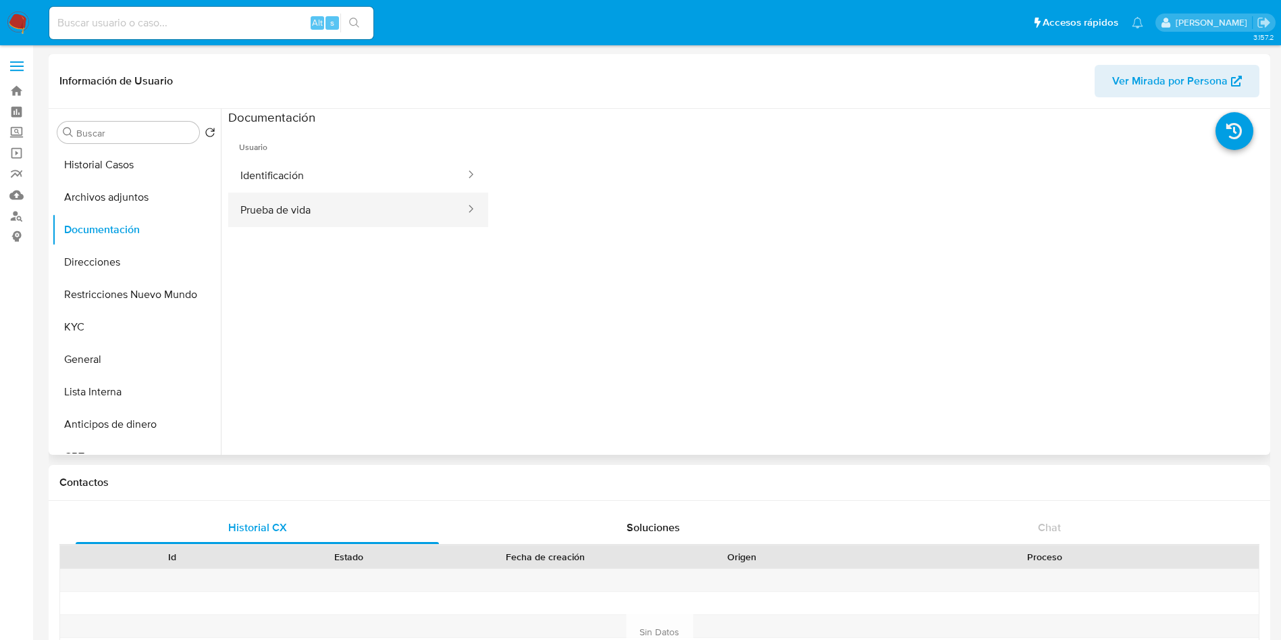
click at [386, 216] on button "Prueba de vida" at bounding box center [347, 209] width 238 height 34
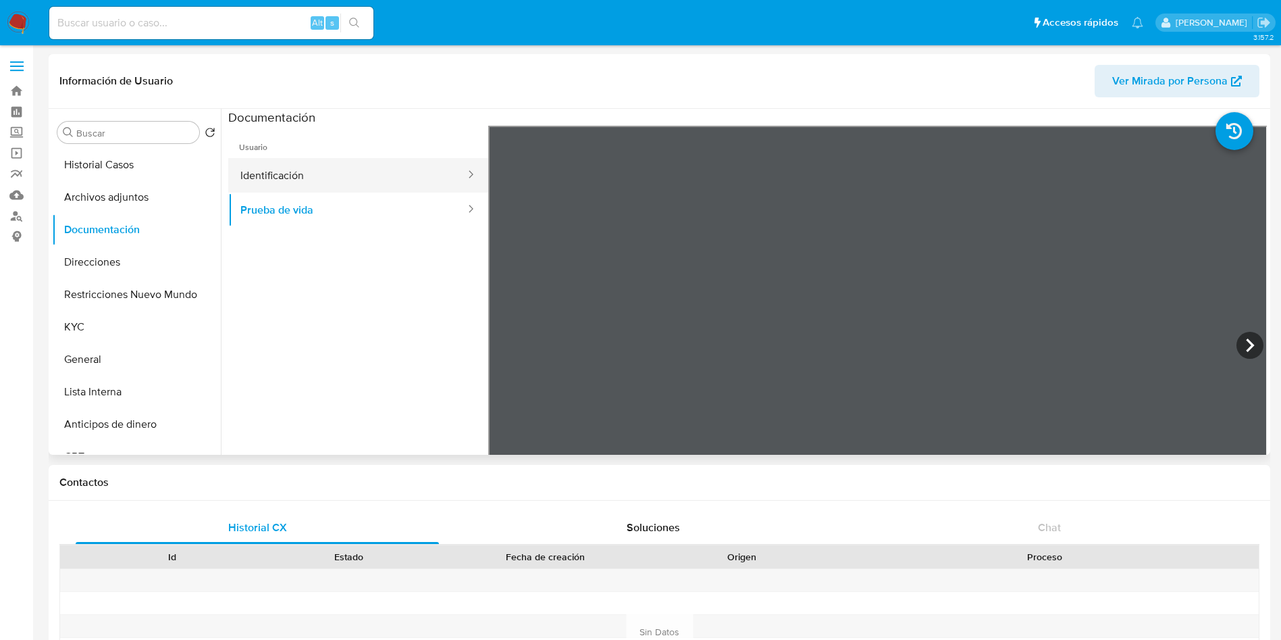
click at [273, 173] on button "Identificación" at bounding box center [347, 175] width 238 height 34
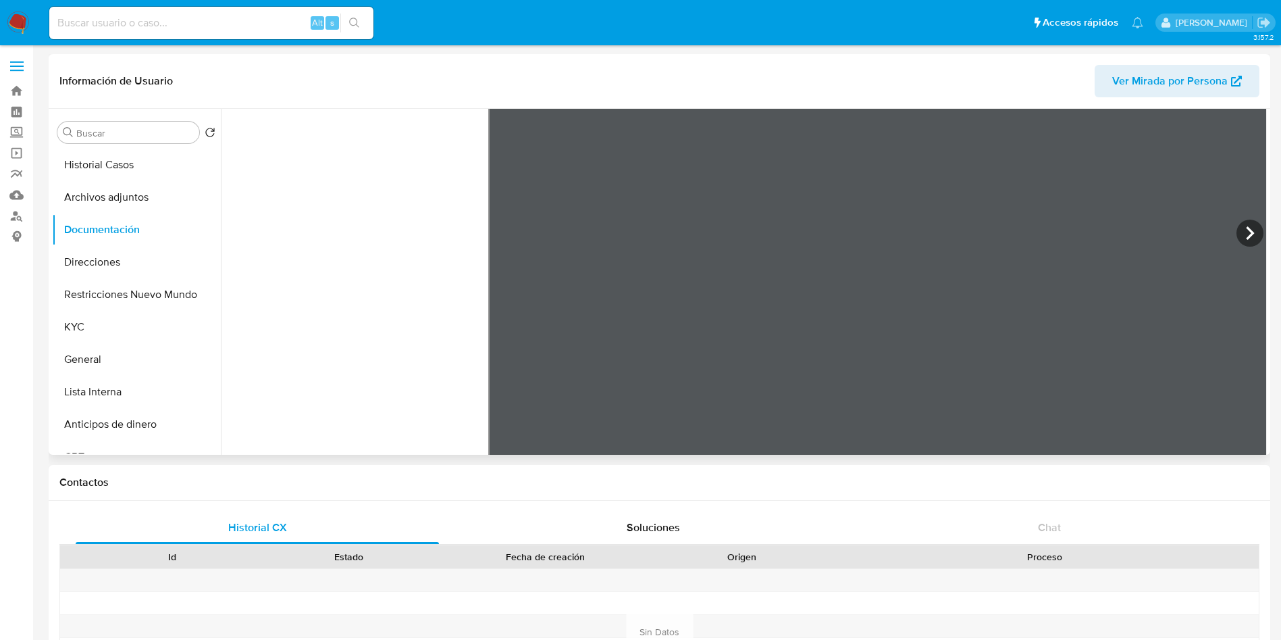
scroll to position [114, 0]
click at [103, 290] on button "Restricciones Nuevo Mundo" at bounding box center [131, 294] width 158 height 32
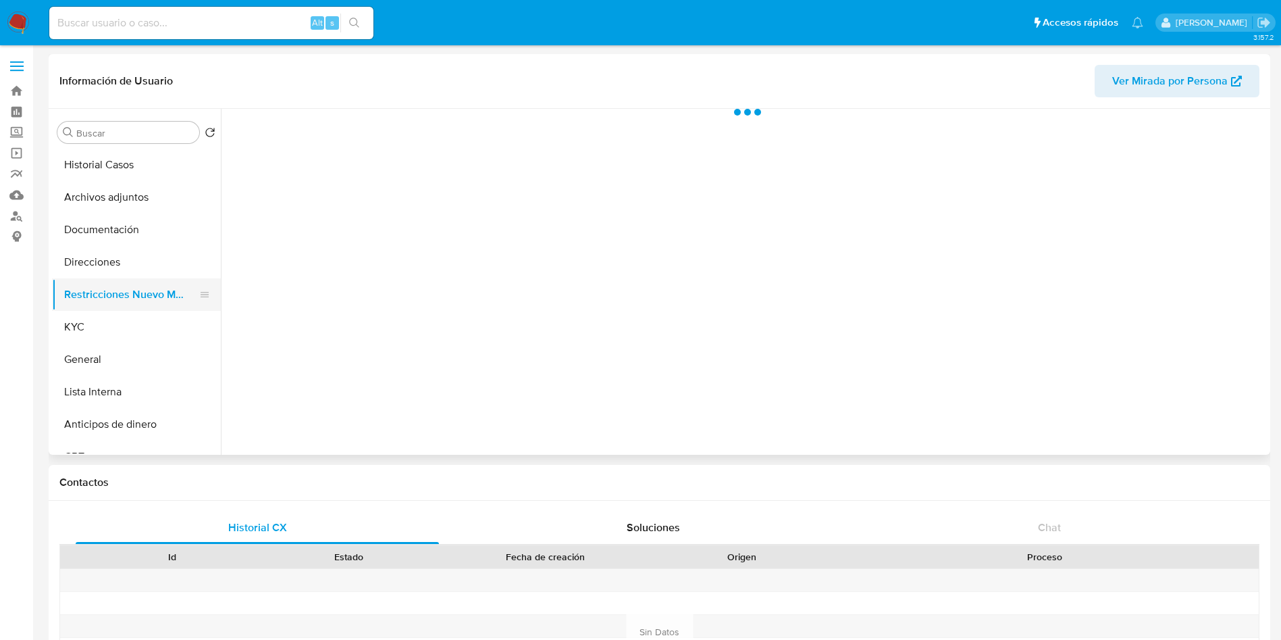
scroll to position [0, 0]
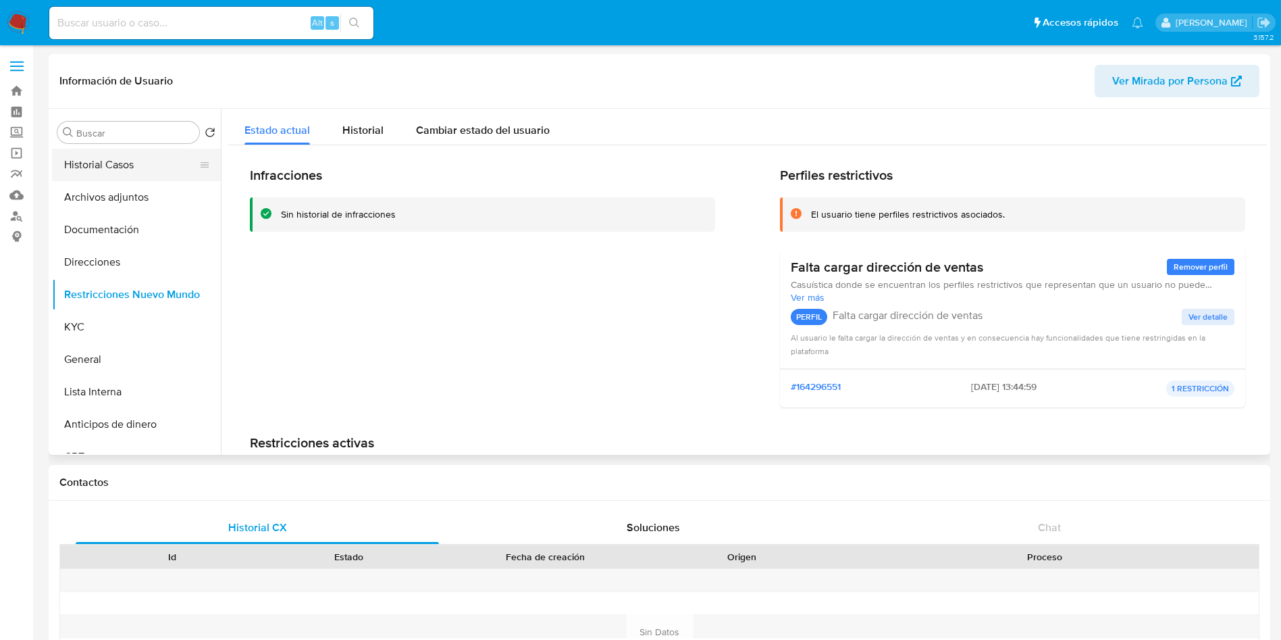
click at [110, 165] on button "Historial Casos" at bounding box center [131, 165] width 158 height 32
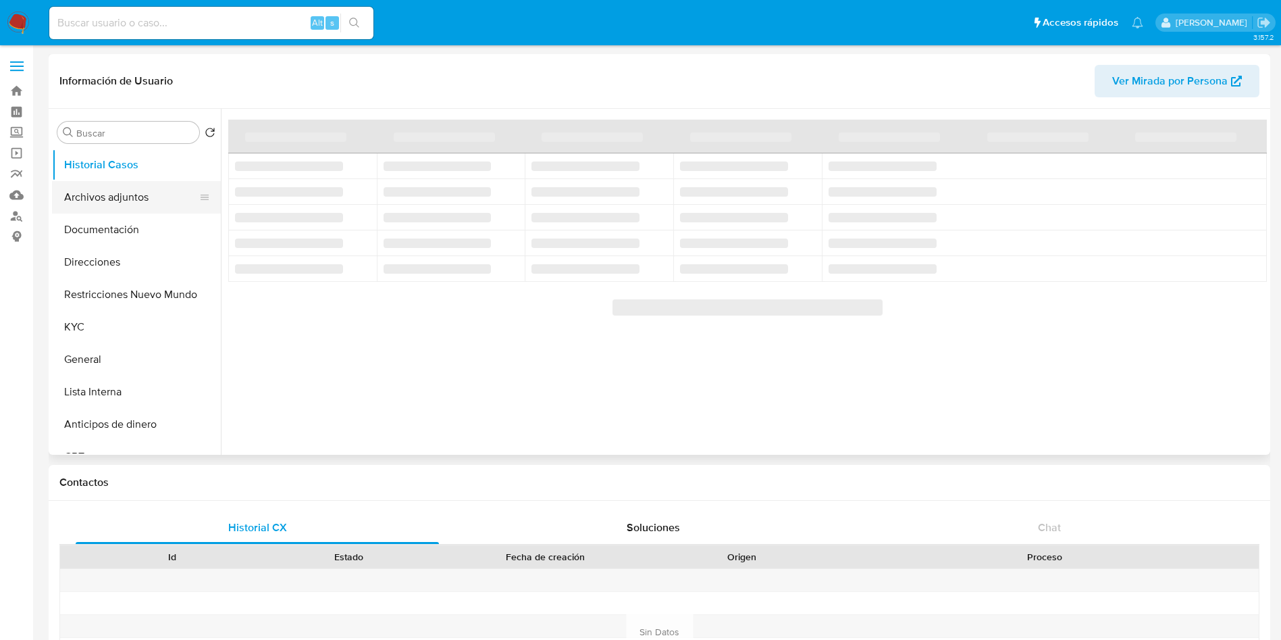
select select "10"
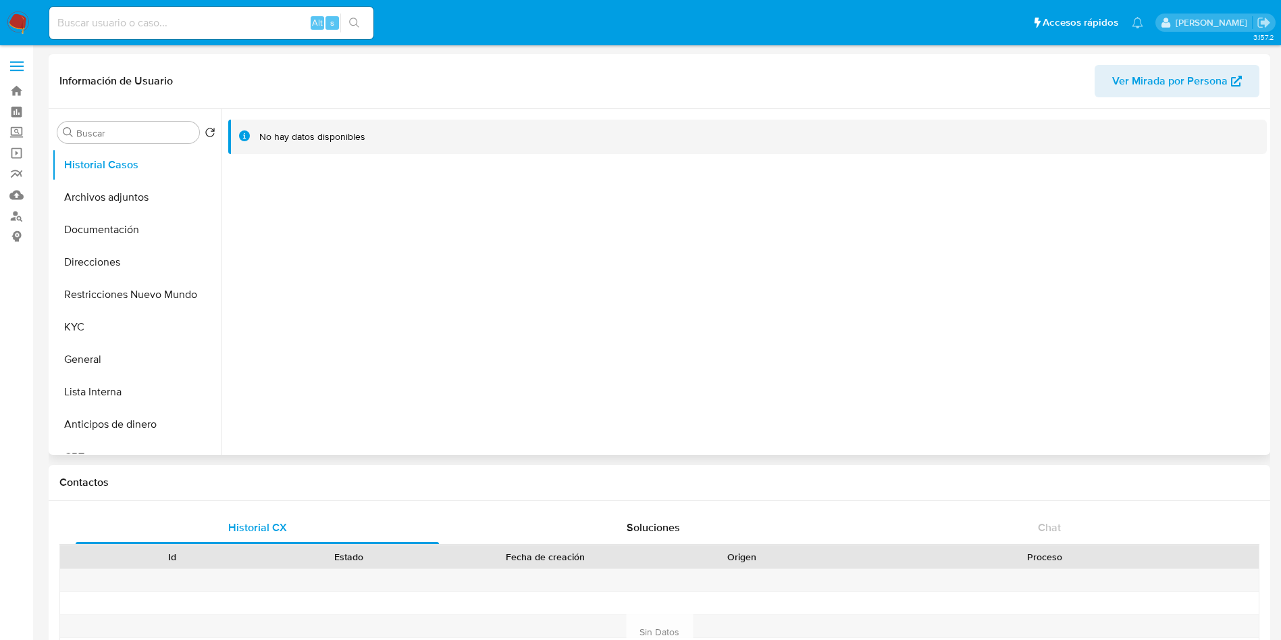
click at [1141, 74] on span "Ver Mirada por Persona" at bounding box center [1169, 81] width 115 height 32
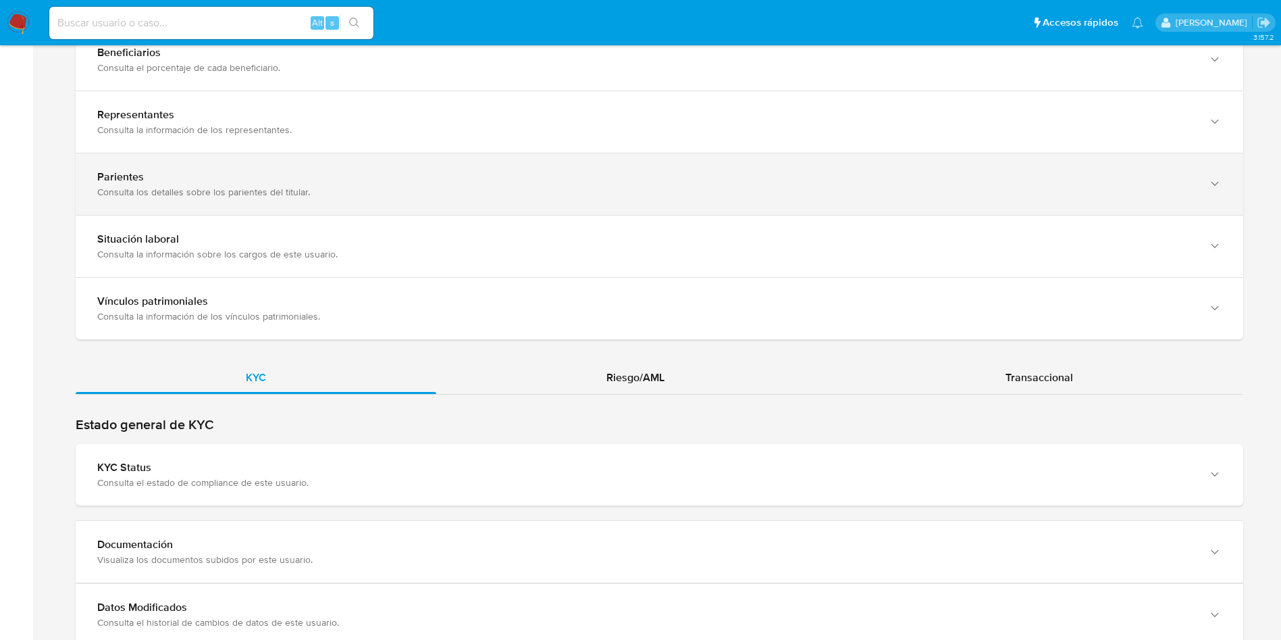
scroll to position [1013, 0]
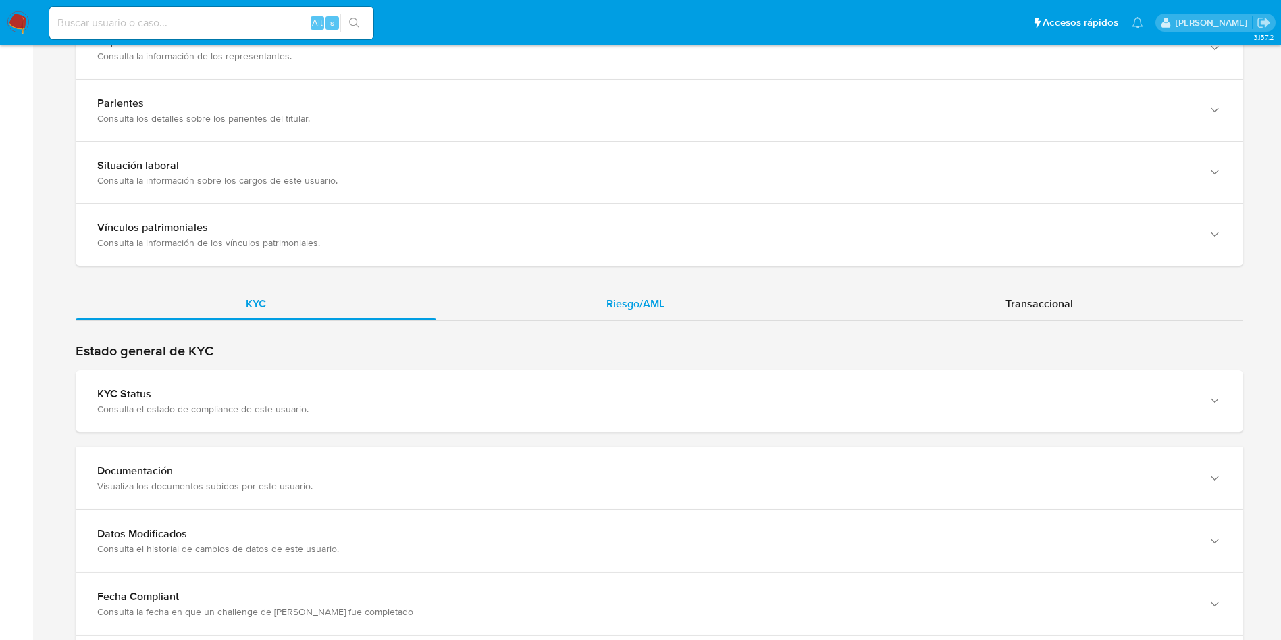
click at [600, 302] on div "Riesgo/AML" at bounding box center [635, 304] width 398 height 32
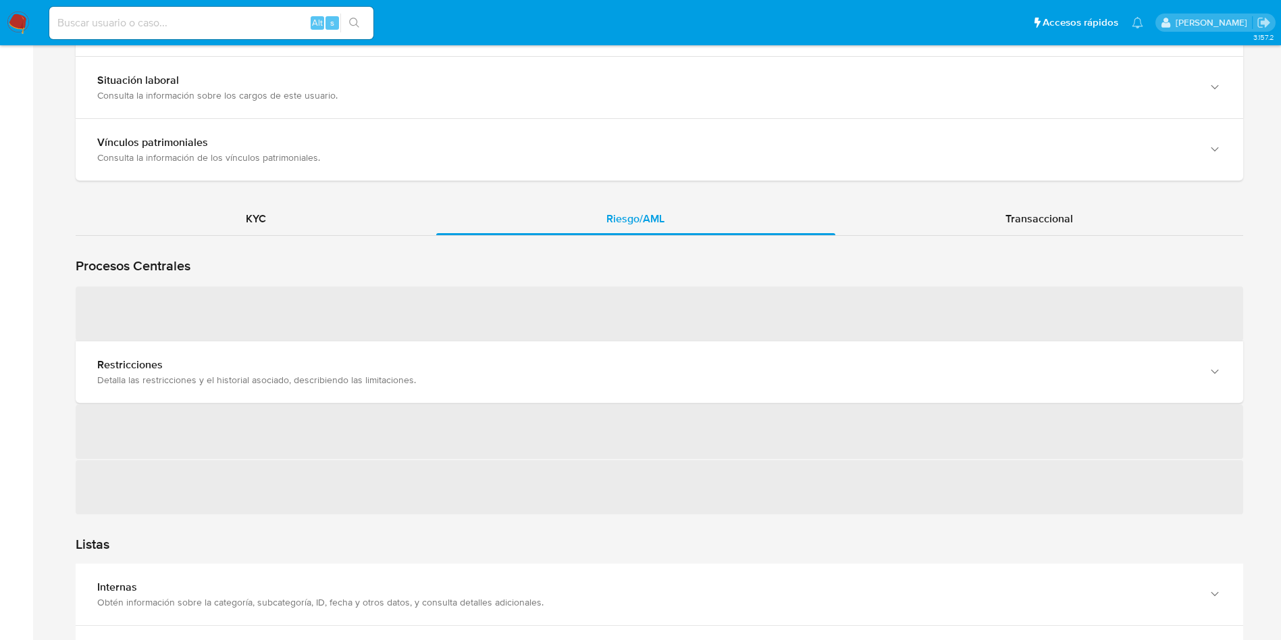
scroll to position [1216, 0]
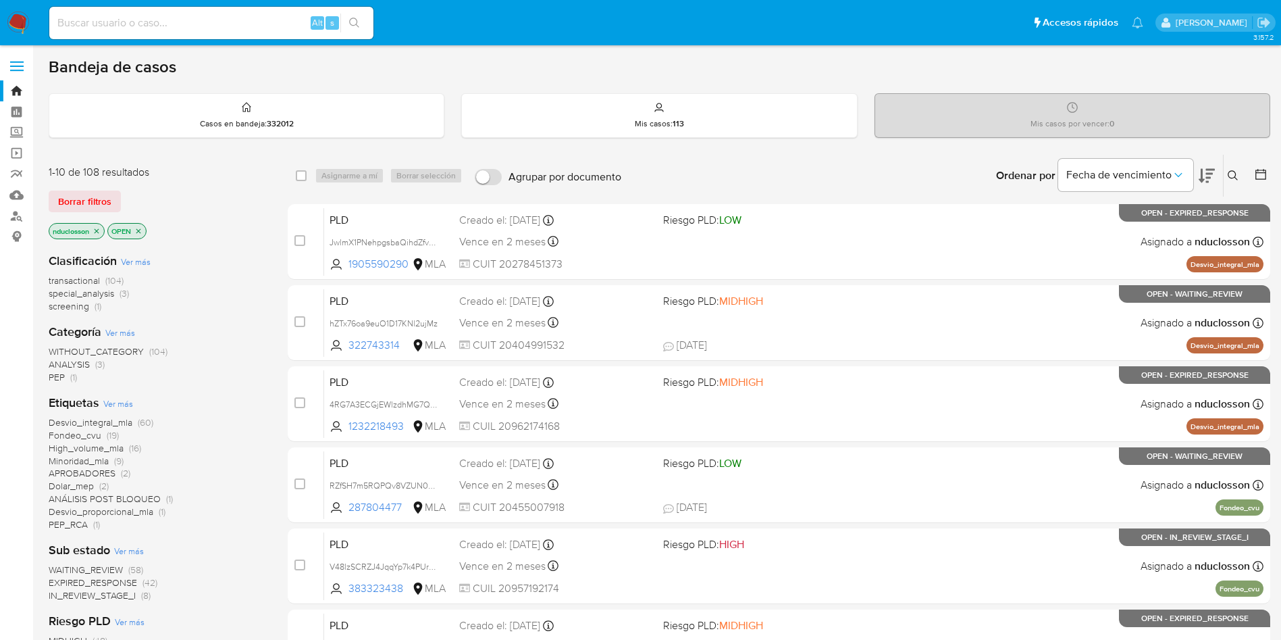
click at [1227, 173] on button at bounding box center [1235, 176] width 22 height 16
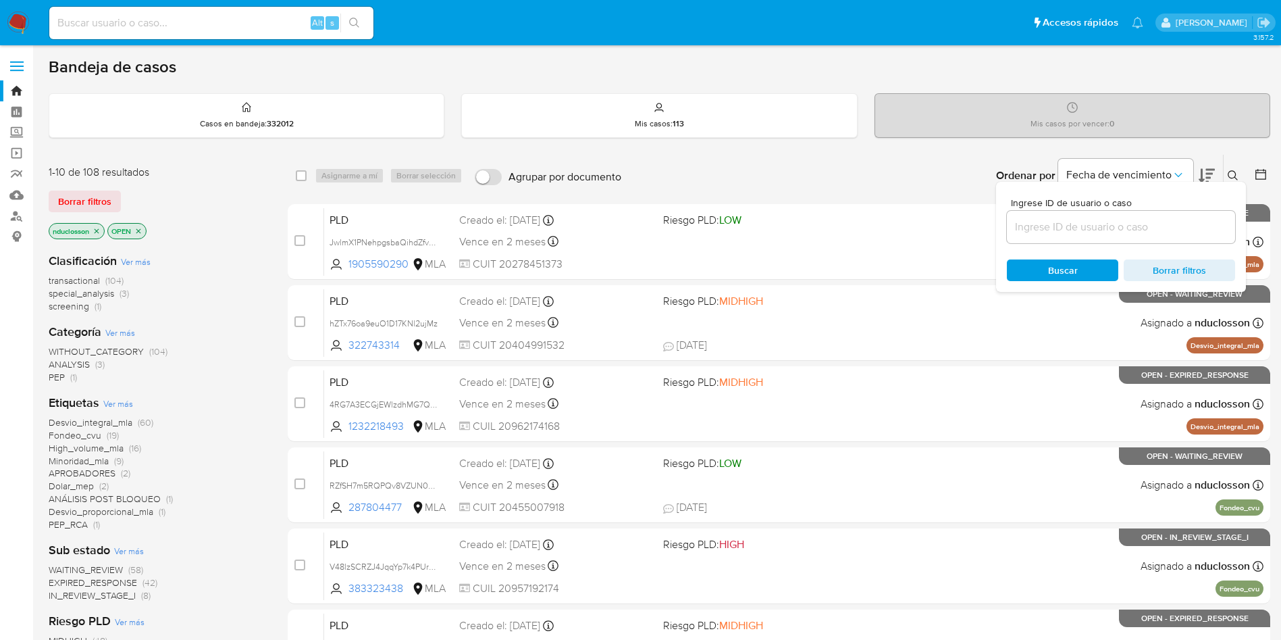
click at [1081, 242] on div at bounding box center [1121, 227] width 228 height 32
click at [1068, 220] on input at bounding box center [1121, 227] width 228 height 18
paste input "seuxbkgYqHM77QWlpjMDazF7"
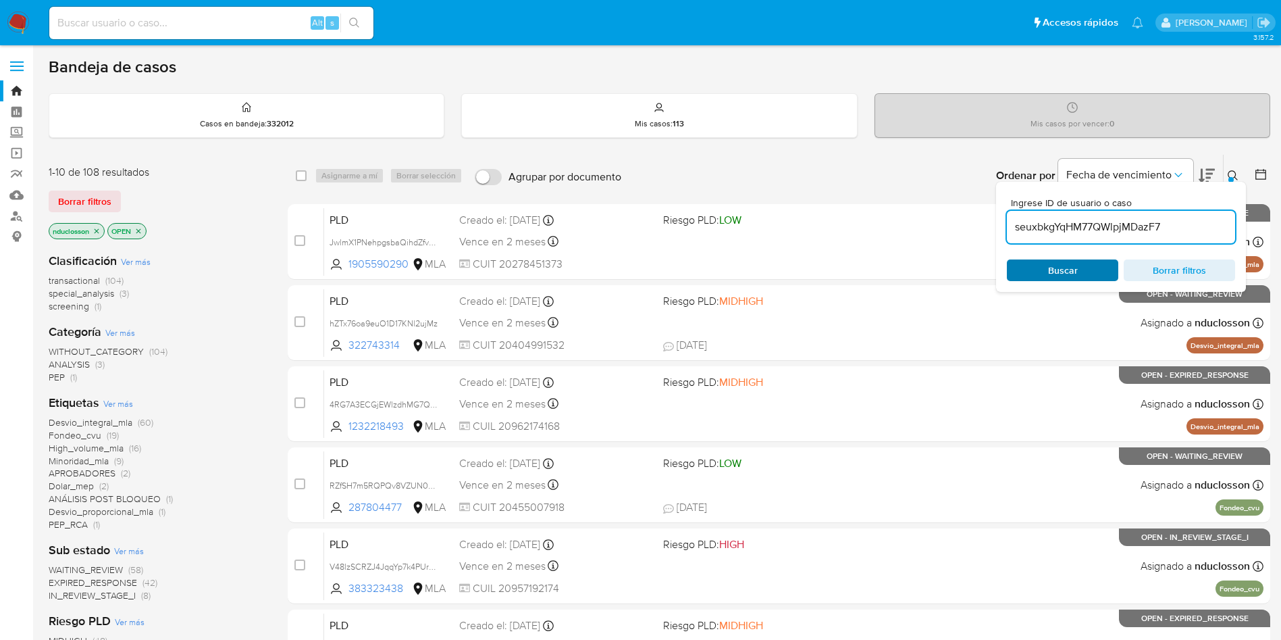
type input "seuxbkgYqHM77QWlpjMDazF7"
click at [1040, 274] on span "Buscar" at bounding box center [1062, 270] width 93 height 19
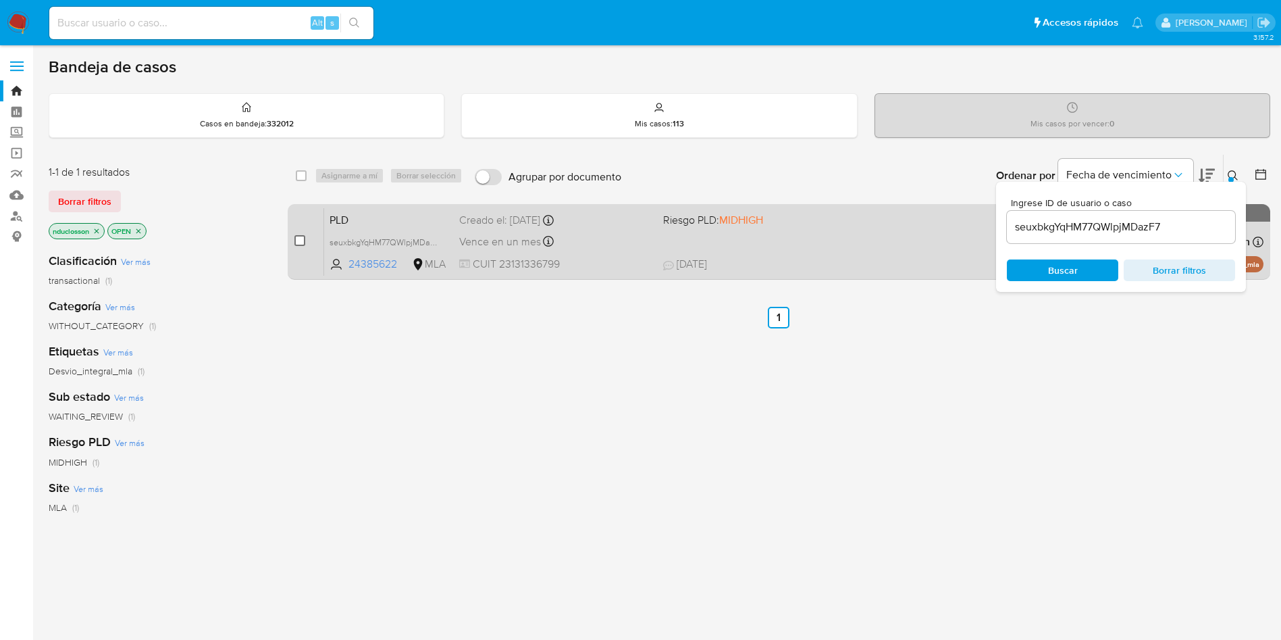
click at [298, 236] on input "checkbox" at bounding box center [299, 240] width 11 height 11
checkbox input "true"
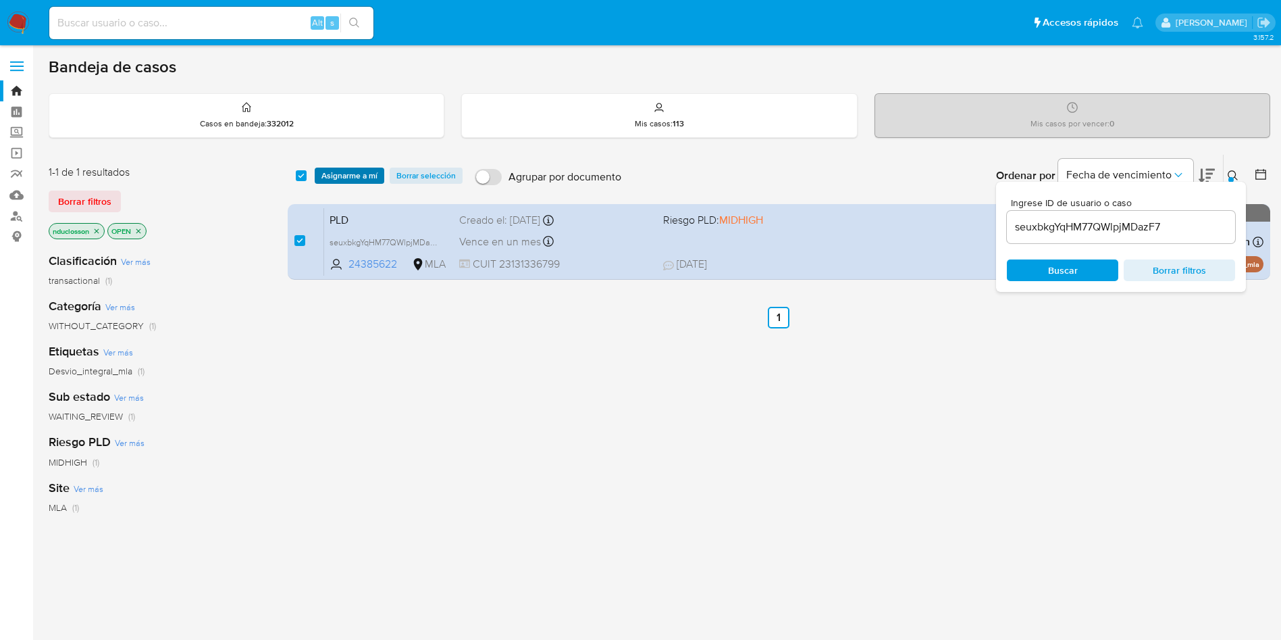
click at [353, 176] on span "Asignarme a mí" at bounding box center [349, 176] width 56 height 14
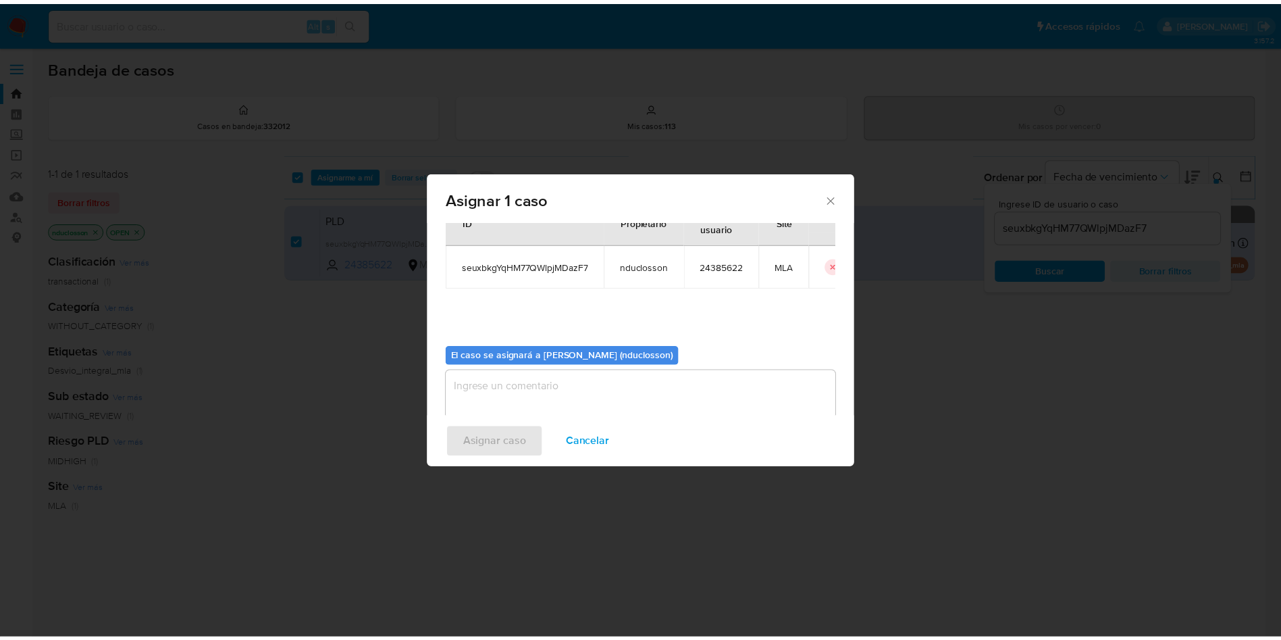
scroll to position [70, 0]
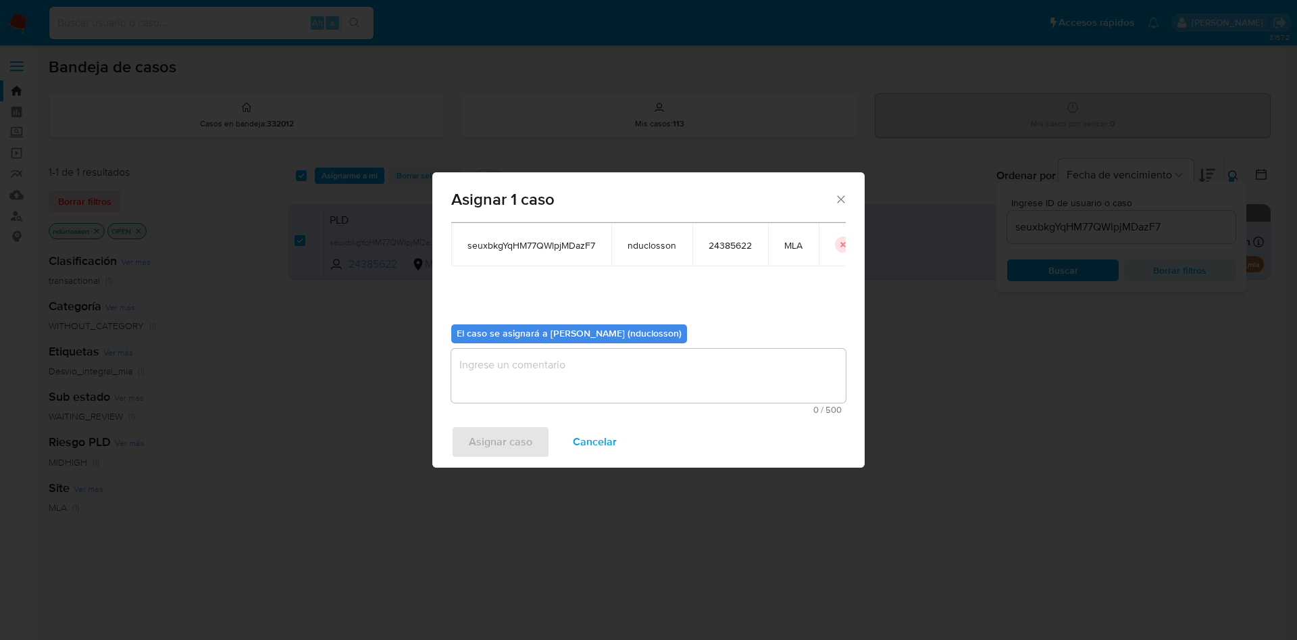
click at [663, 388] on textarea "assign-modal" at bounding box center [648, 376] width 394 height 54
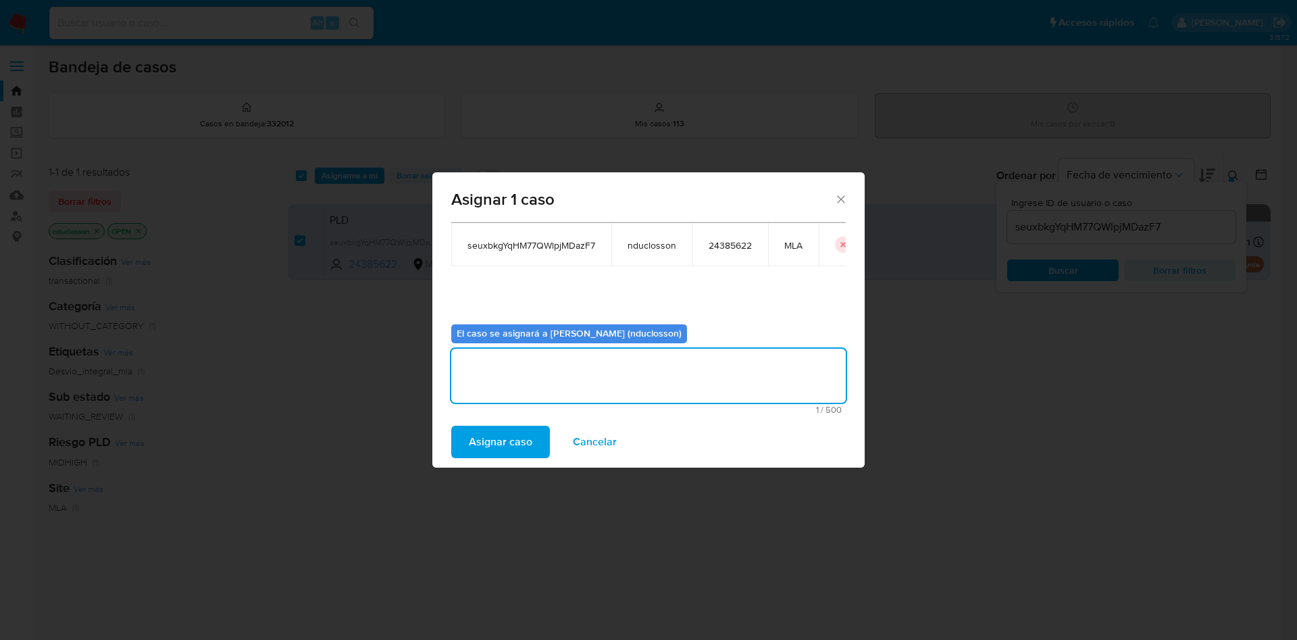
click at [488, 440] on span "Asignar caso" at bounding box center [500, 442] width 63 height 30
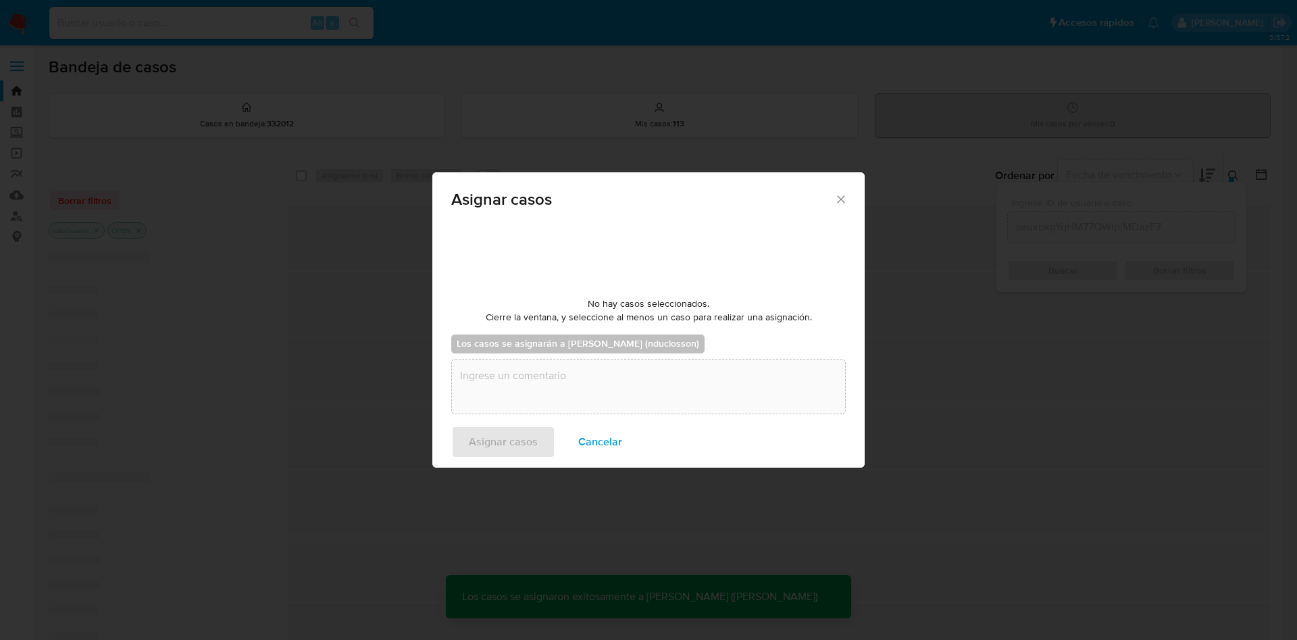
checkbox input "false"
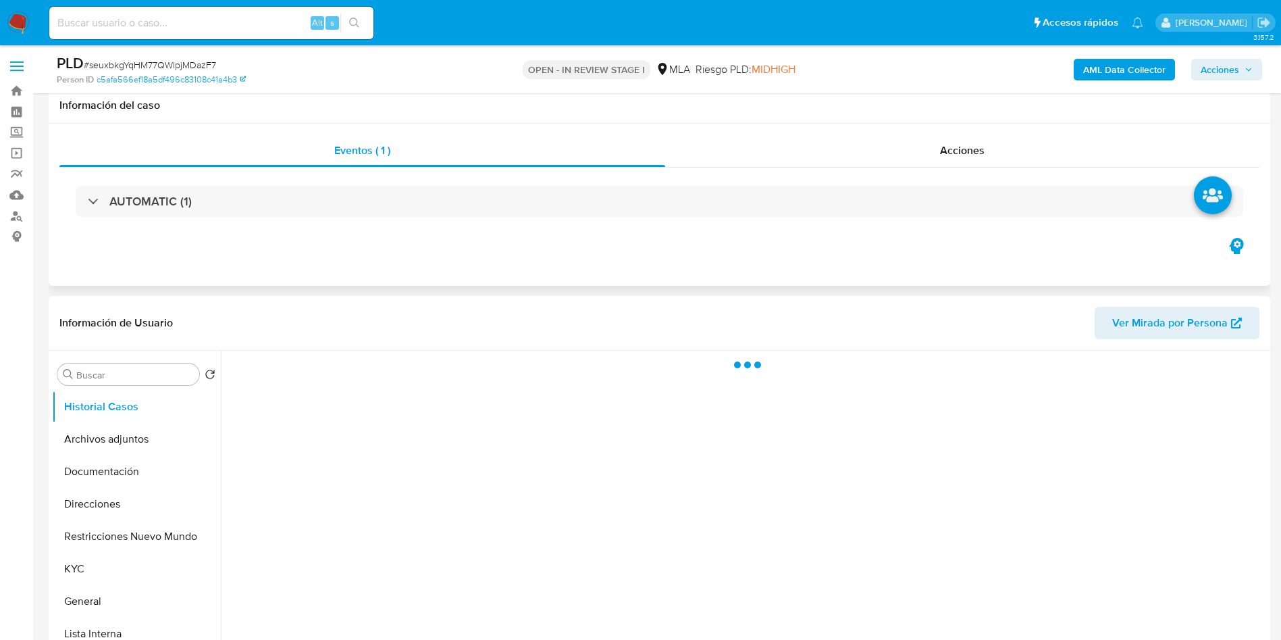
scroll to position [405, 0]
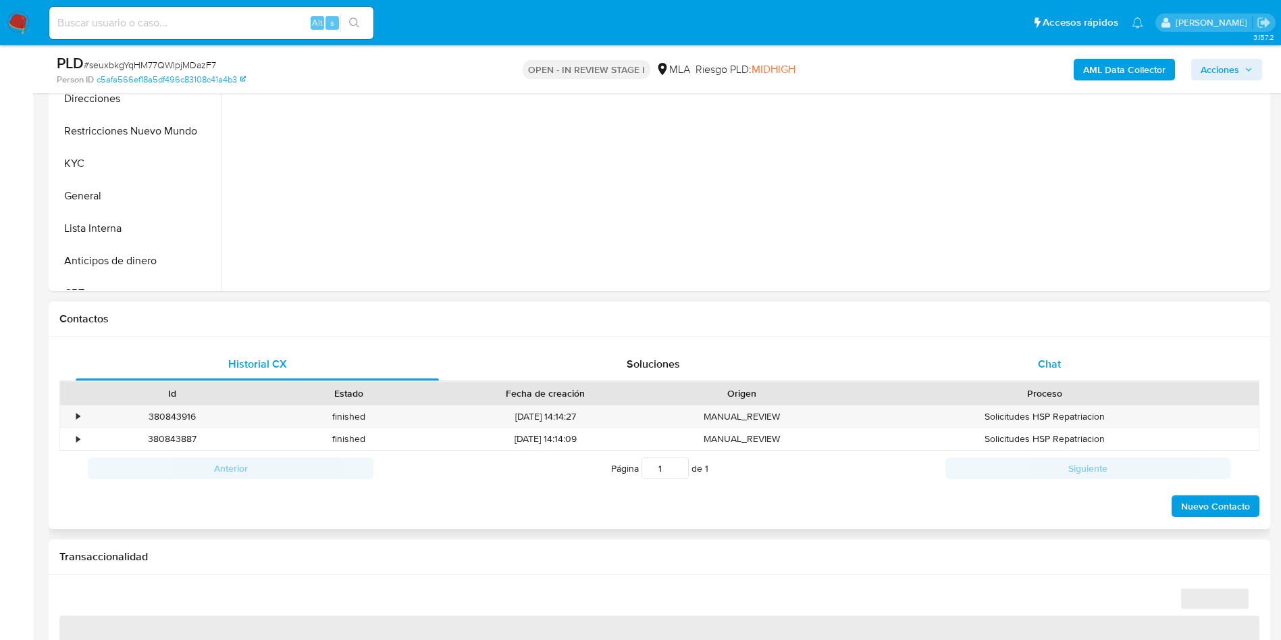
click at [1031, 359] on div "Chat" at bounding box center [1049, 364] width 363 height 32
select select "10"
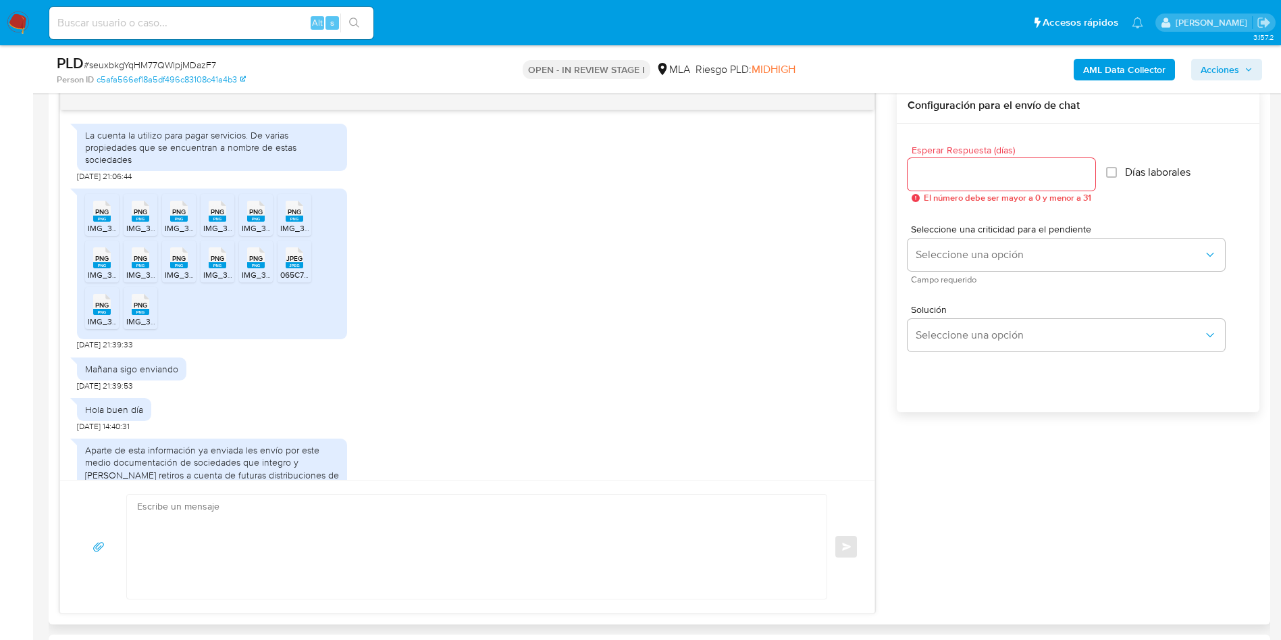
scroll to position [852, 0]
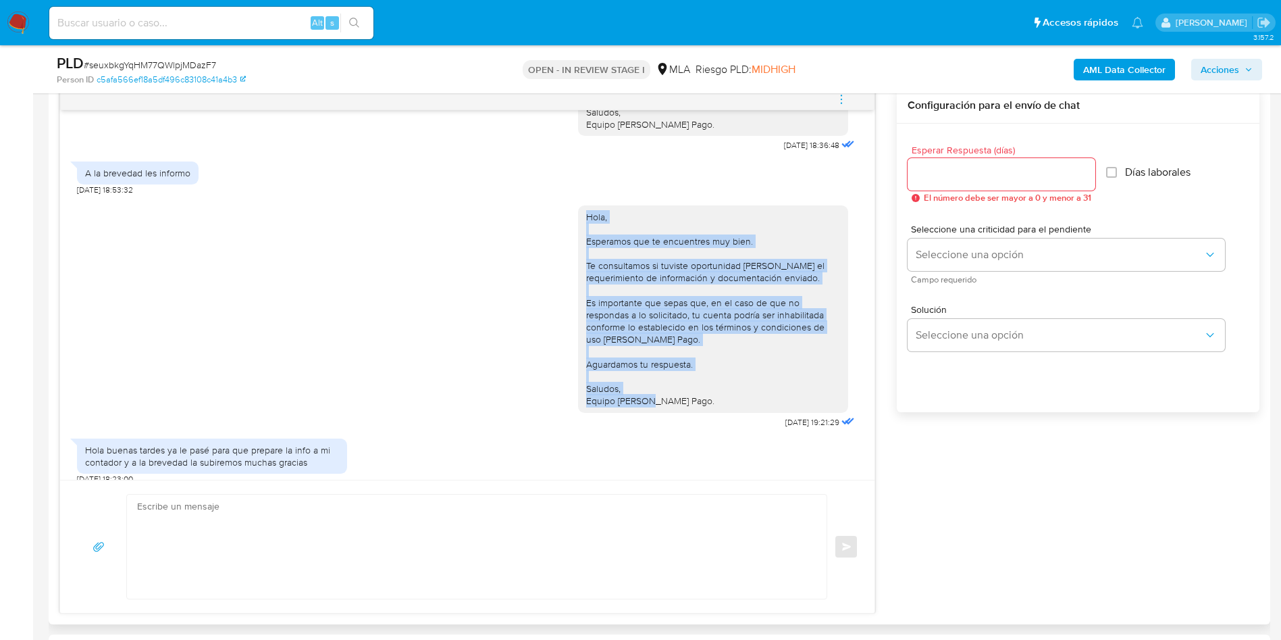
drag, startPoint x: 682, startPoint y: 392, endPoint x: 564, endPoint y: 206, distance: 220.2
click at [578, 206] on div "Hola, Esperamos que te encuentres muy bien. Te consultamos si tuviste oportunid…" at bounding box center [713, 308] width 270 height 207
copy div "Hola, Esperamos que te encuentres muy bien. Te consultamos si tuviste oportunid…"
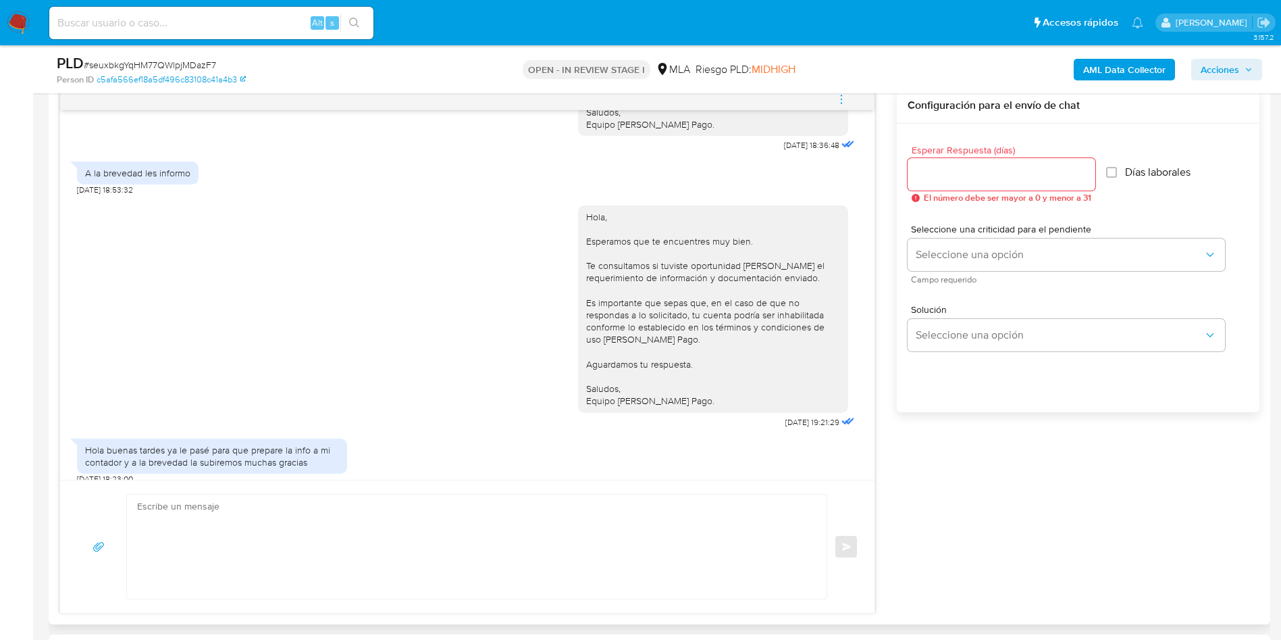
click at [346, 535] on textarea at bounding box center [473, 546] width 673 height 104
paste textarea "Hola, Esperamos que te encuentres muy bien. Te consultamos si tuviste oportunid…"
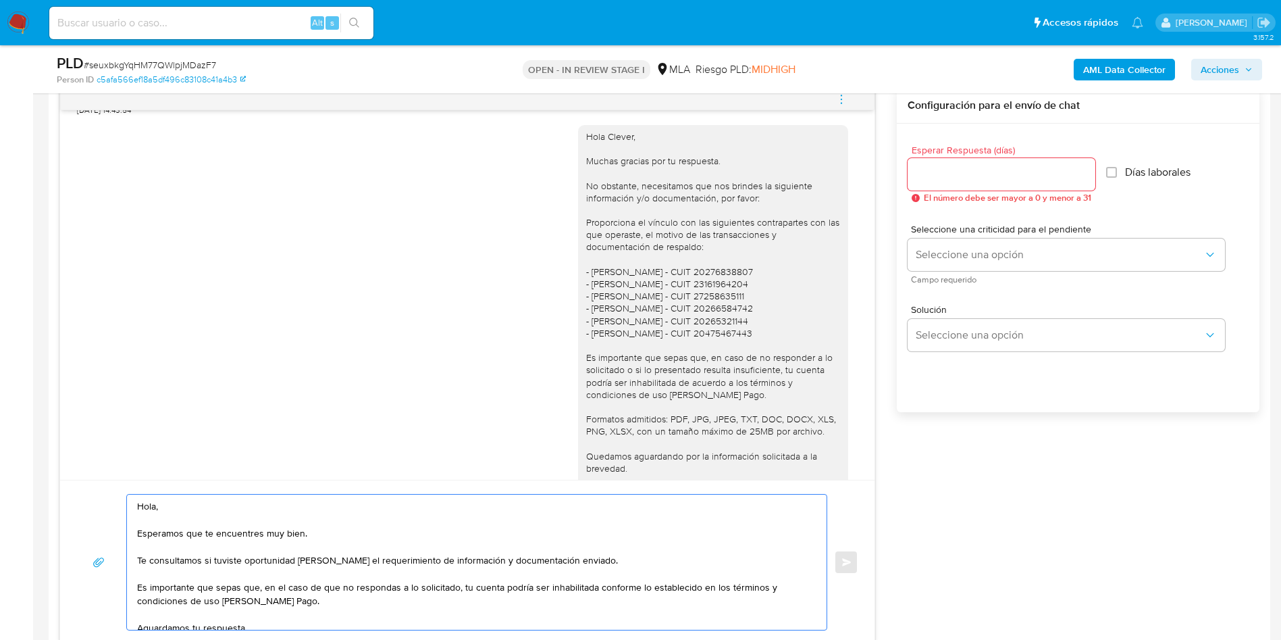
scroll to position [346, 0]
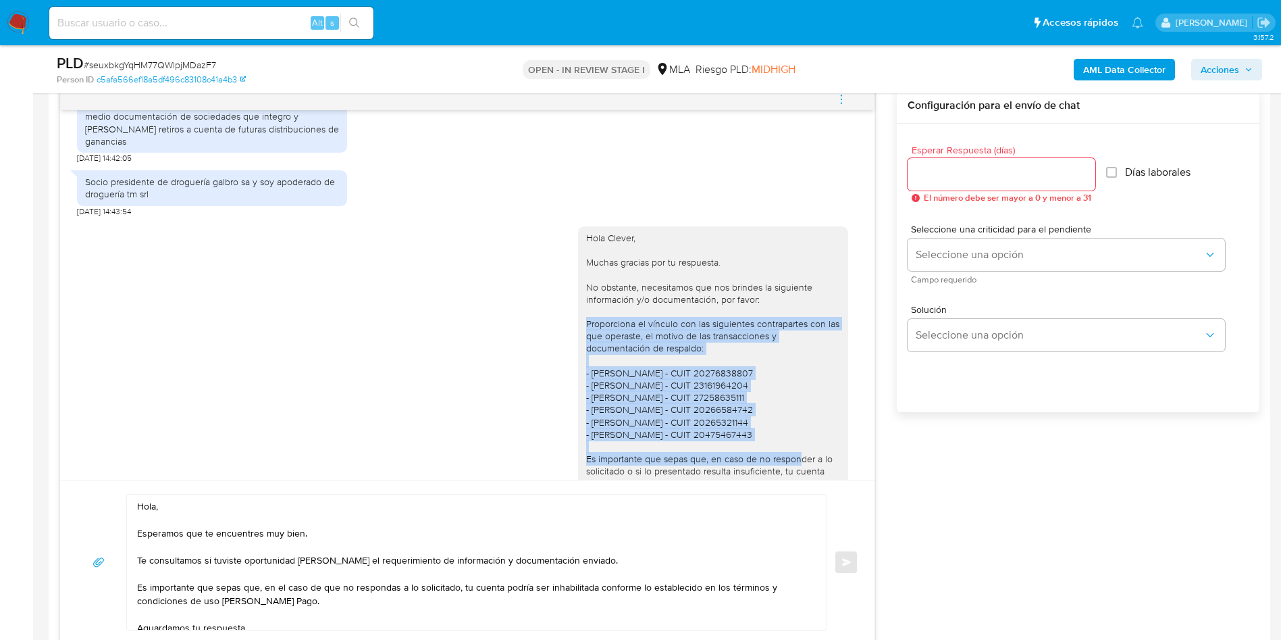
drag, startPoint x: 568, startPoint y: 313, endPoint x: 773, endPoint y: 423, distance: 232.7
click at [773, 423] on div "Hola Clever, Muchas gracias por tu respuesta. No obstante, necesitamos que nos …" at bounding box center [713, 434] width 270 height 416
copy div "Proporciona el vínculo con las siguientes contrapartes con las que operaste, el…"
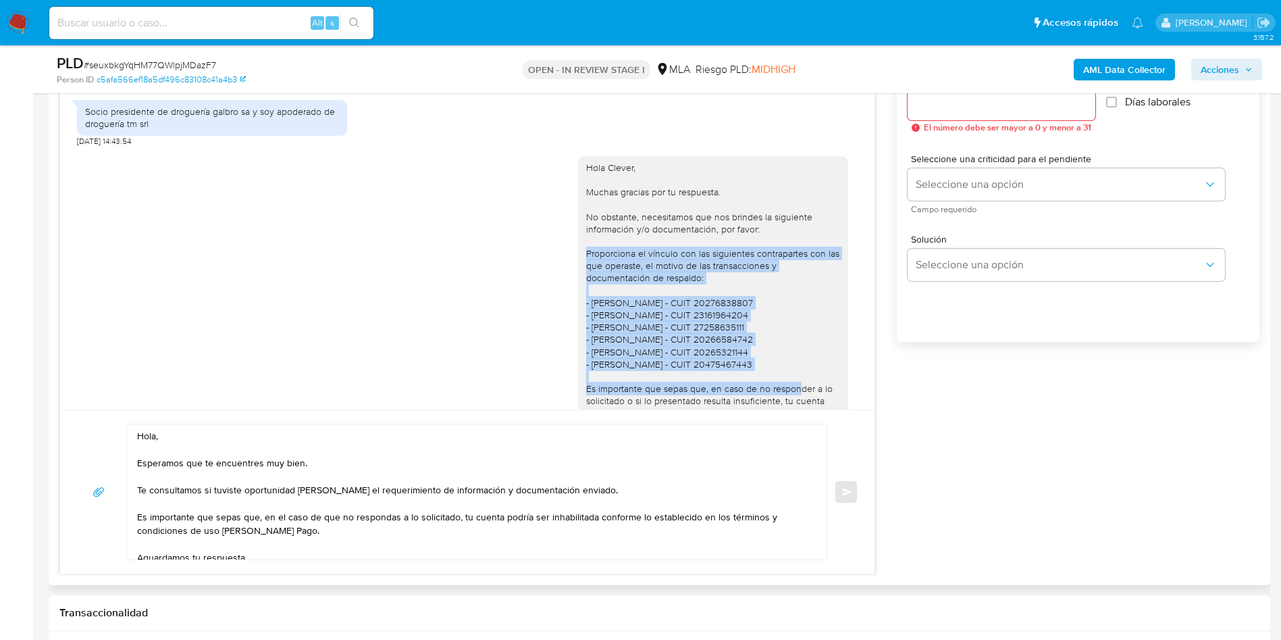
scroll to position [810, 0]
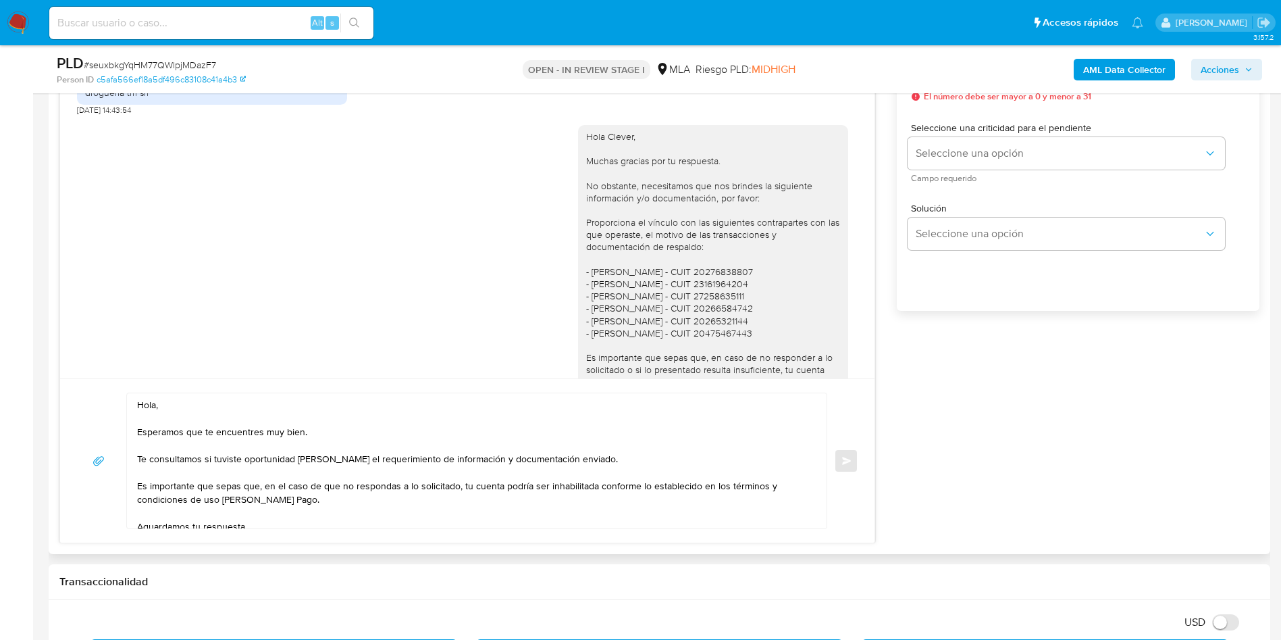
click at [529, 463] on textarea "Hola, Esperamos que te encuentres muy bien. Te consultamos si tuviste oportunid…" at bounding box center [473, 460] width 673 height 135
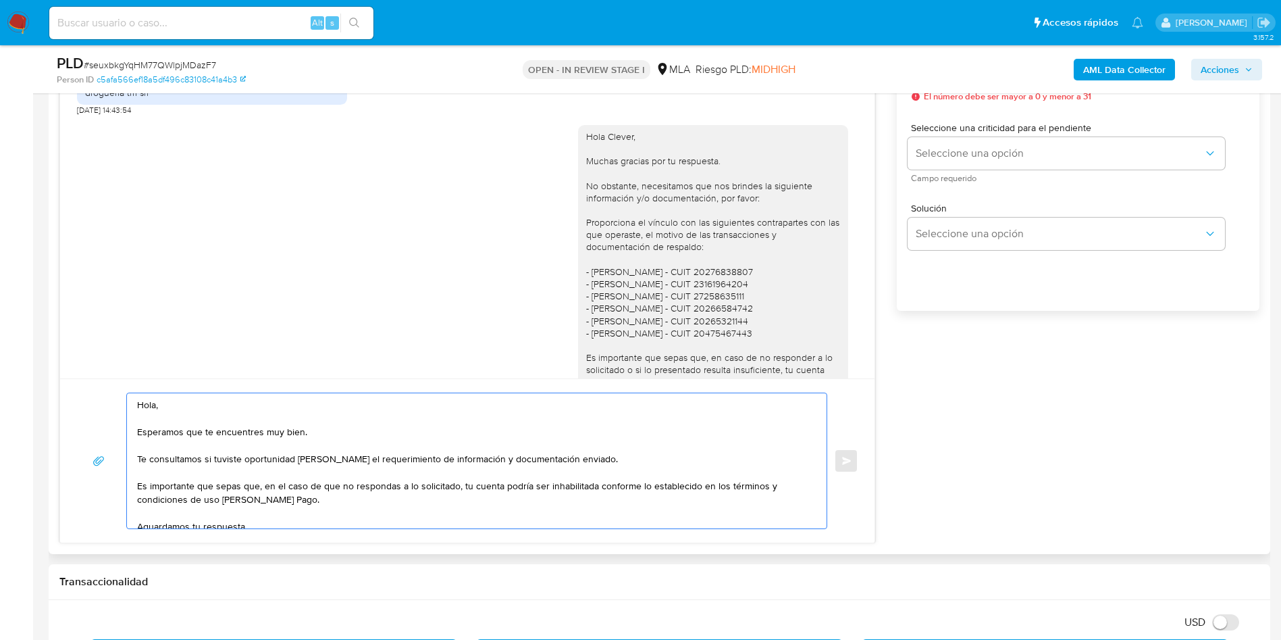
click at [505, 457] on textarea "Hola, Esperamos que te encuentres muy bien. Te consultamos si tuviste oportunid…" at bounding box center [473, 460] width 673 height 135
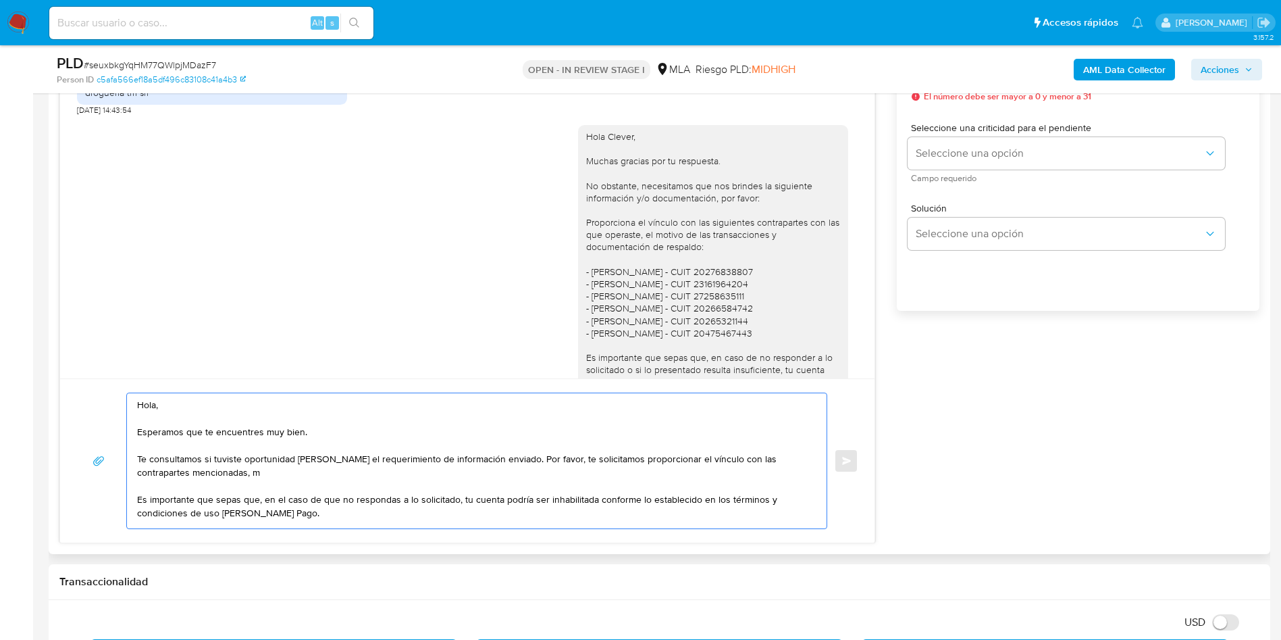
click at [567, 466] on textarea "Hola, Esperamos que te encuentres muy bien. Te consultamos si tuviste oportunid…" at bounding box center [473, 460] width 673 height 135
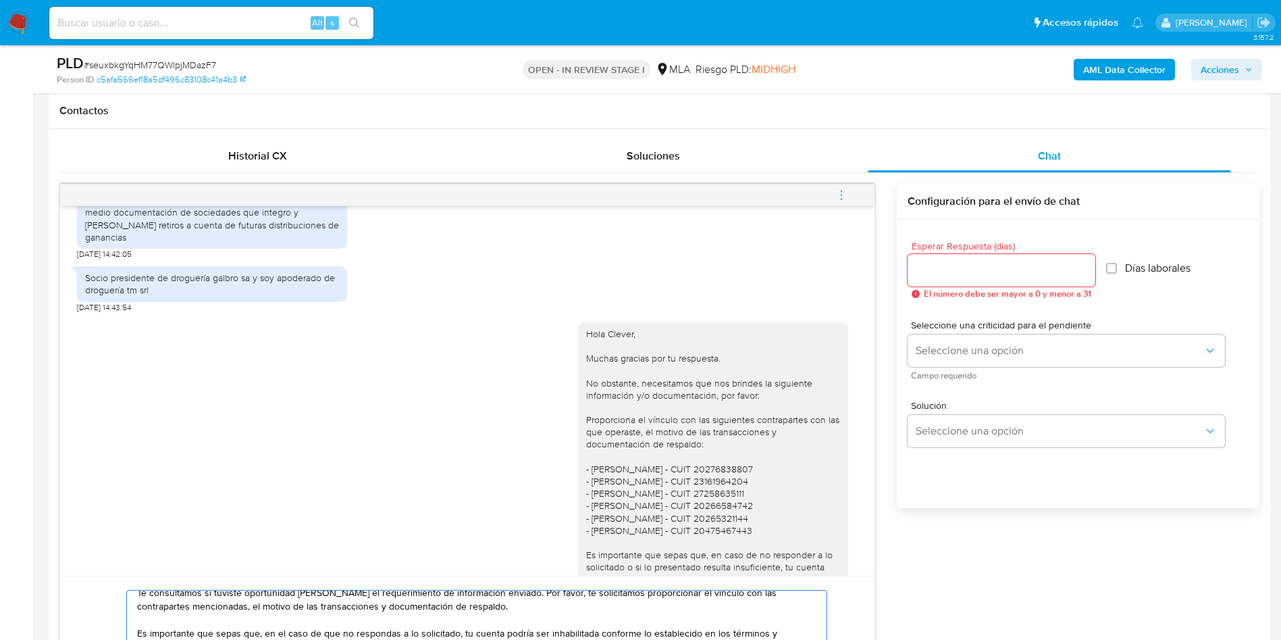
scroll to position [608, 0]
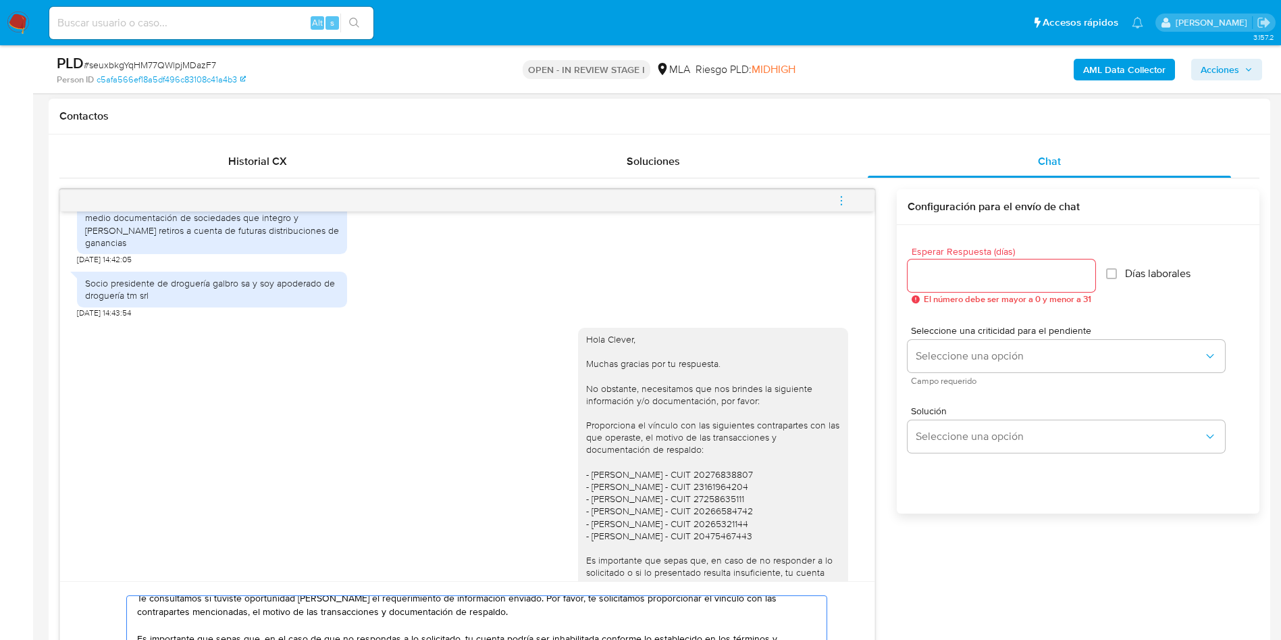
type textarea "Hola, Esperamos que te encuentres muy bien. Te consultamos si tuviste oportunid…"
click at [1006, 297] on span "El número debe ser mayor a 0 y menor a 31" at bounding box center [1008, 298] width 168 height 9
click at [989, 278] on input "Esperar Respuesta (días)" at bounding box center [1002, 276] width 188 height 18
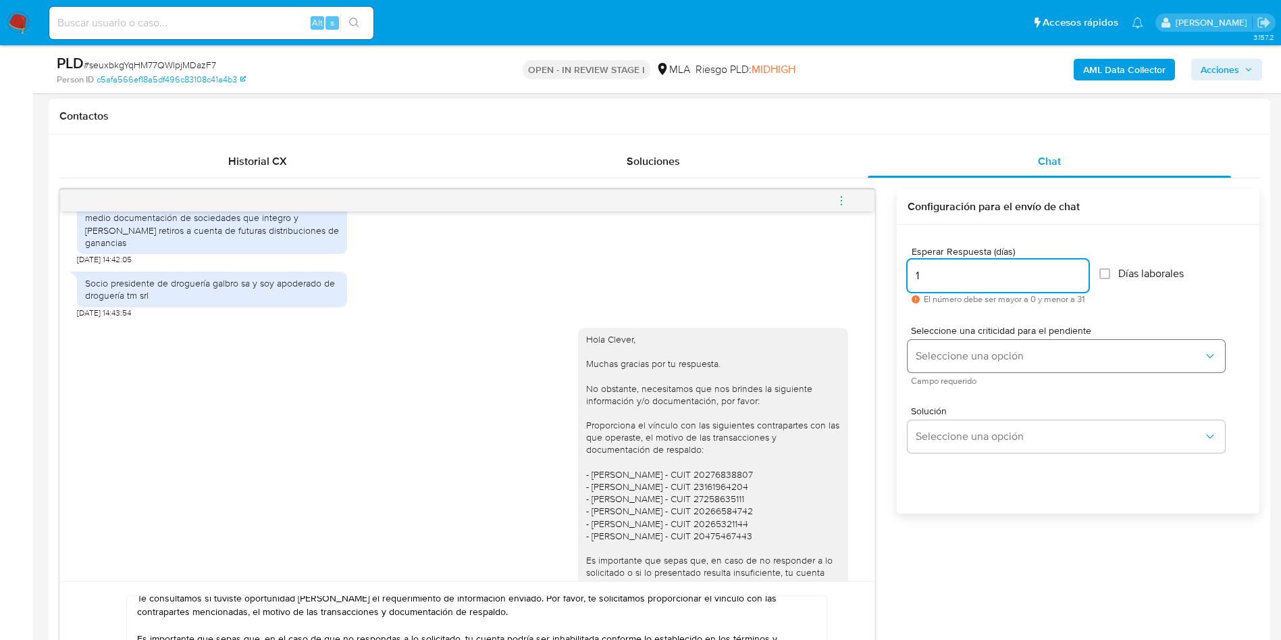
type input "1"
click at [962, 352] on span "Seleccione una opción" at bounding box center [1060, 356] width 288 height 14
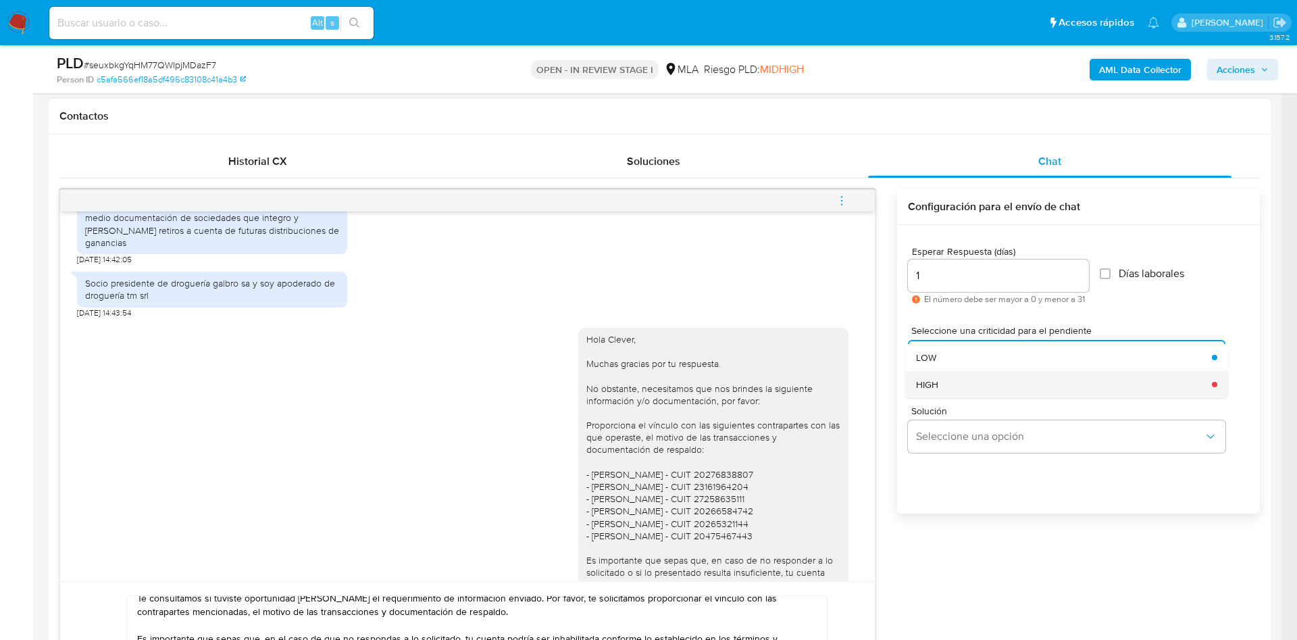
click at [952, 388] on div "HIGH" at bounding box center [1060, 384] width 288 height 27
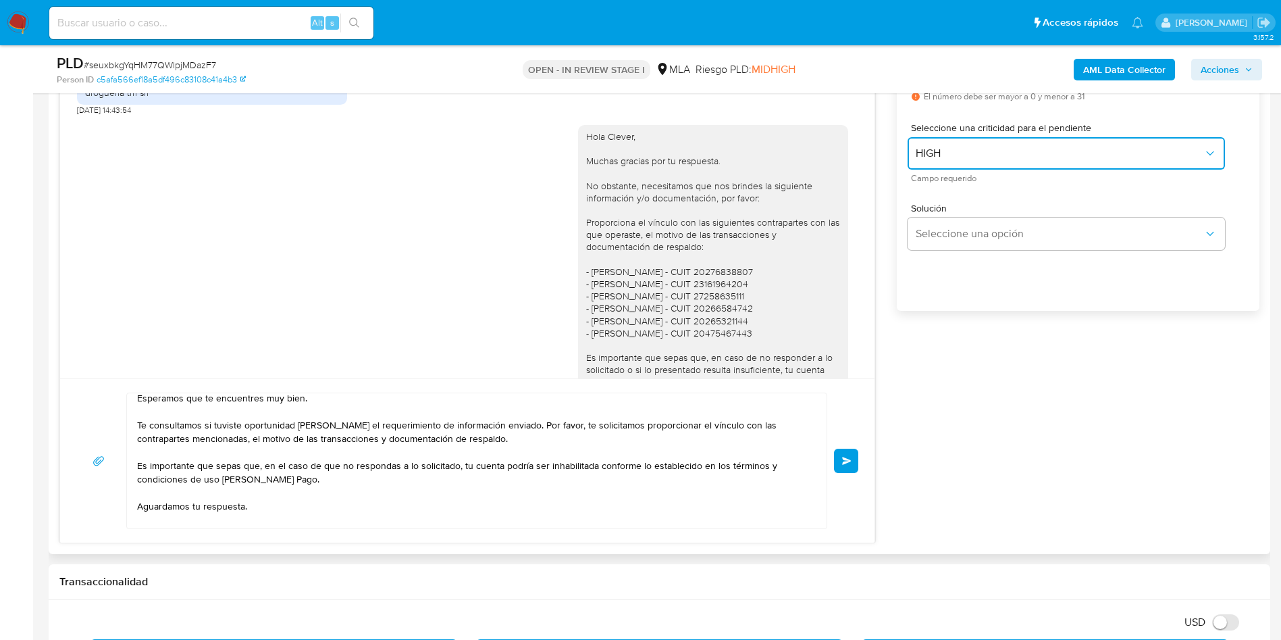
scroll to position [63, 0]
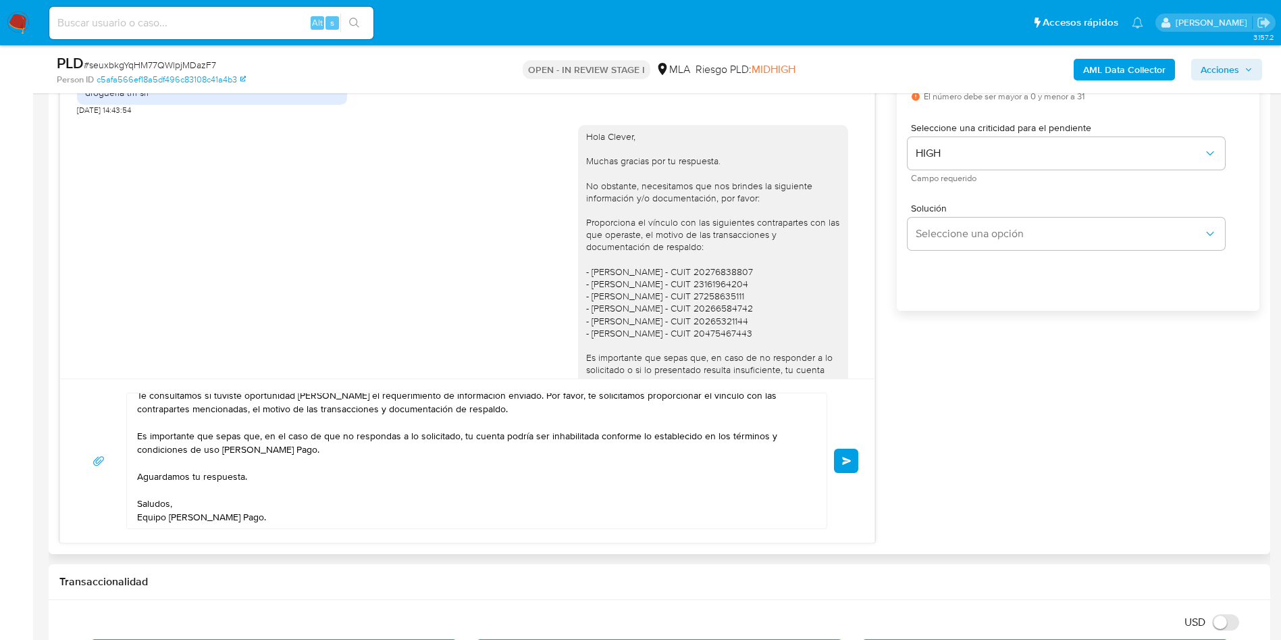
click at [851, 461] on span "Enviar" at bounding box center [846, 461] width 9 height 8
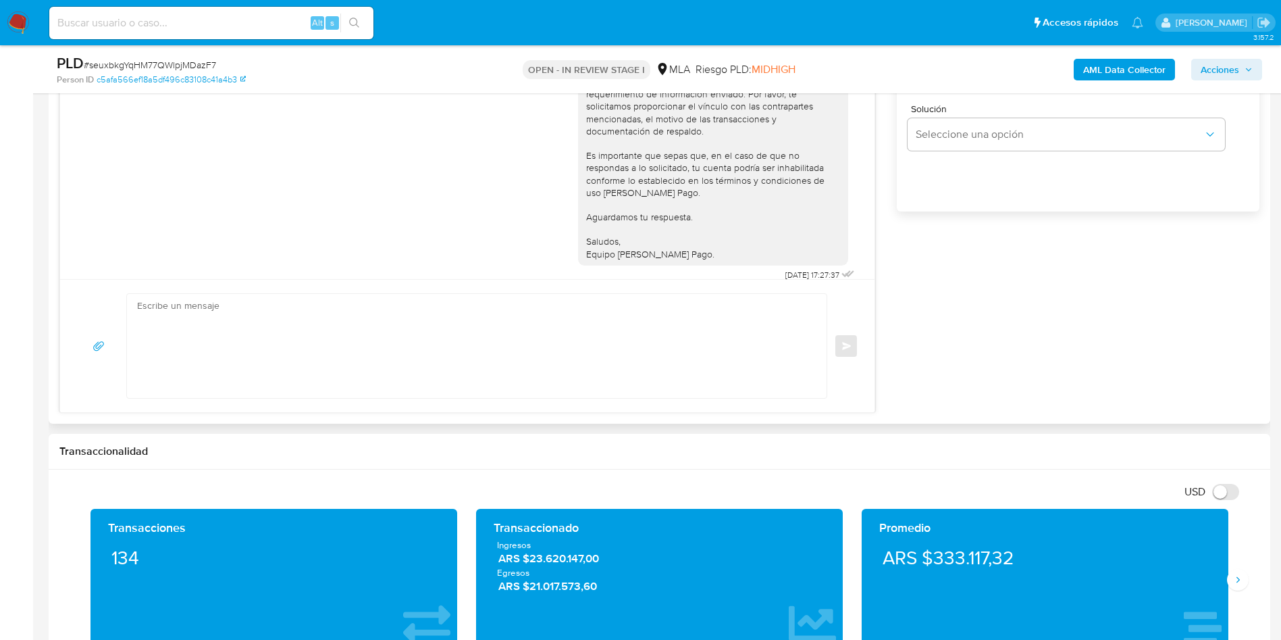
scroll to position [709, 0]
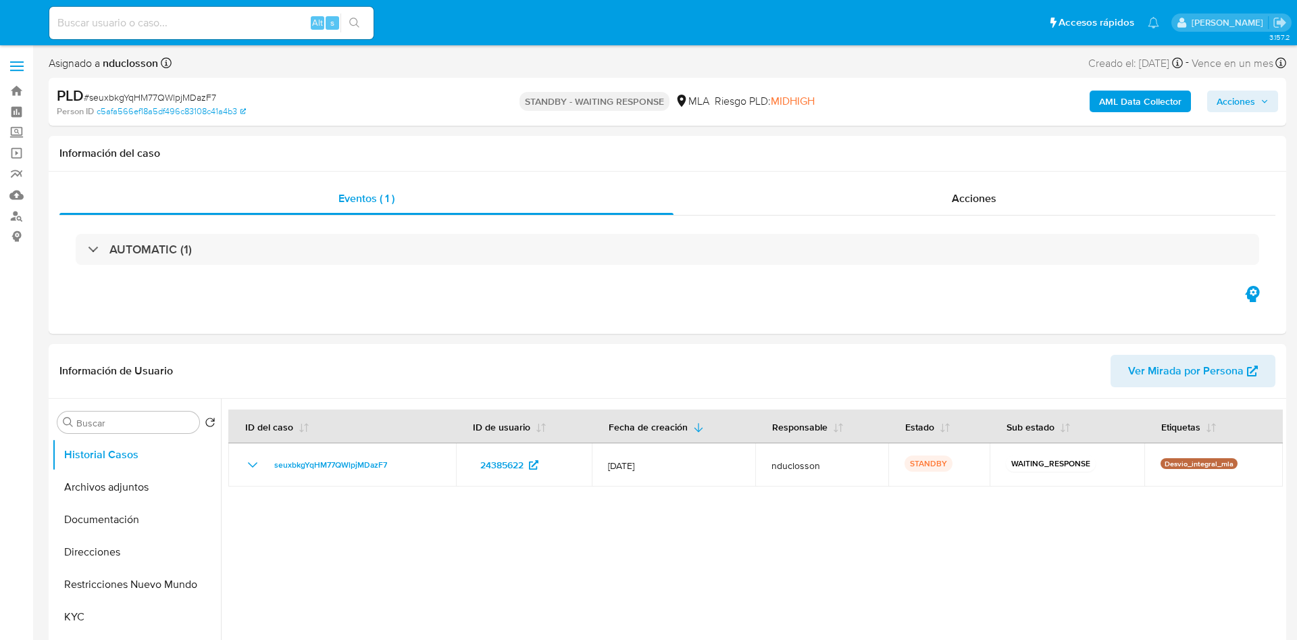
select select "10"
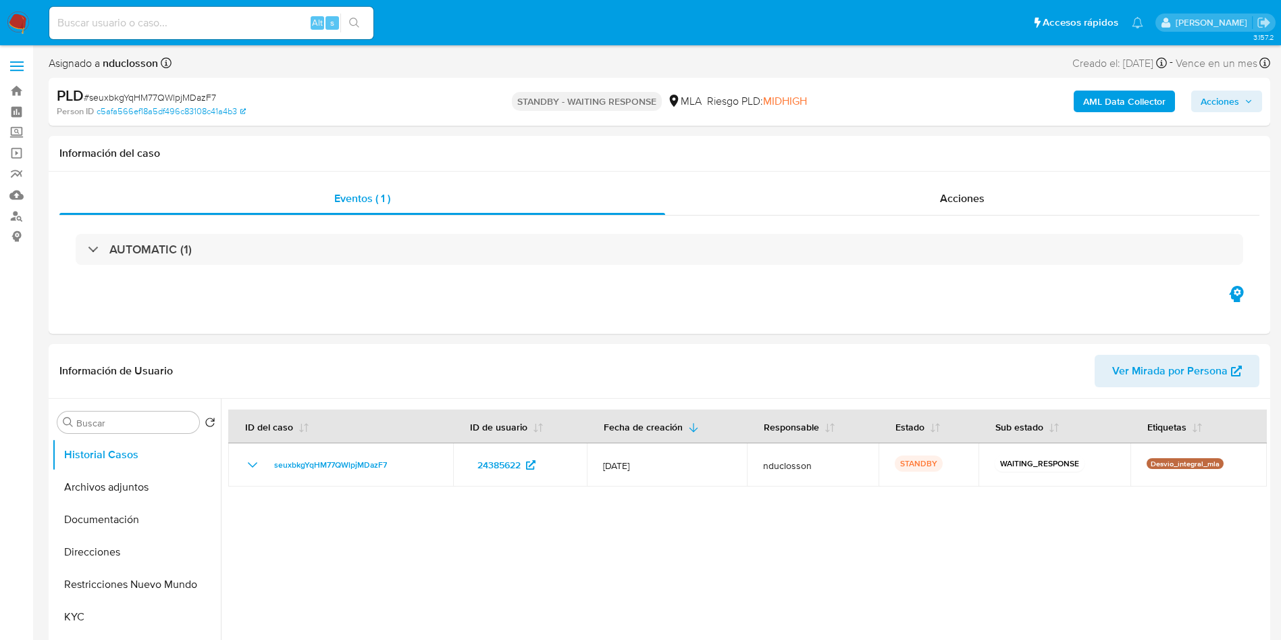
click at [184, 18] on input at bounding box center [211, 23] width 324 height 18
paste input "n0y9Cc7p2CV0NWWeGR4nOEIR"
type input "n0y9Cc7p2CV0NWWeGR4nOEIR"
click at [353, 14] on button "search-icon" at bounding box center [354, 23] width 28 height 19
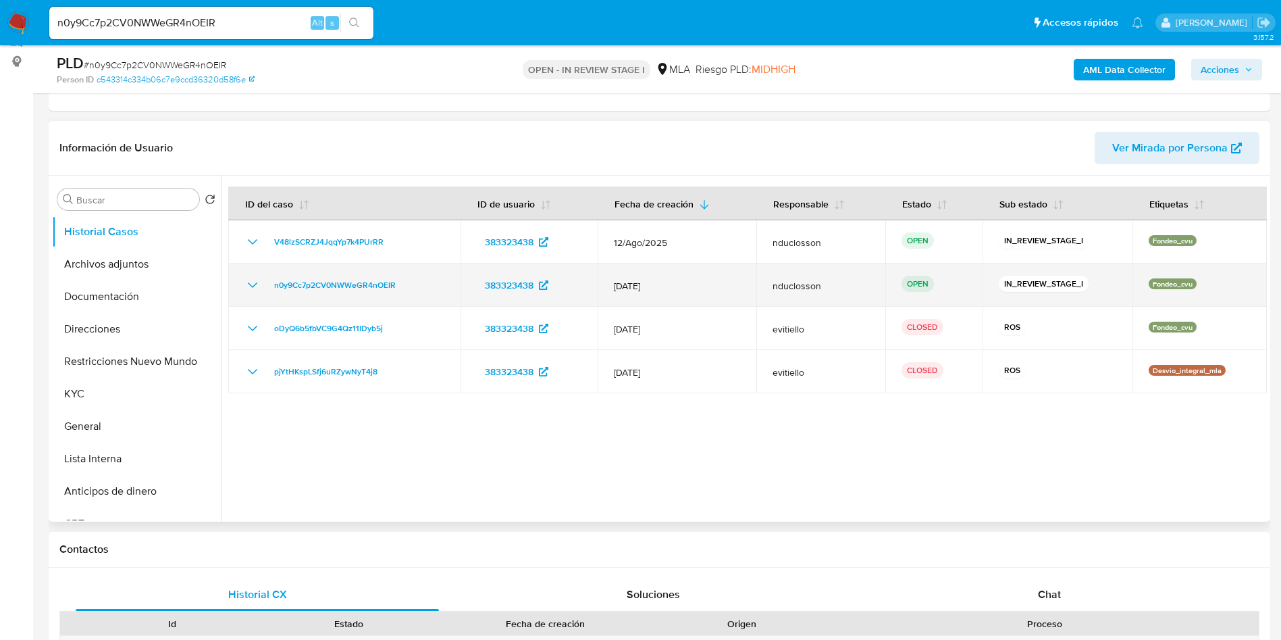
scroll to position [101, 0]
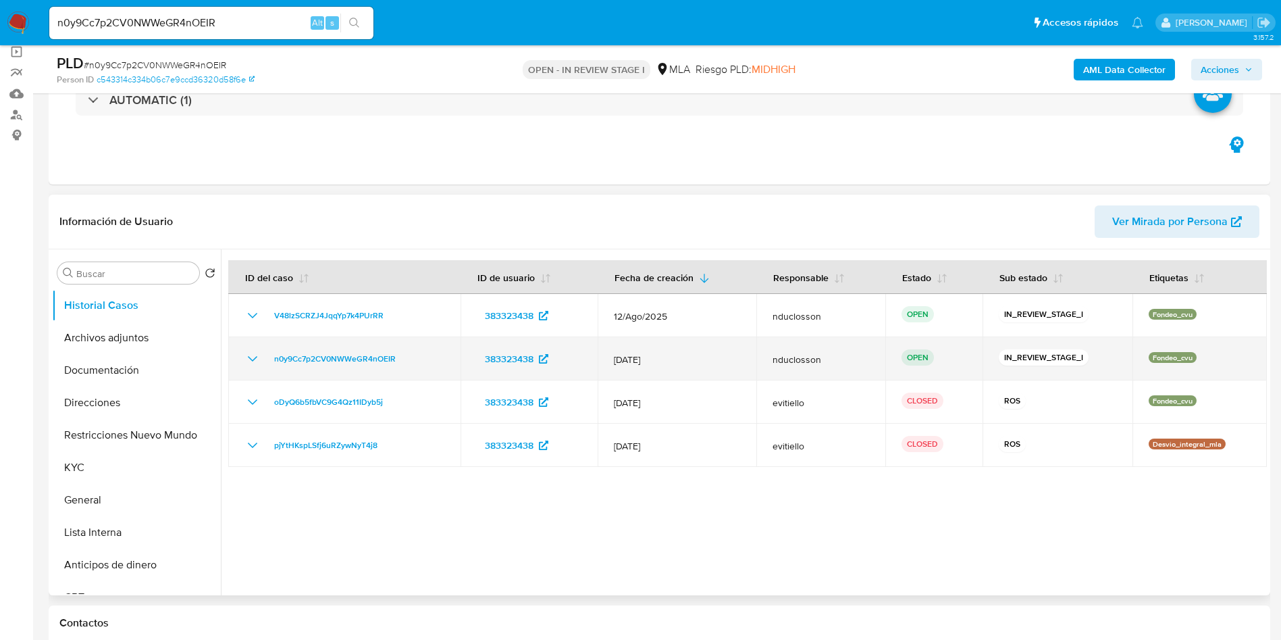
select select "10"
